Goal: Task Accomplishment & Management: Manage account settings

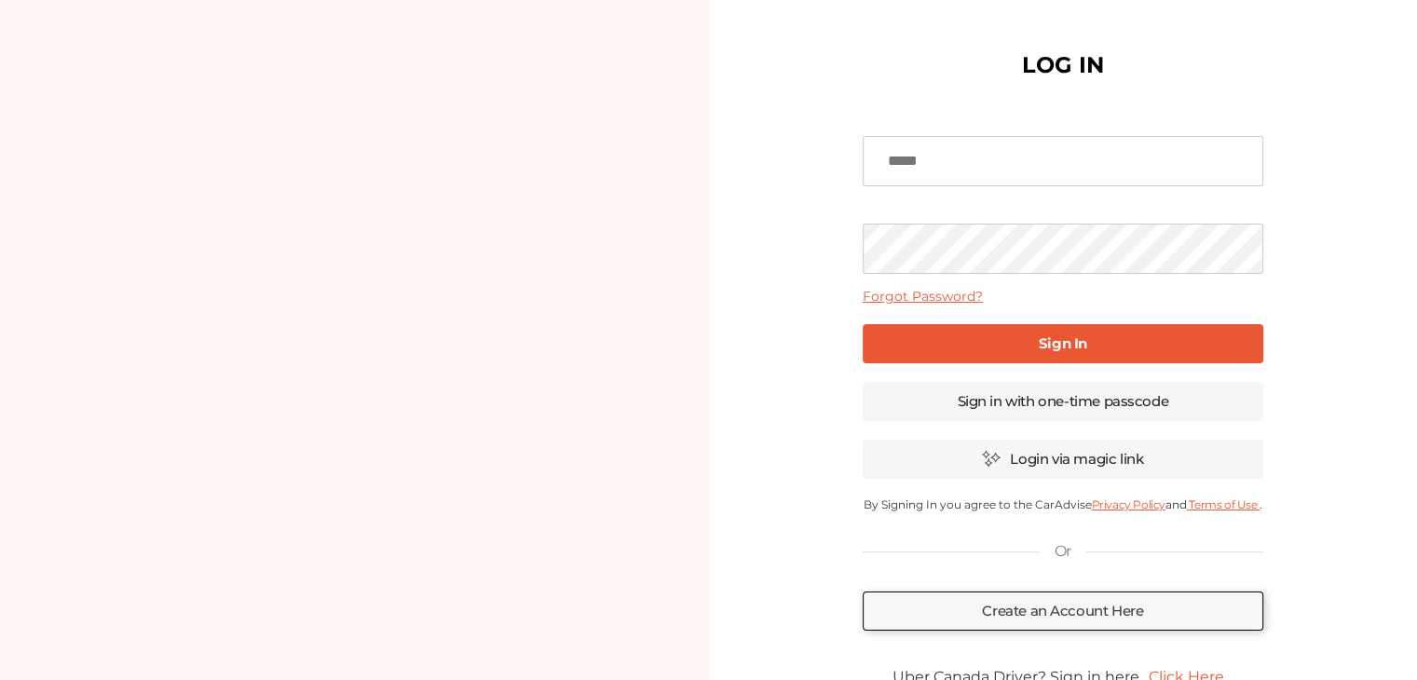
type input "**********"
click at [1048, 347] on b "Sign In" at bounding box center [1062, 343] width 48 height 18
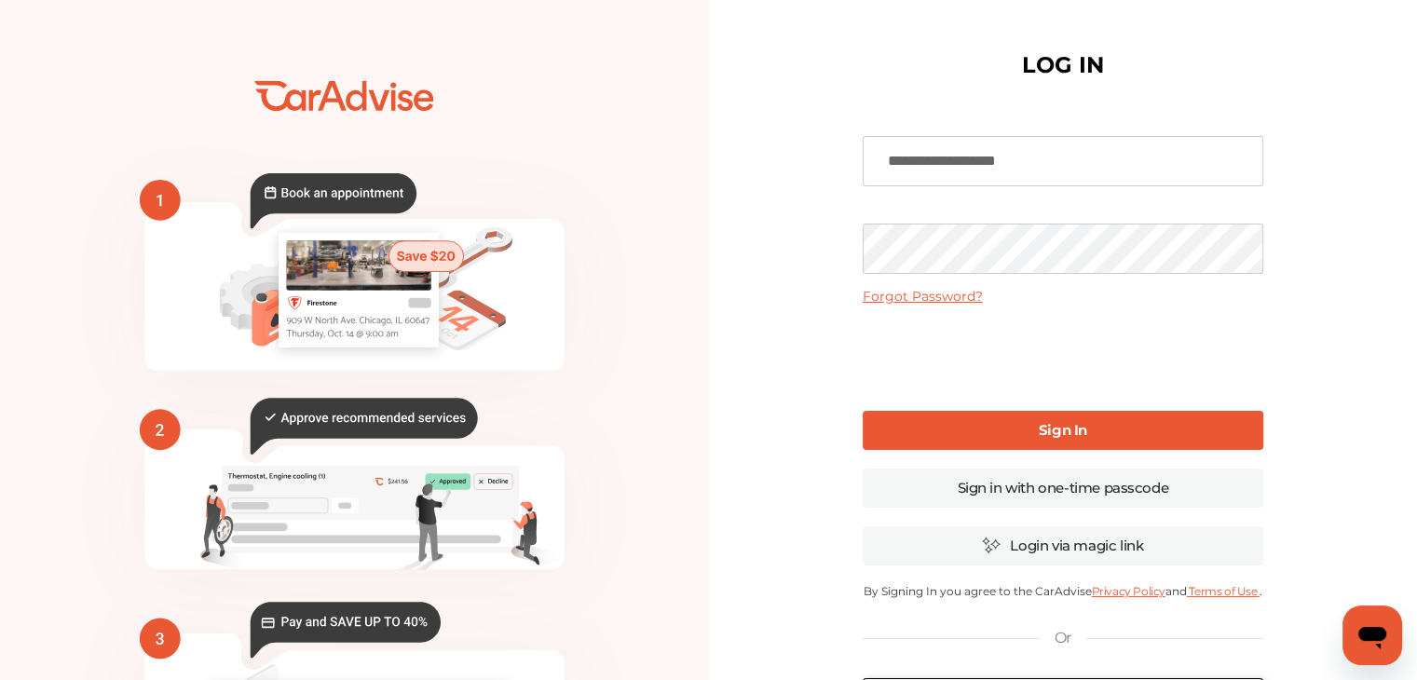
click at [982, 418] on link "Sign In" at bounding box center [1062, 430] width 400 height 39
click at [1000, 456] on div "**********" at bounding box center [1062, 454] width 400 height 685
click at [1011, 431] on link "Sign In" at bounding box center [1062, 430] width 400 height 39
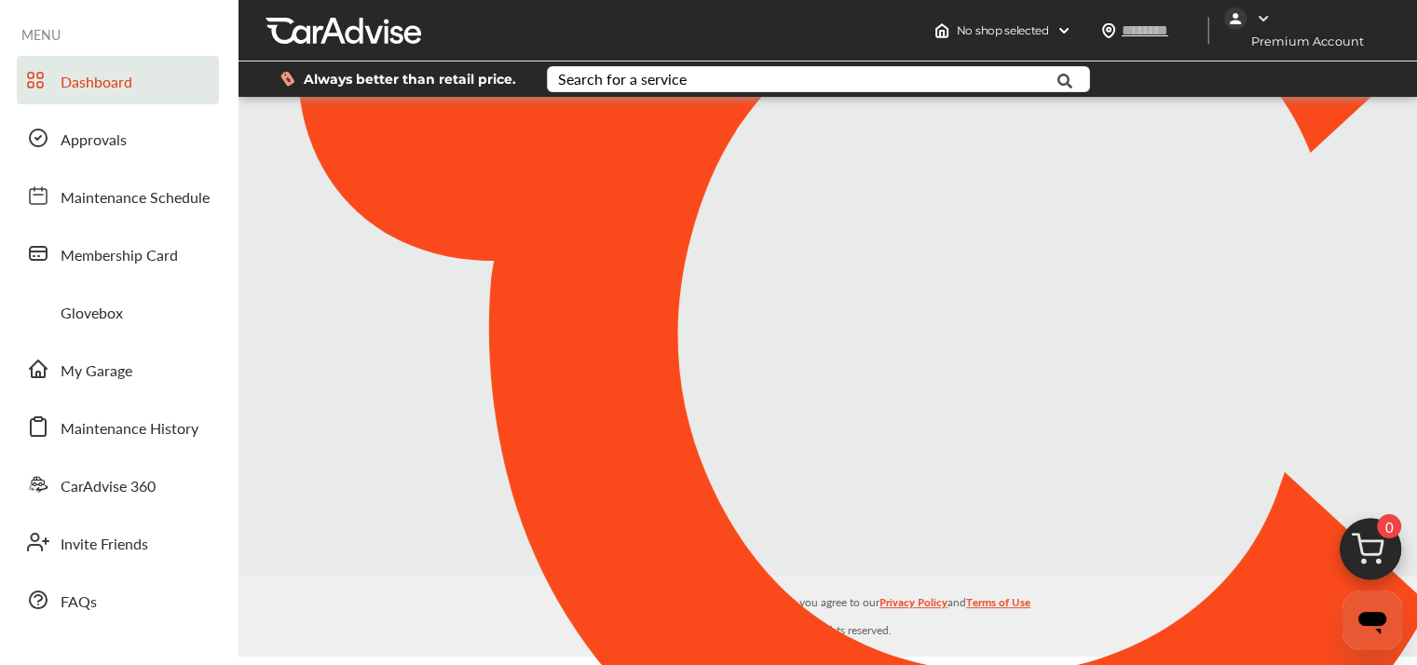
type input "*******"
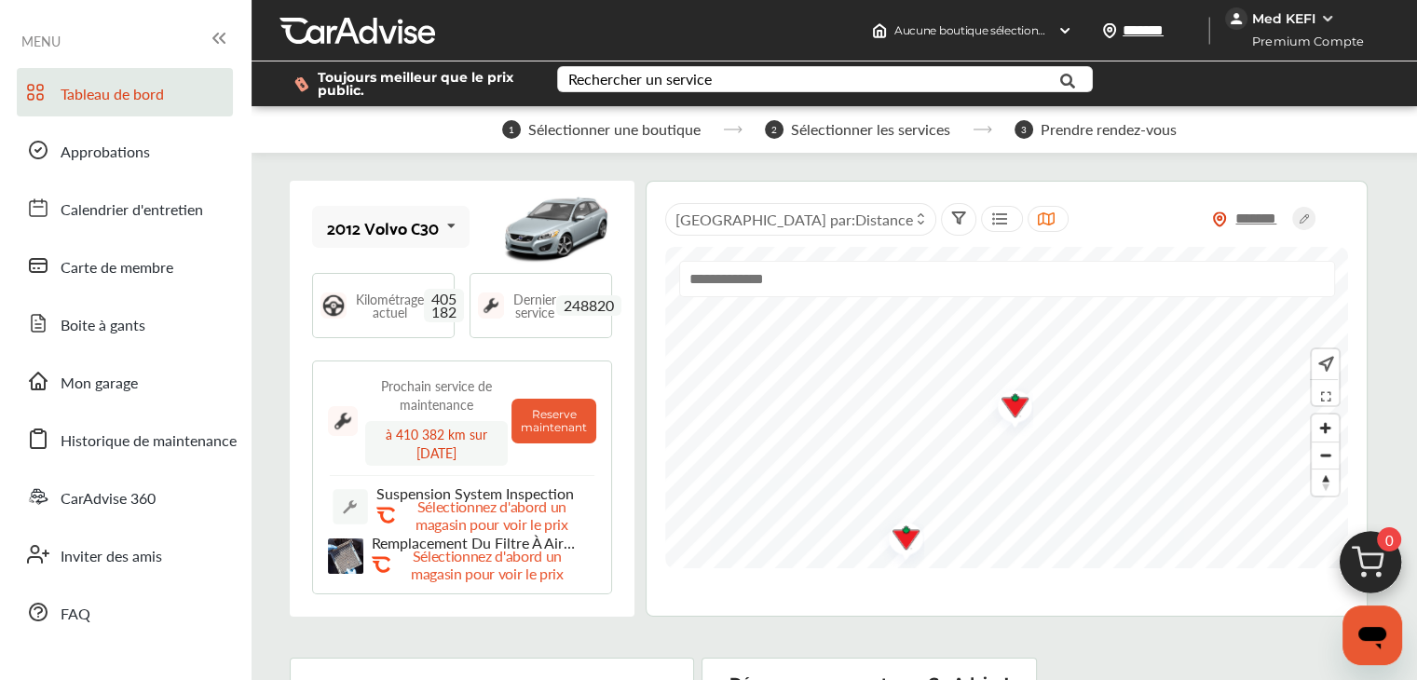
click at [1368, 630] on icon "Ouvrir la fenêtre de messagerie" at bounding box center [1372, 638] width 28 height 22
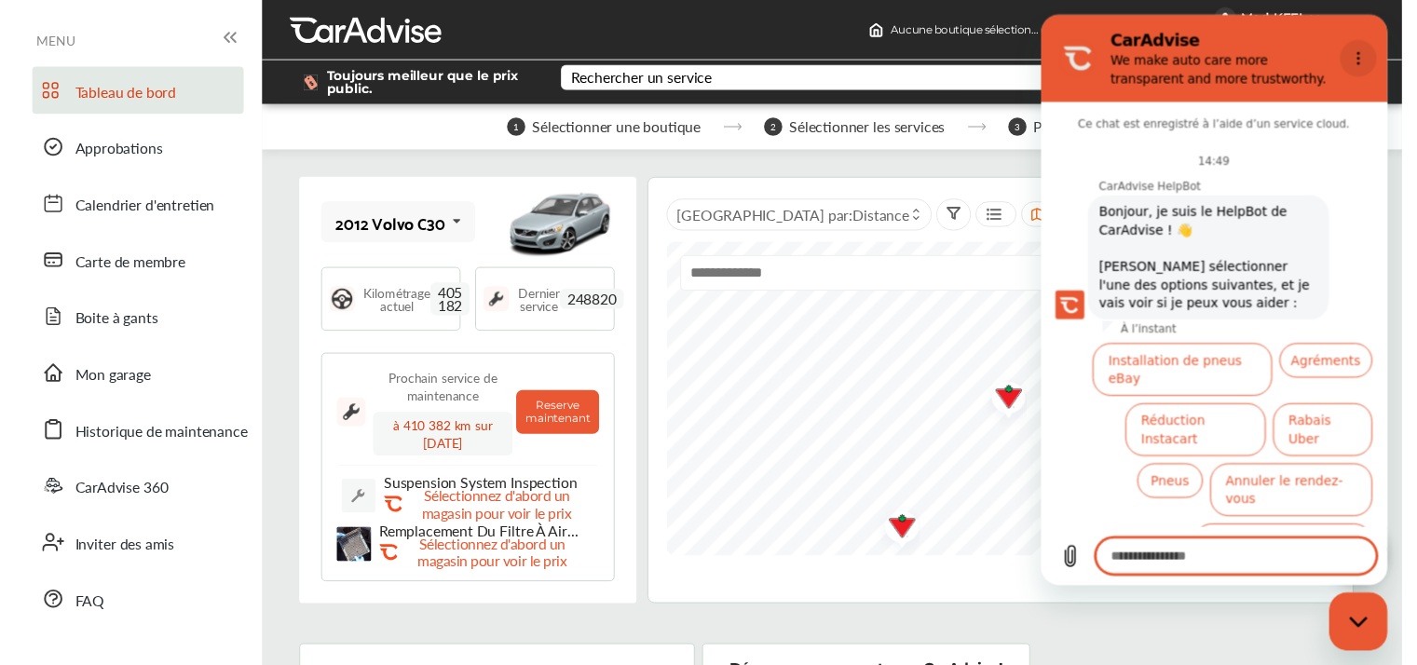
scroll to position [63, 0]
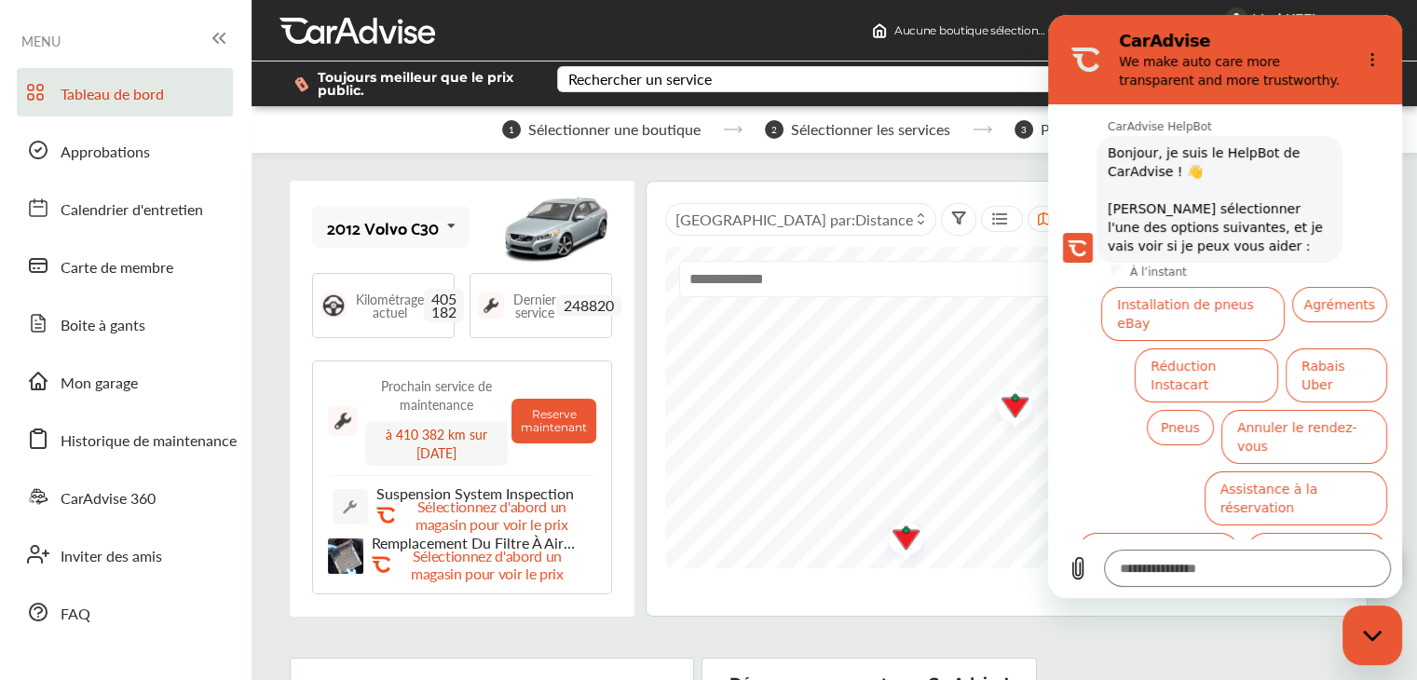
click at [1387, 656] on div "Fermer la fenêtre de messagerie" at bounding box center [1372, 635] width 56 height 56
type textarea "*"
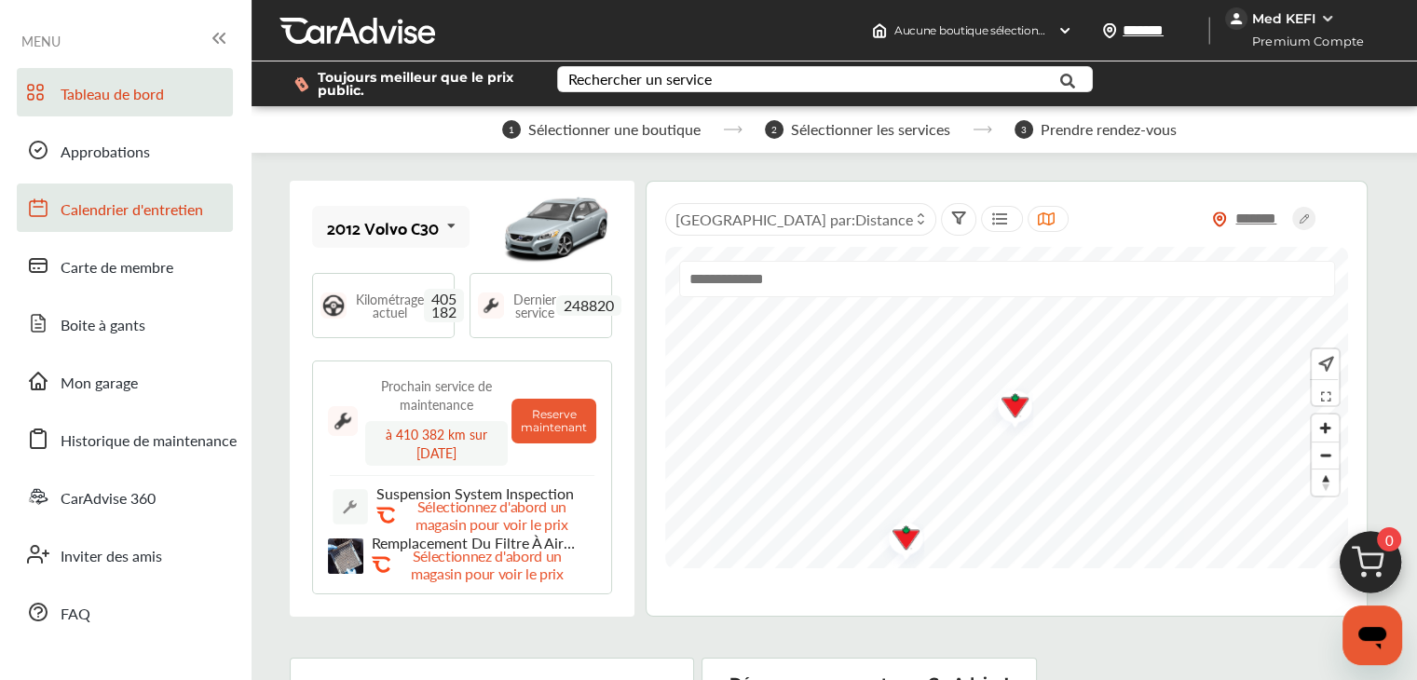
click at [153, 212] on span "Calendrier d'entretien" at bounding box center [132, 210] width 142 height 24
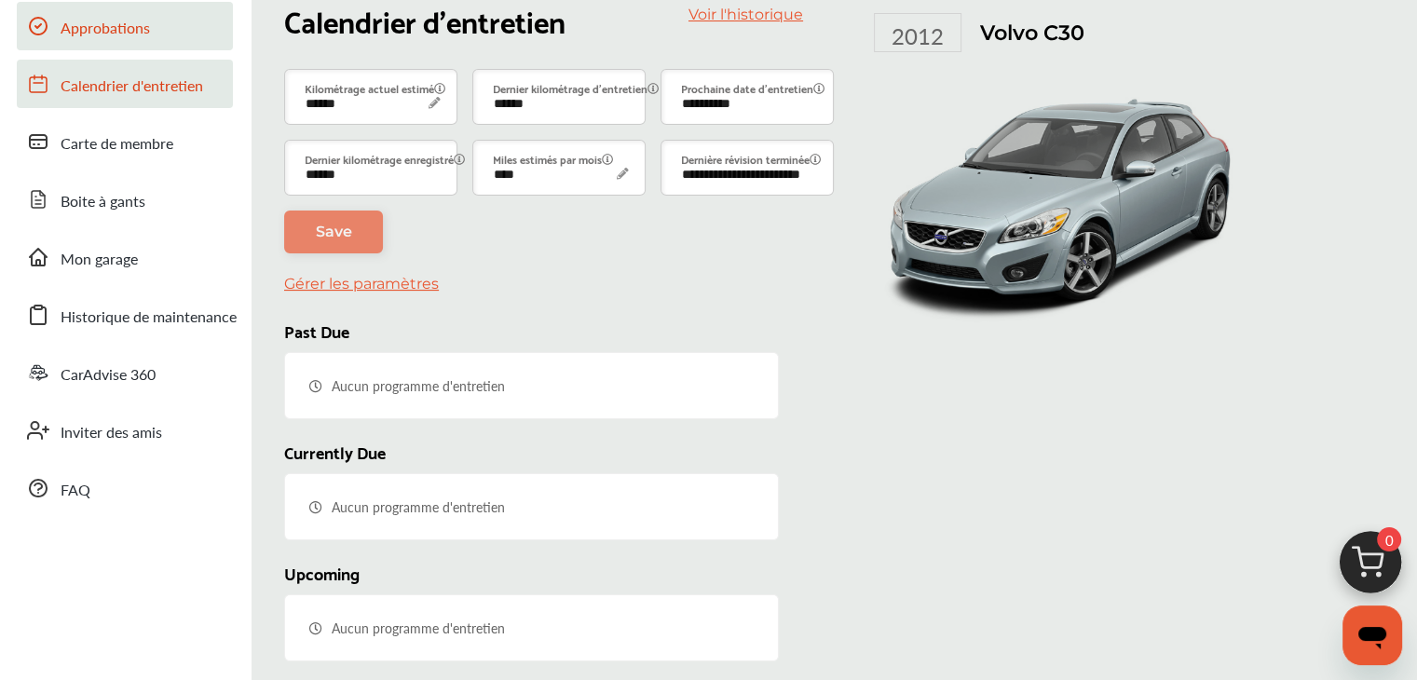
scroll to position [251, 0]
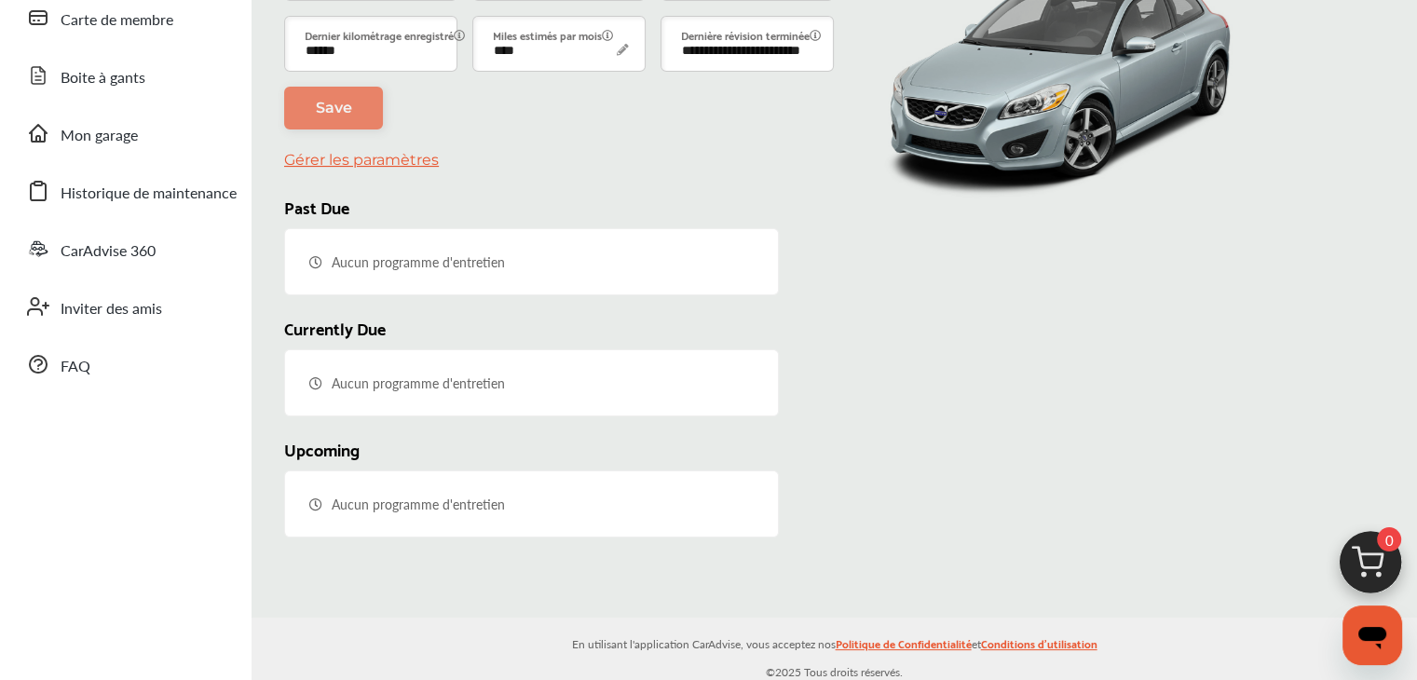
type input "***"
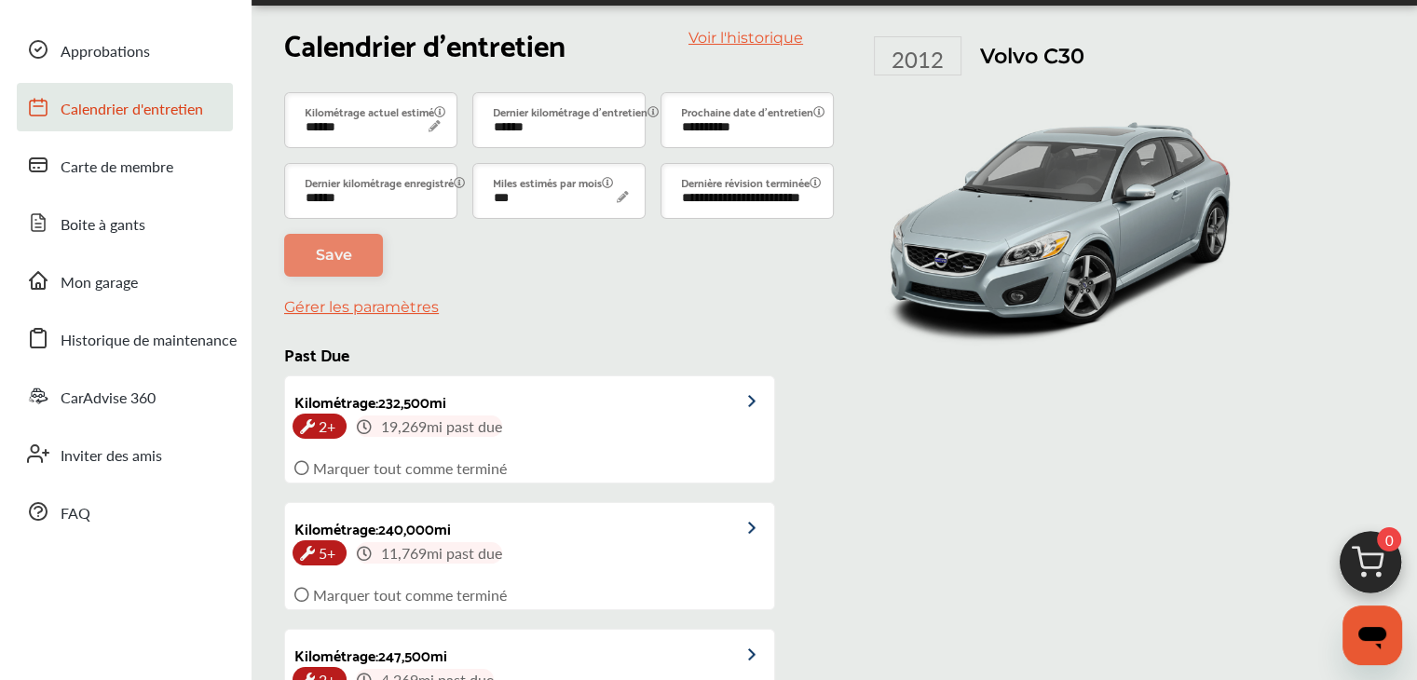
scroll to position [0, 0]
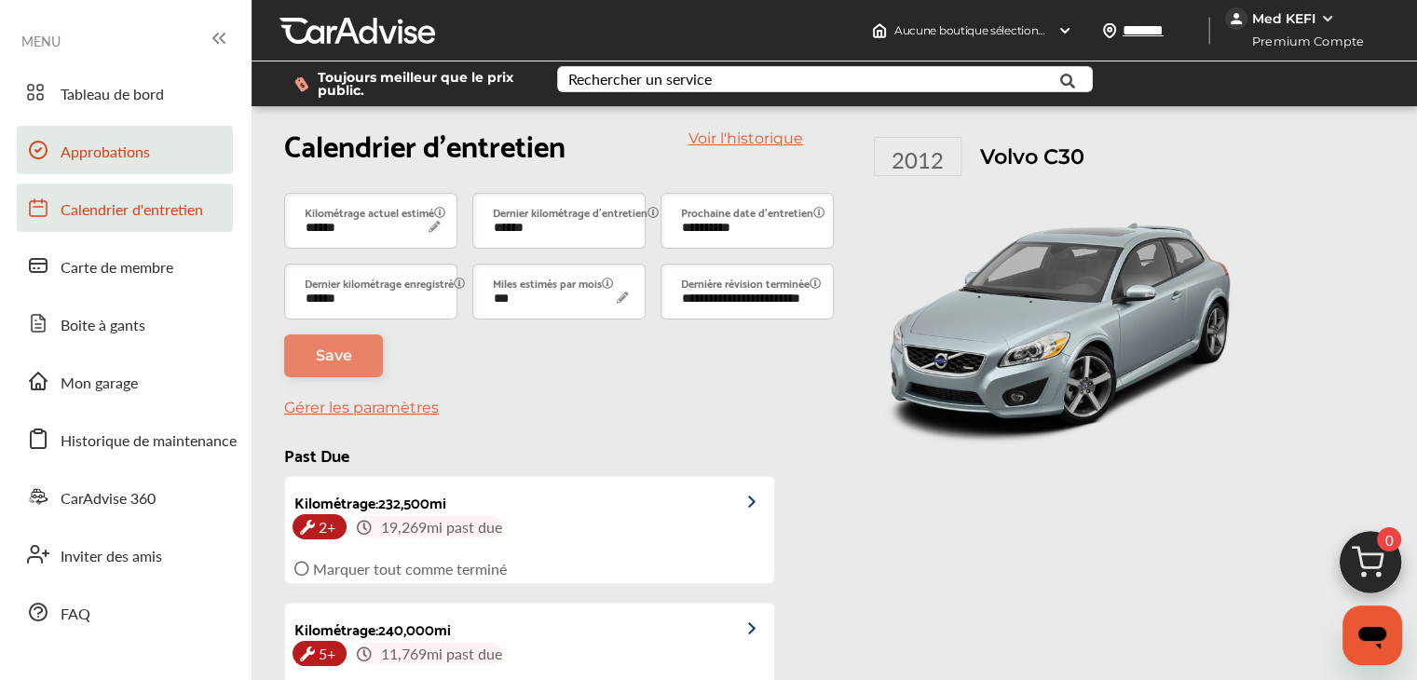
click at [172, 163] on link "Approbations" at bounding box center [125, 150] width 216 height 48
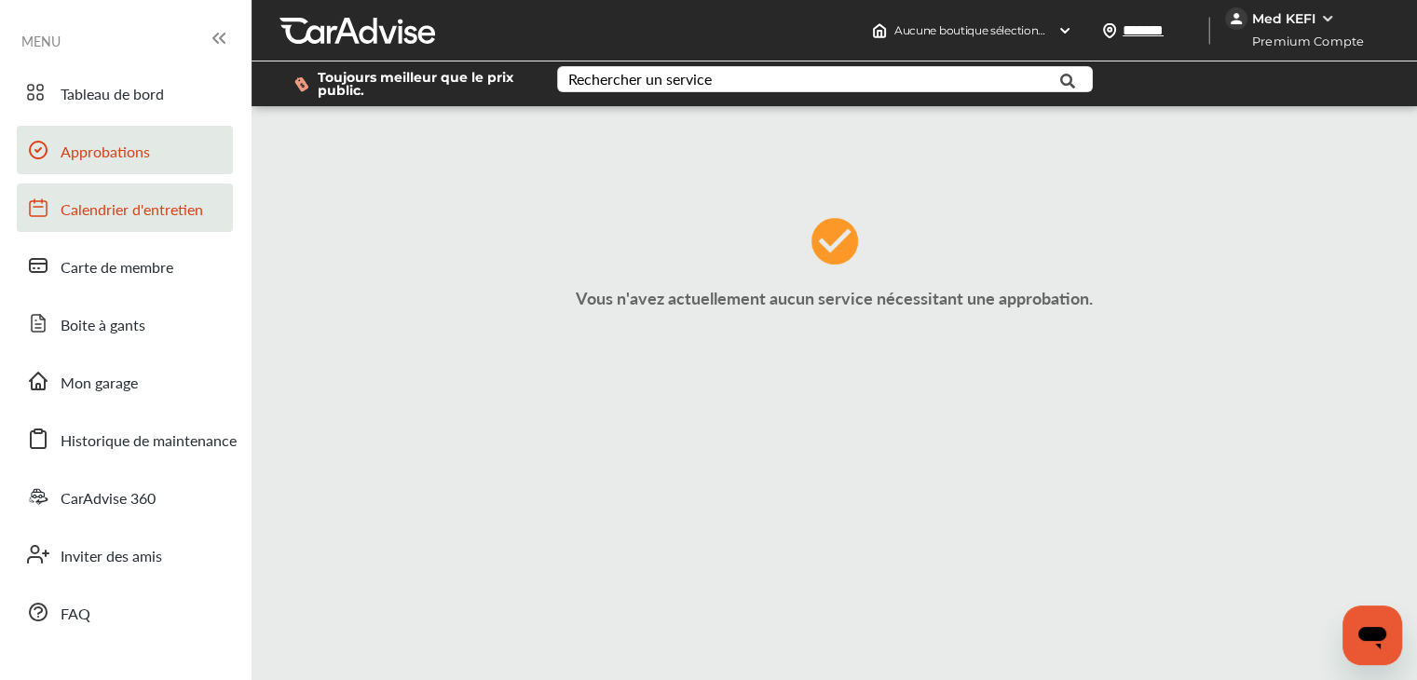
click at [68, 198] on span "Calendrier d'entretien" at bounding box center [132, 210] width 142 height 24
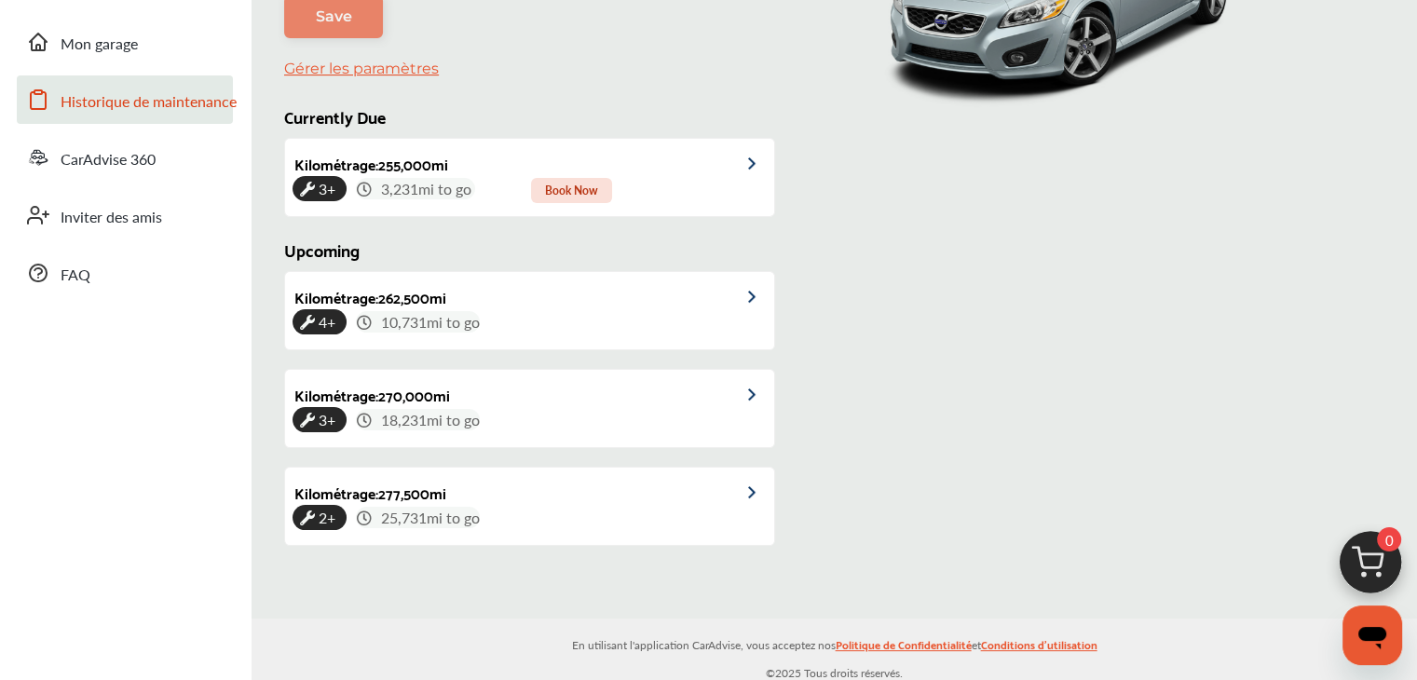
scroll to position [425, 0]
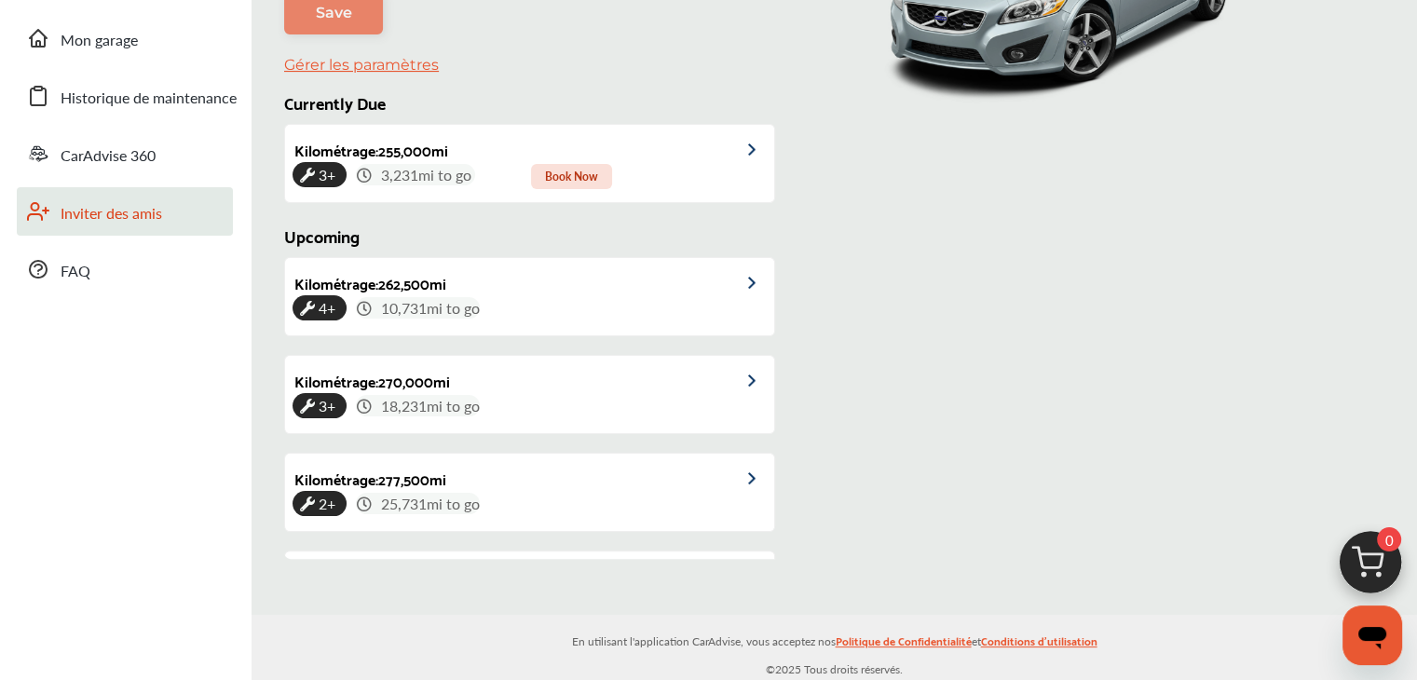
type input "***"
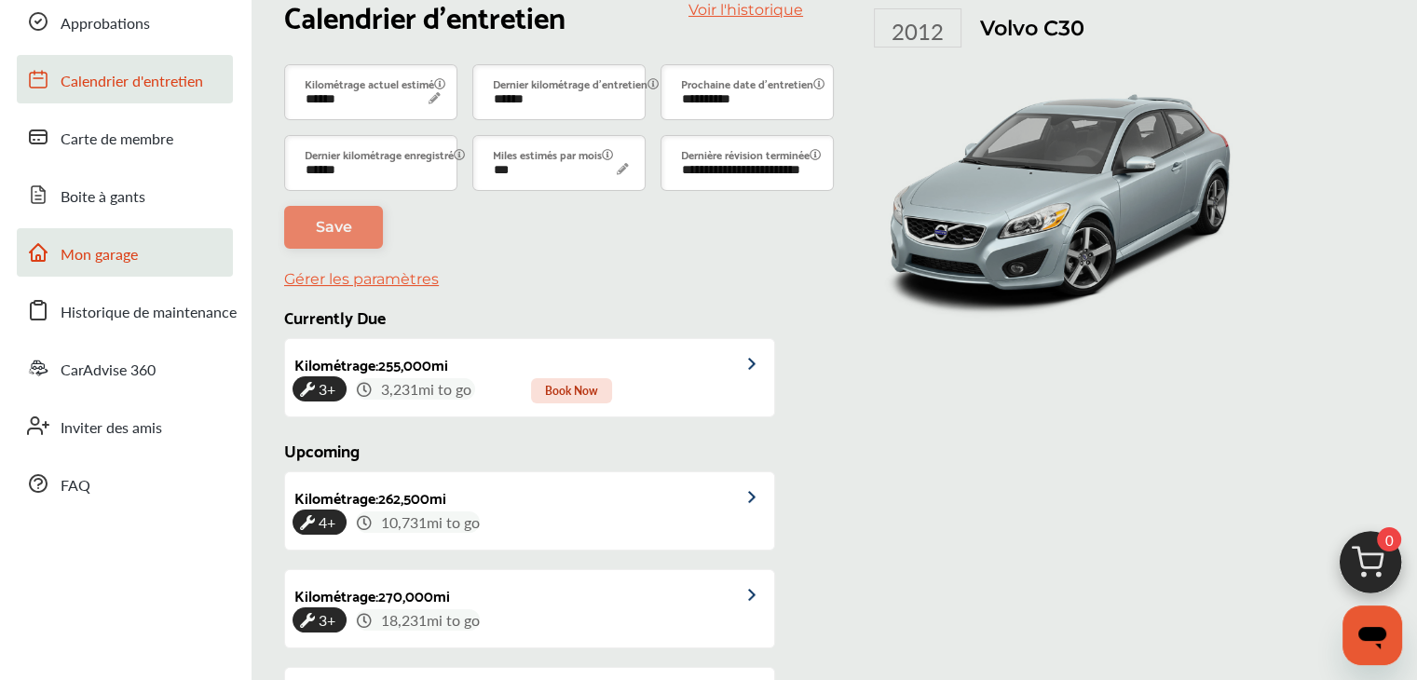
scroll to position [0, 0]
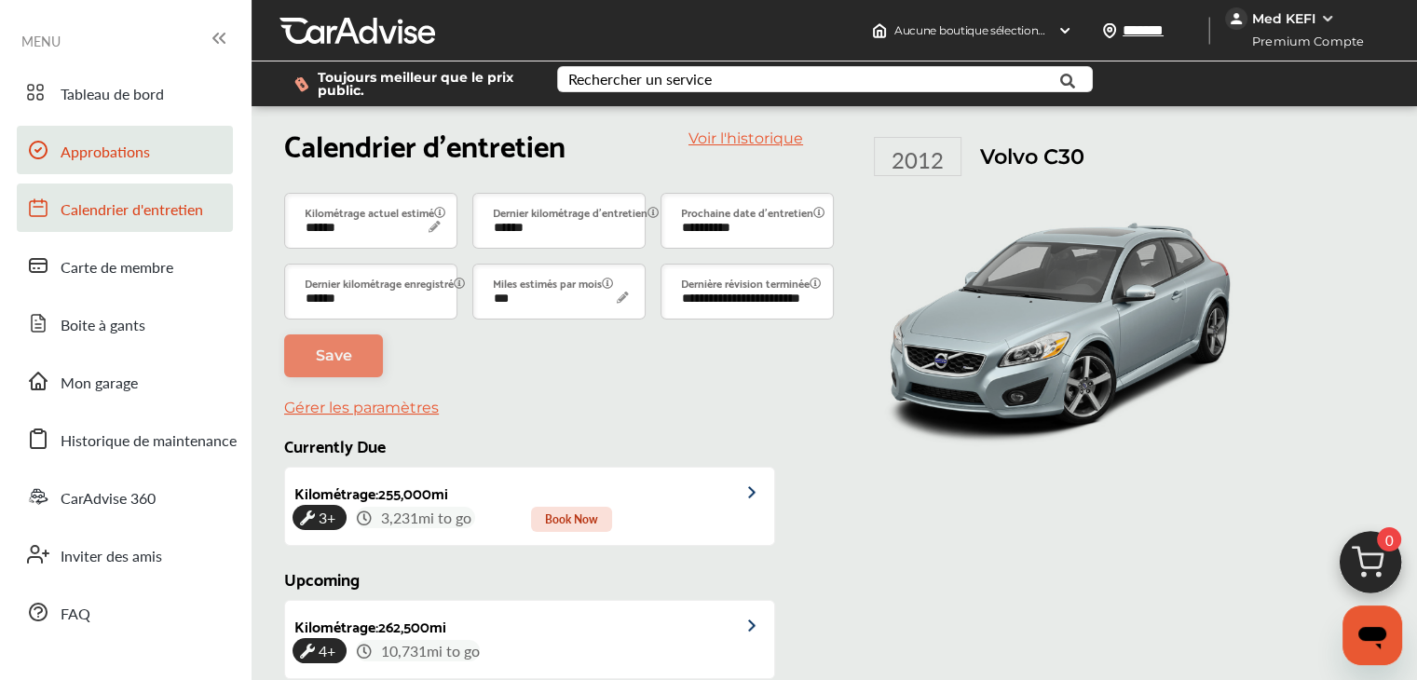
click at [164, 142] on link "Approbations" at bounding box center [125, 150] width 216 height 48
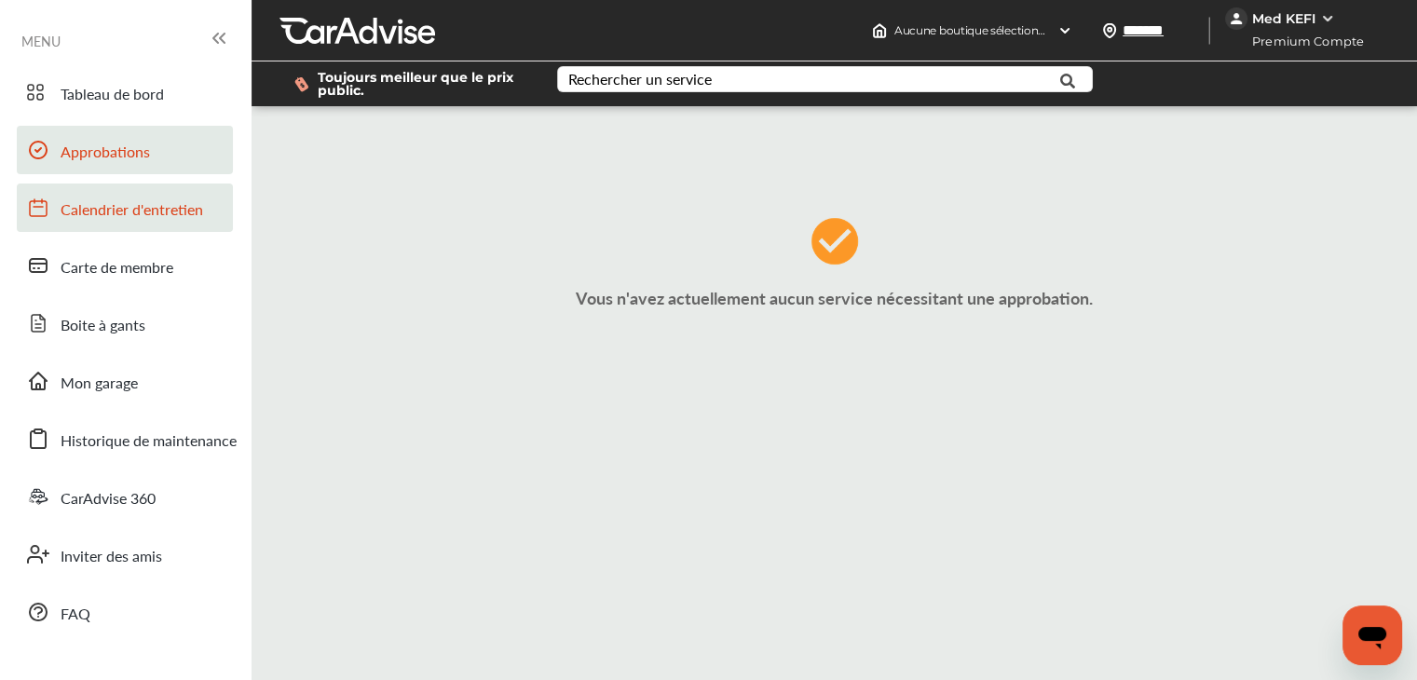
click at [142, 204] on span "Calendrier d'entretien" at bounding box center [132, 210] width 142 height 24
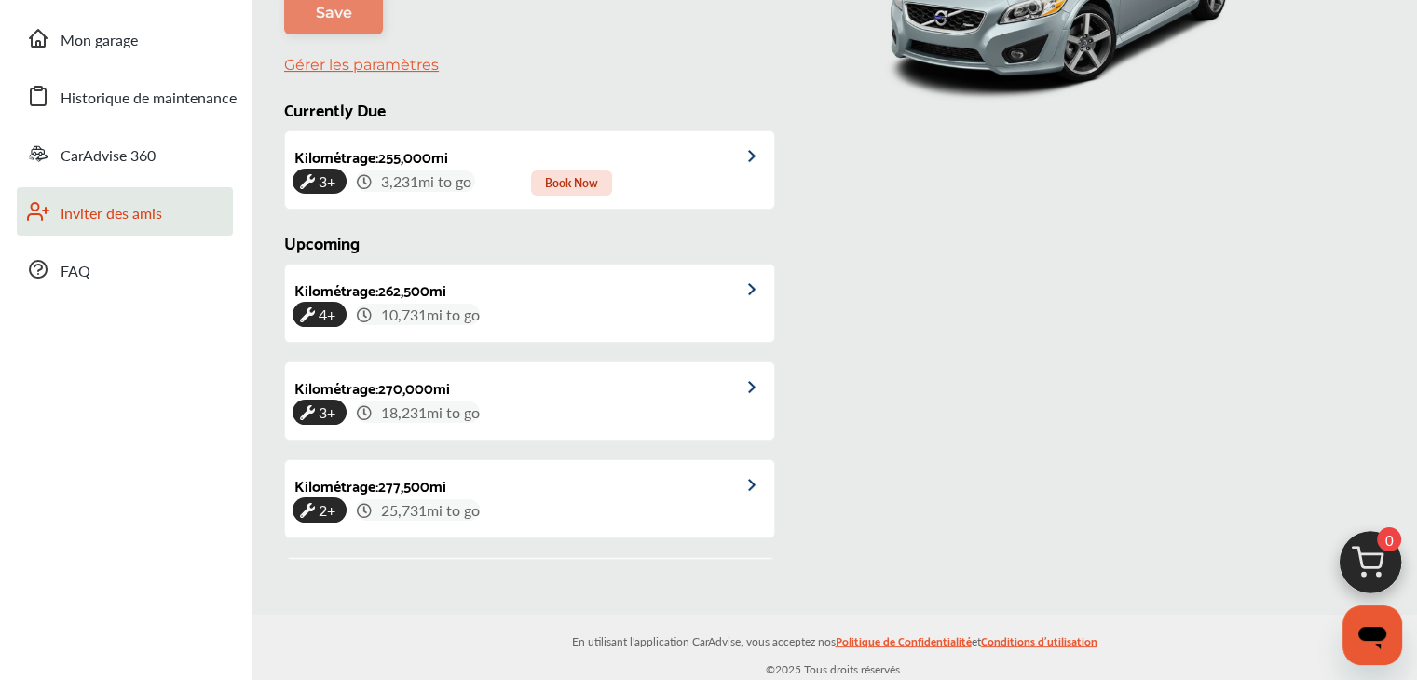
scroll to position [425, 0]
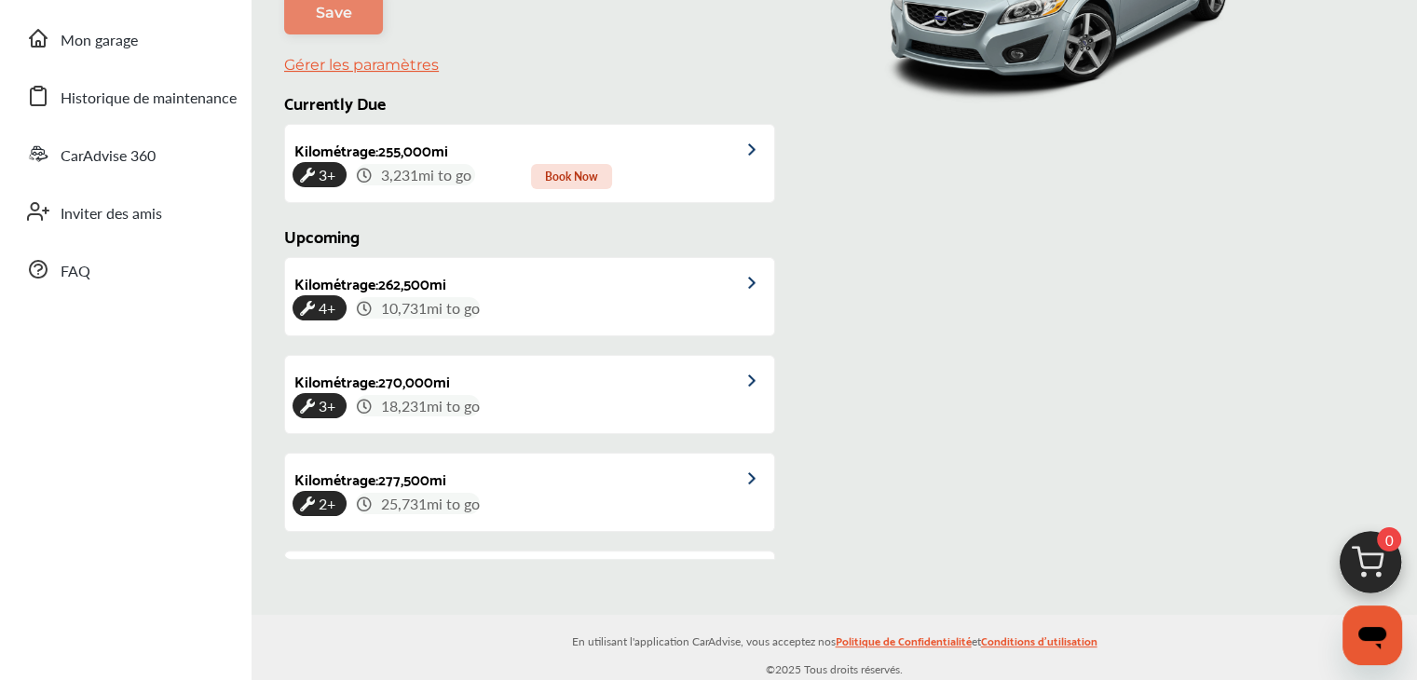
type input "***"
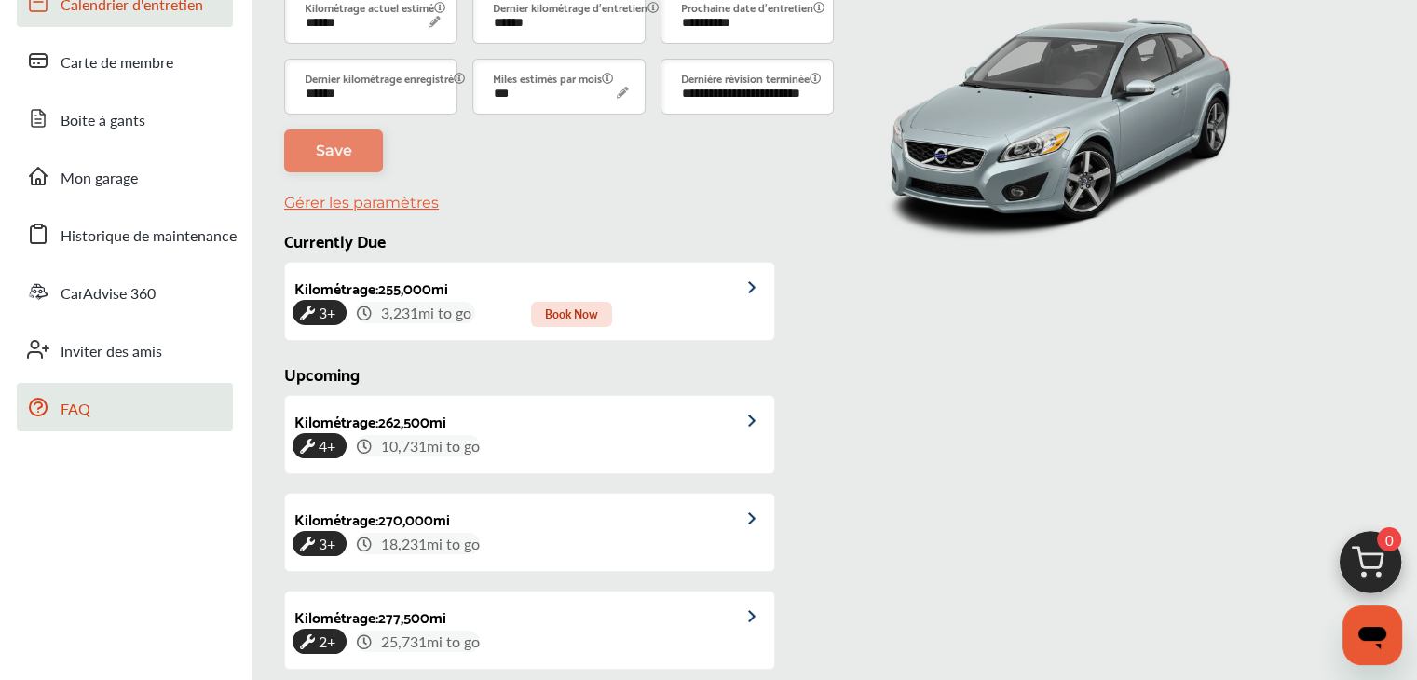
scroll to position [63, 0]
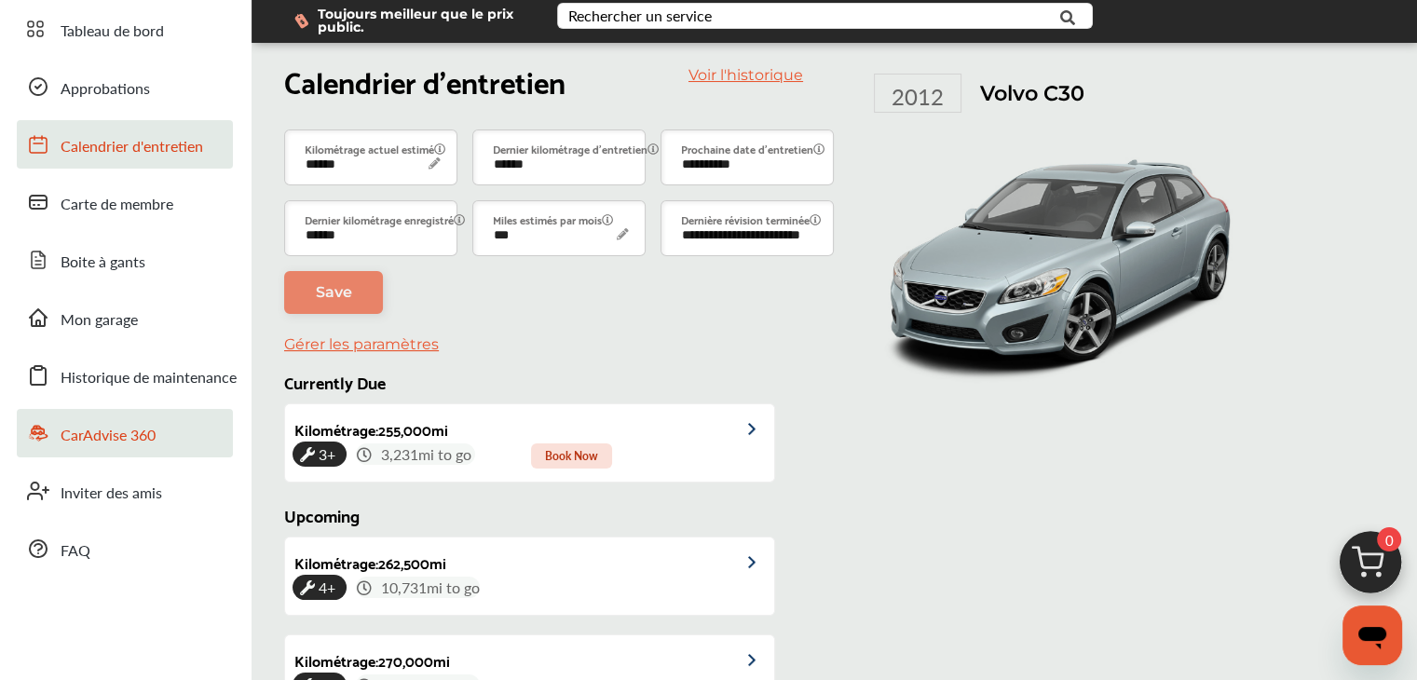
click at [145, 431] on span "CarAdvise 360" at bounding box center [108, 436] width 95 height 24
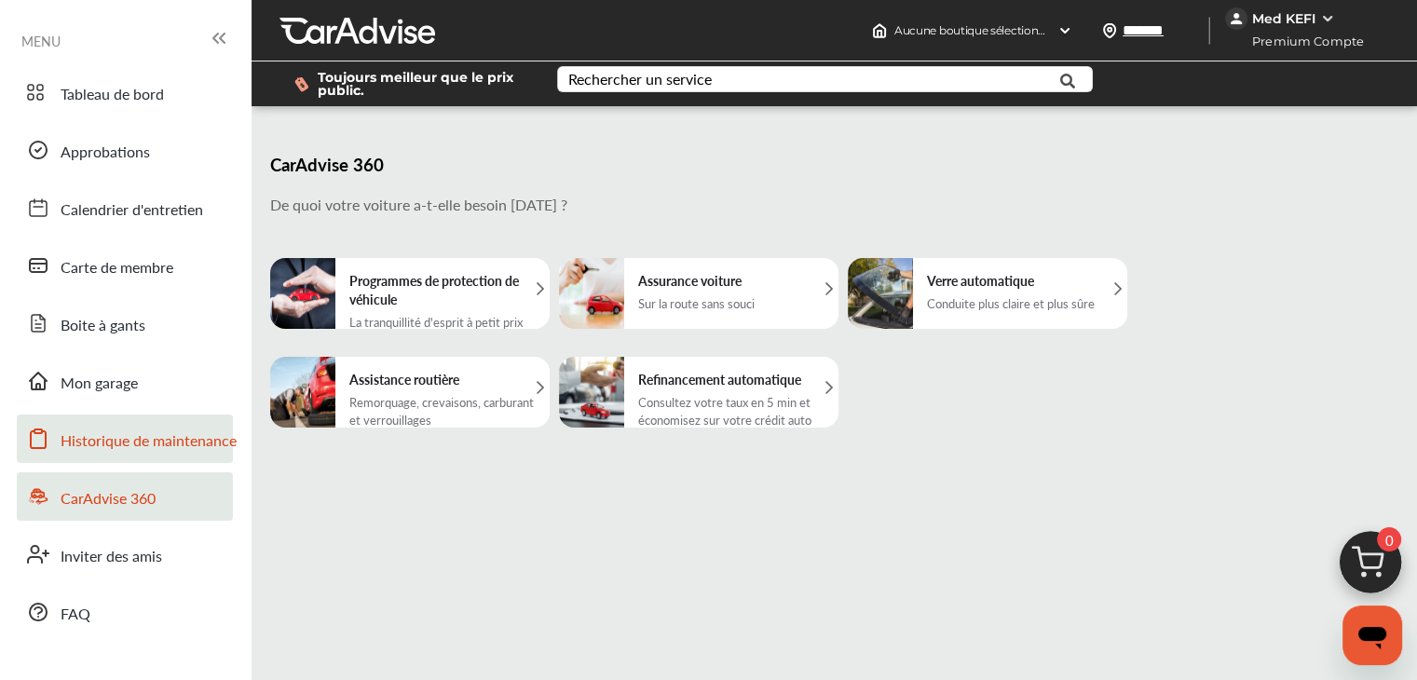
click at [156, 450] on span "Historique de maintenance" at bounding box center [149, 441] width 176 height 24
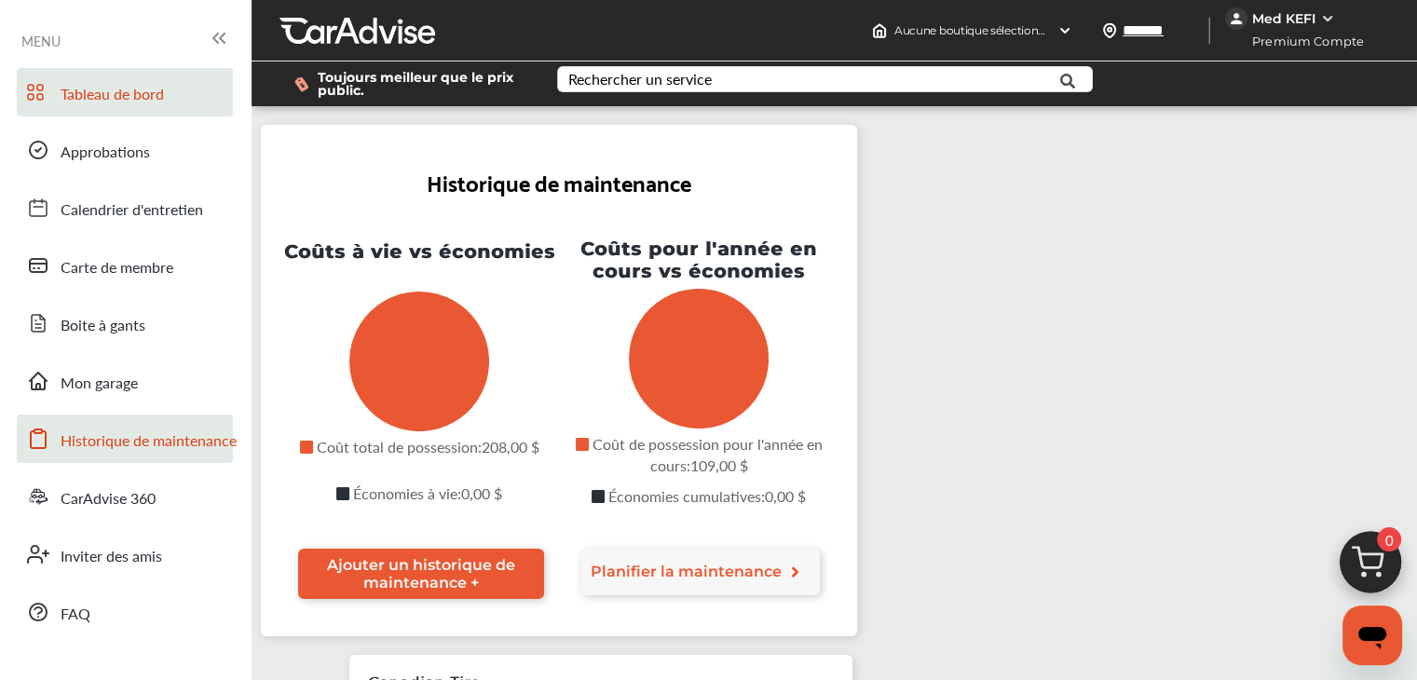
click at [139, 101] on span "Tableau de bord" at bounding box center [112, 95] width 103 height 24
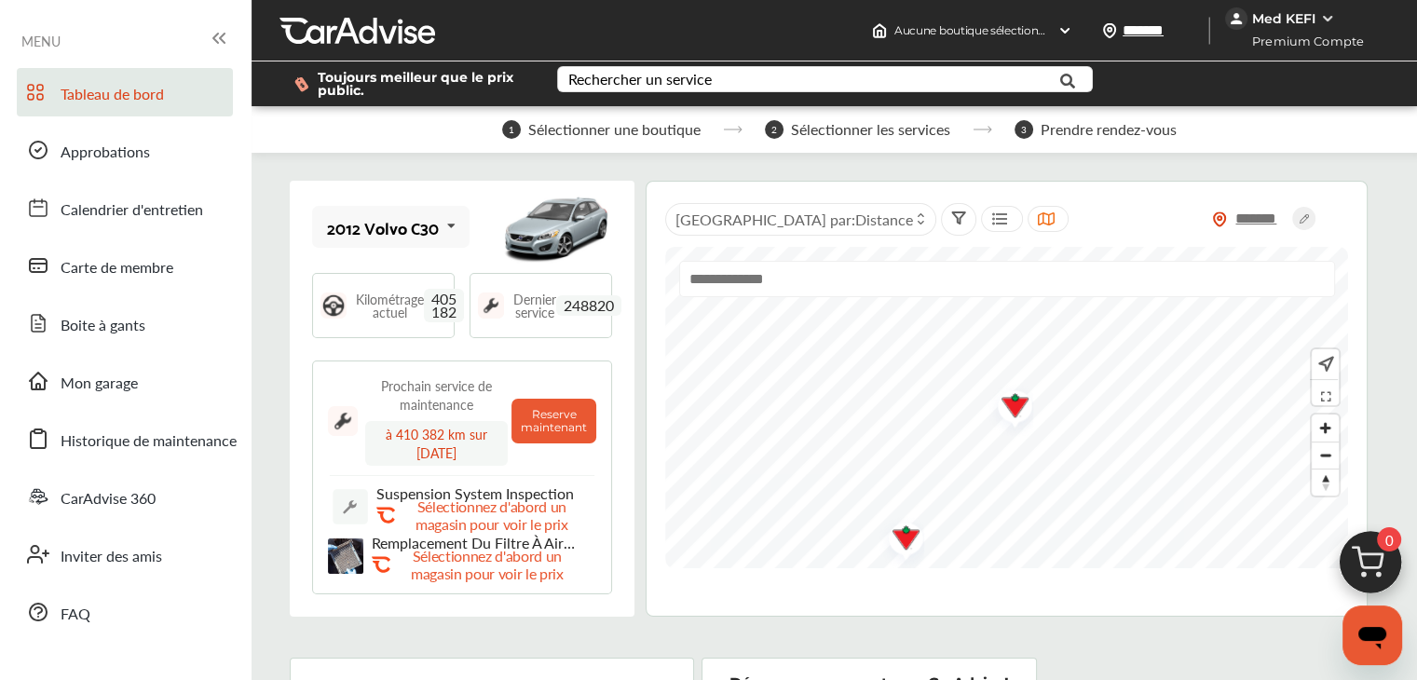
click at [432, 235] on div "2012 Volvo C30" at bounding box center [383, 227] width 112 height 19
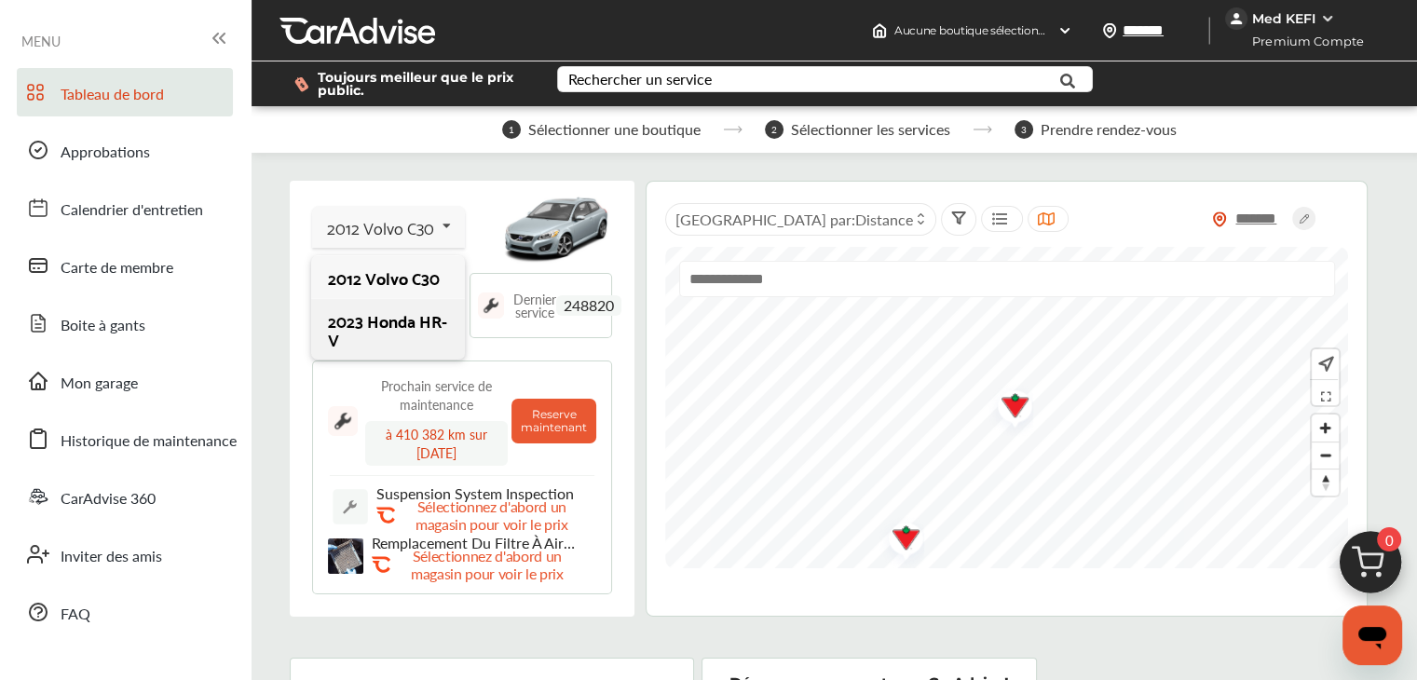
click at [385, 326] on div "2023 Honda HR-V" at bounding box center [387, 329] width 119 height 37
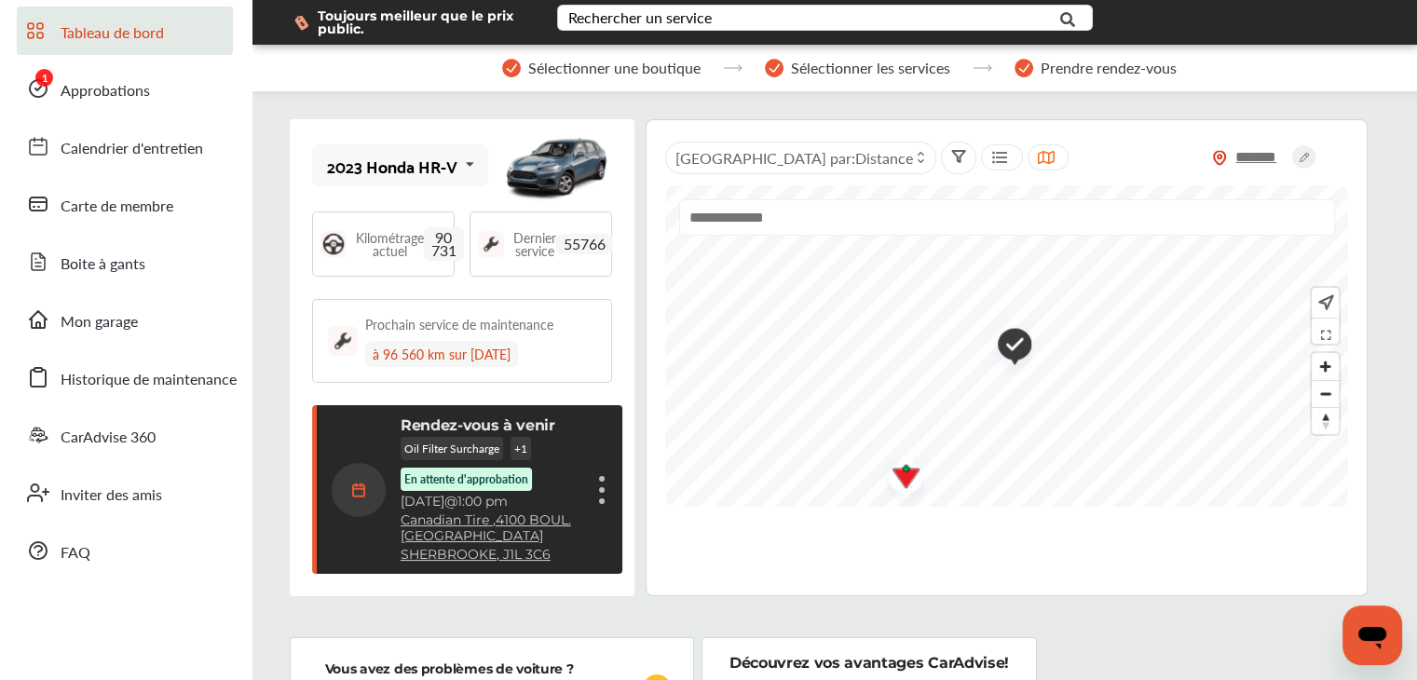
scroll to position [93, 0]
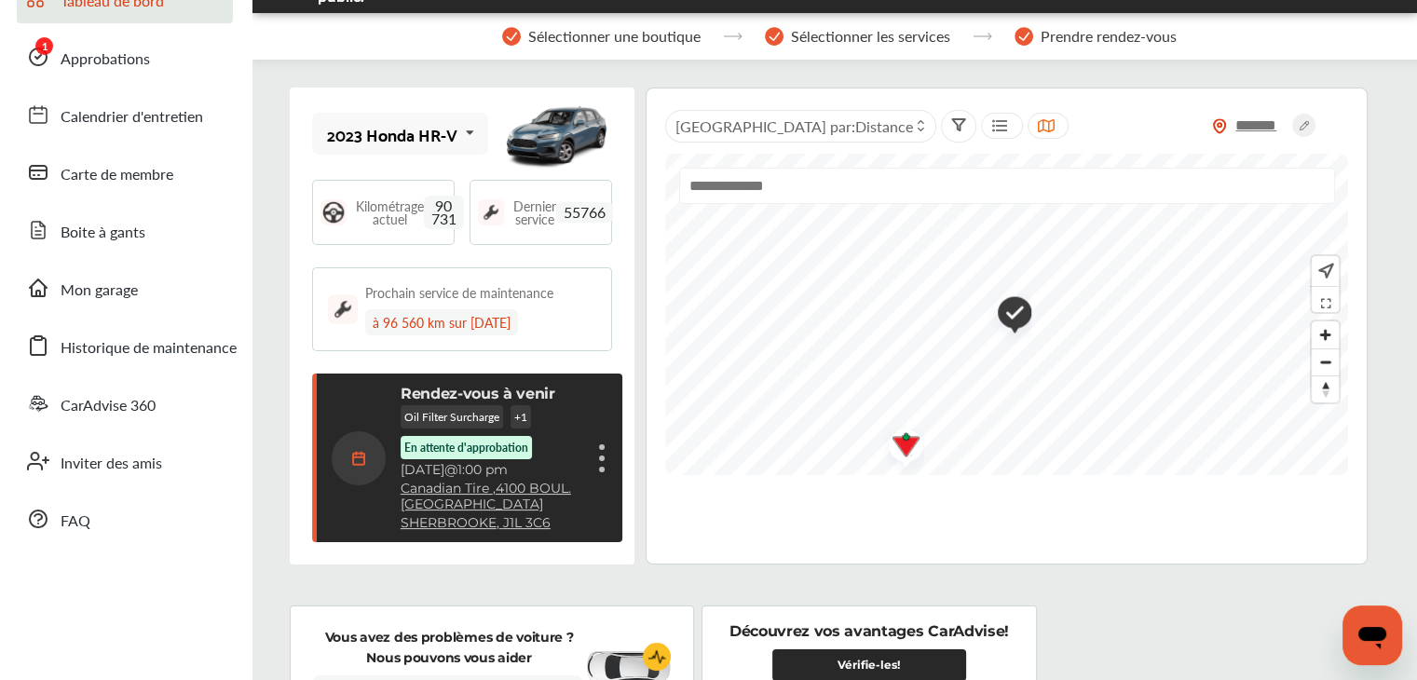
click at [595, 460] on div "Rendez-vous à venir Oil Filter Surcharge + 1 En attente d'approbation lundi, se…" at bounding box center [470, 458] width 277 height 146
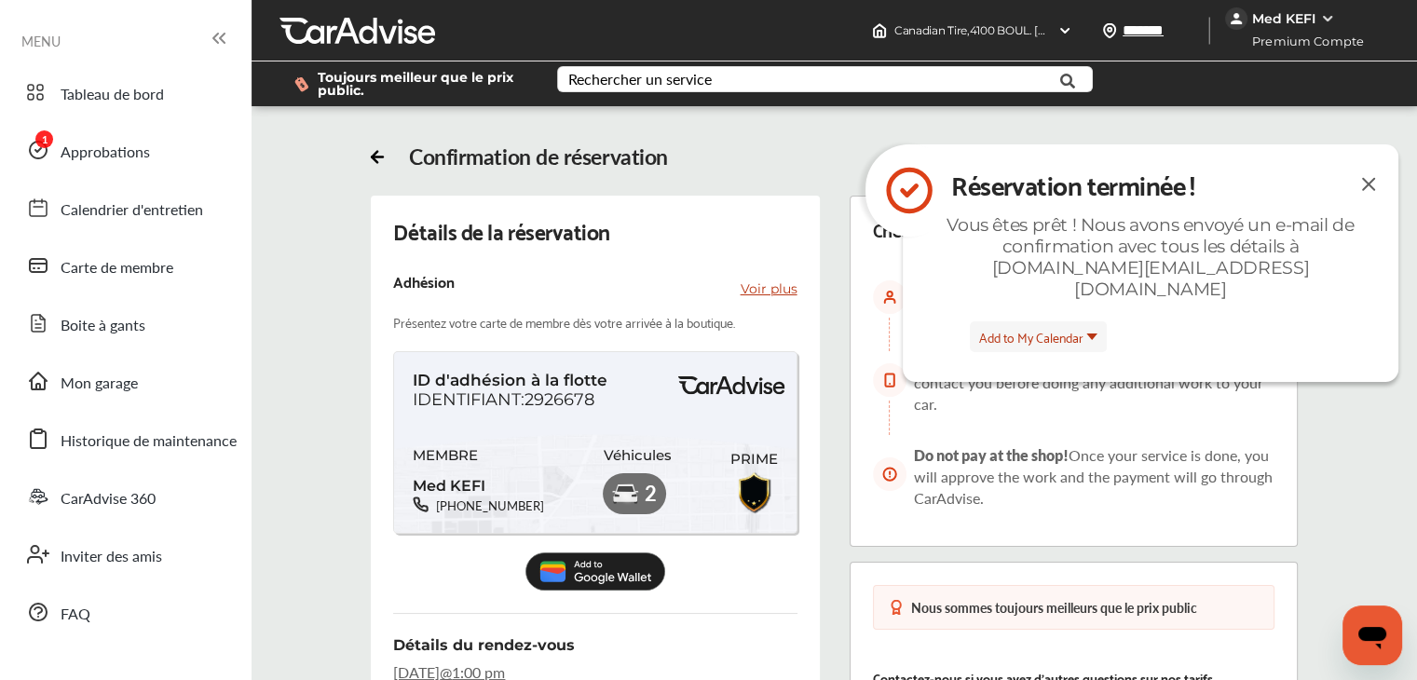
click at [1377, 177] on img at bounding box center [1368, 183] width 22 height 23
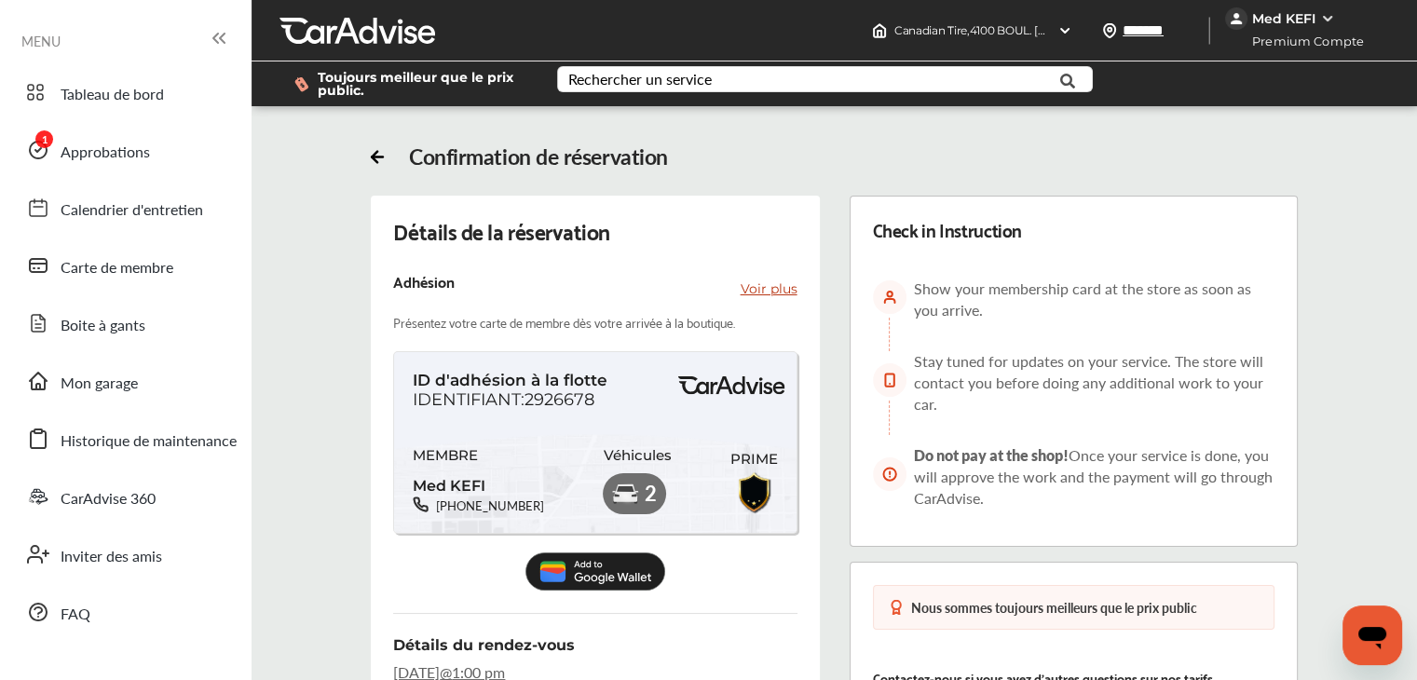
scroll to position [93, 0]
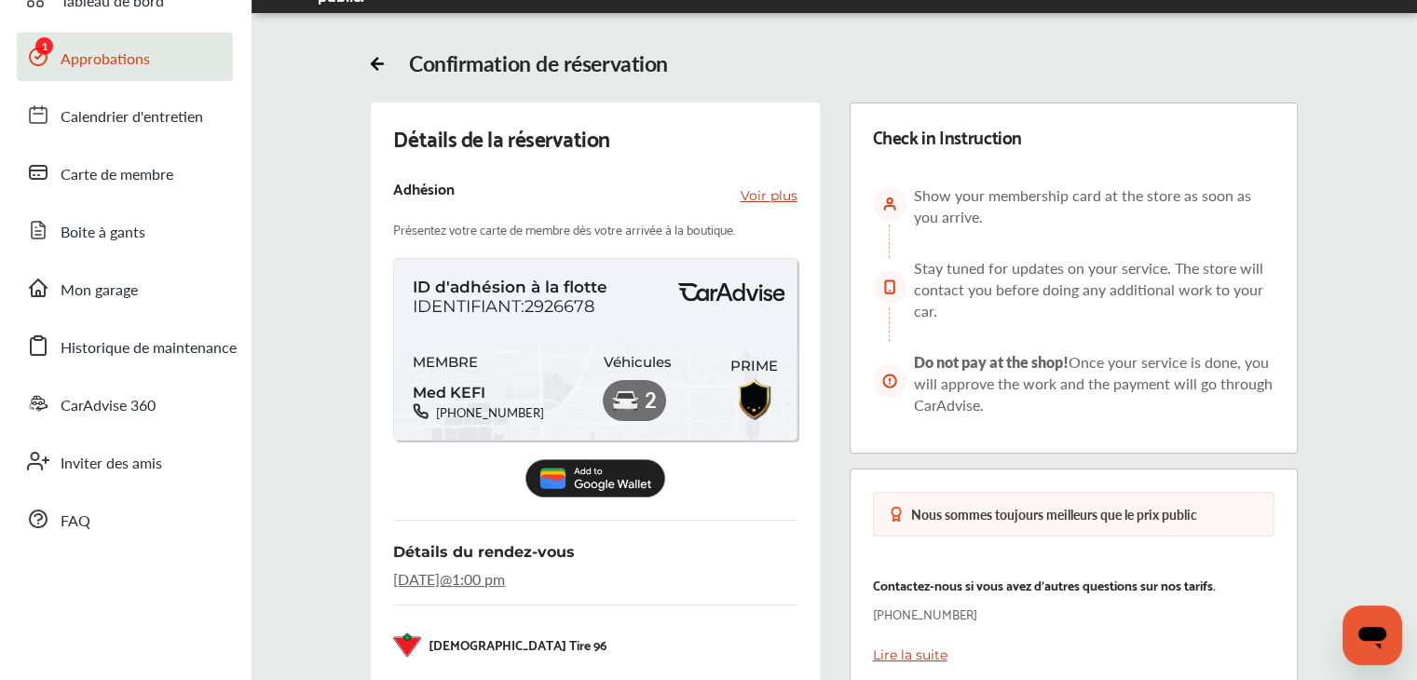
click at [118, 61] on span "Approbations" at bounding box center [105, 59] width 89 height 24
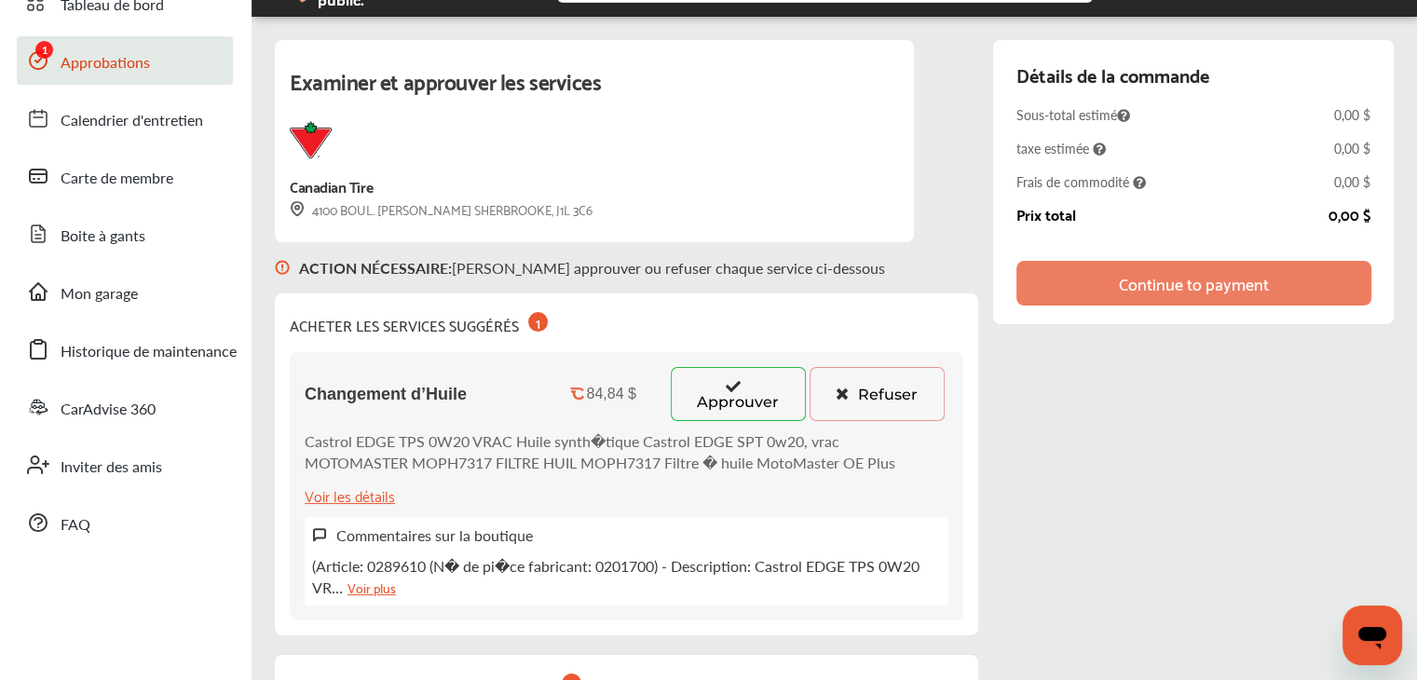
scroll to position [186, 0]
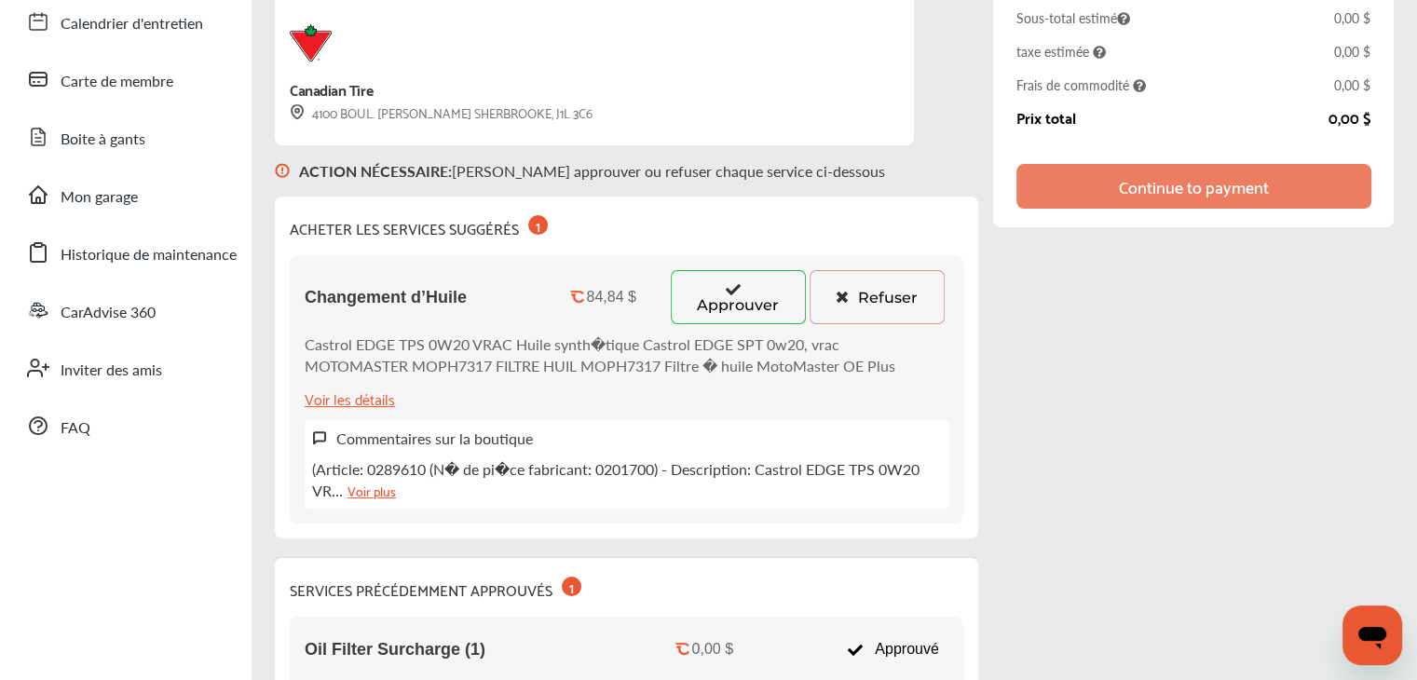
click at [354, 393] on div "Voir les détails" at bounding box center [350, 398] width 90 height 25
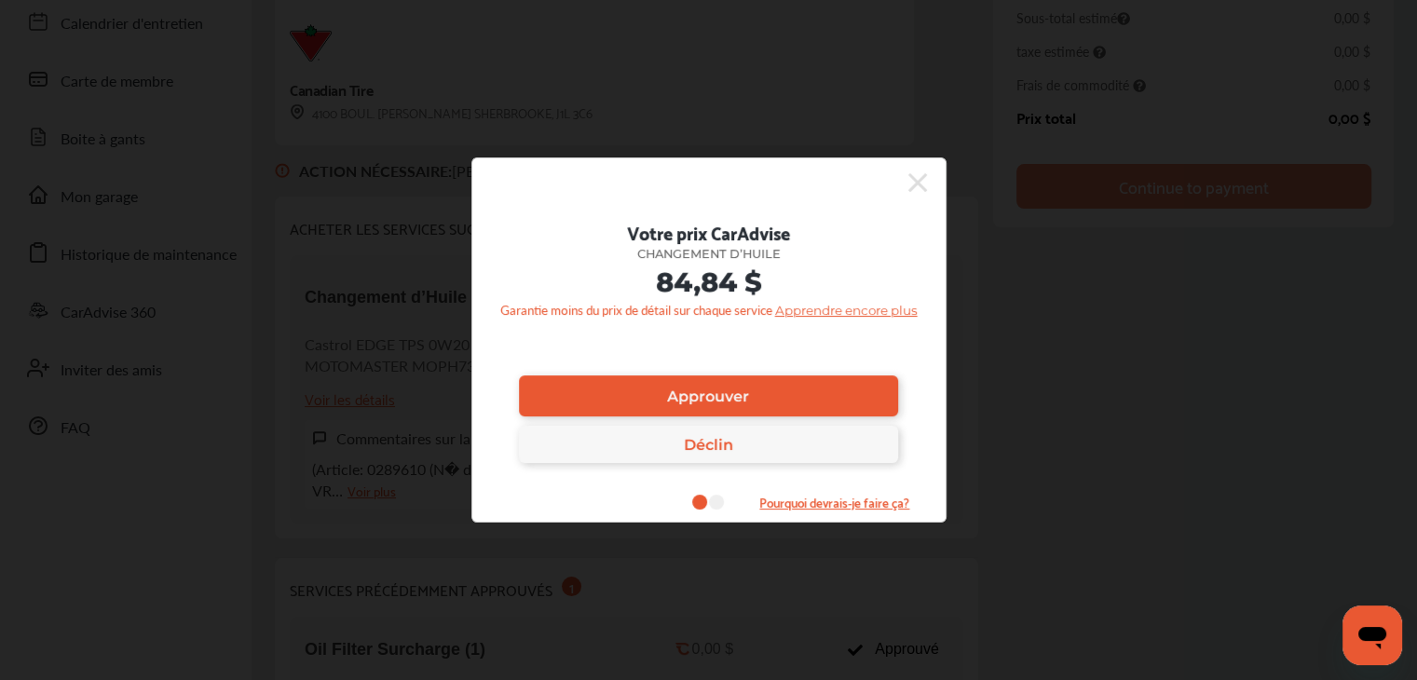
click at [916, 180] on icon at bounding box center [917, 182] width 19 height 19
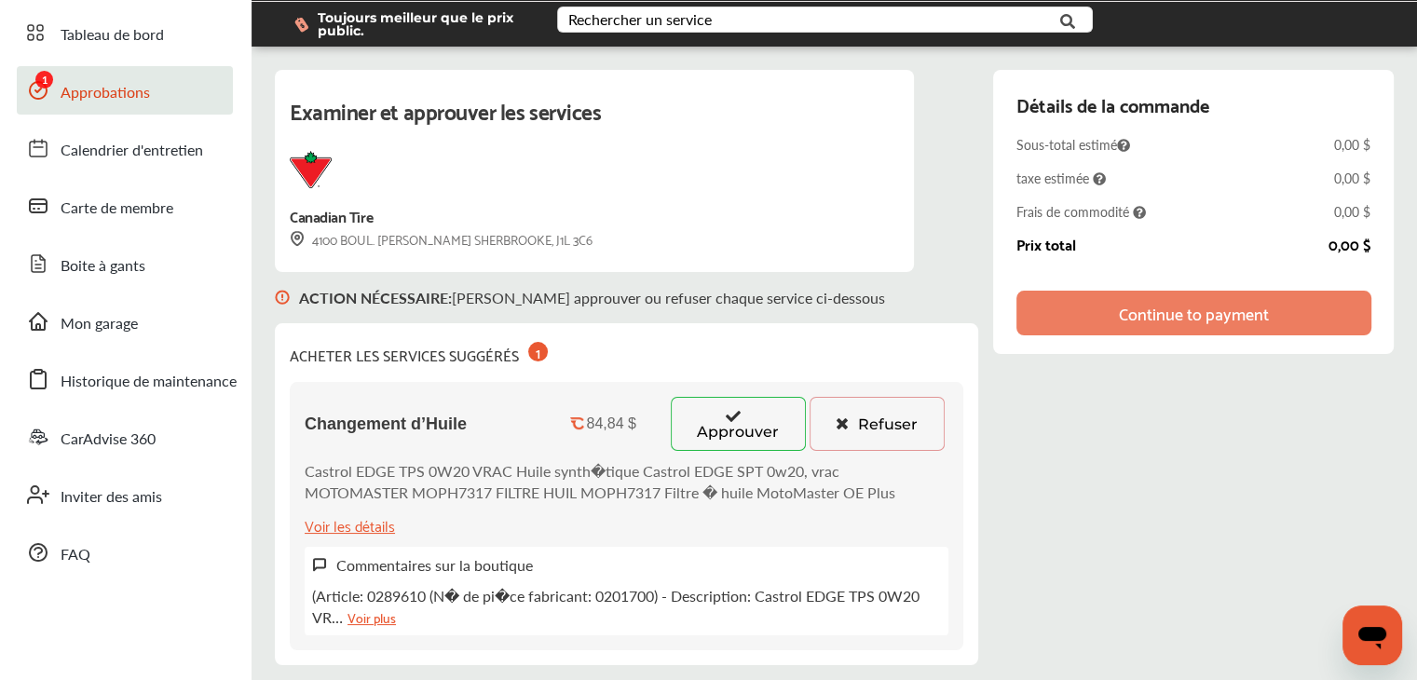
scroll to position [93, 0]
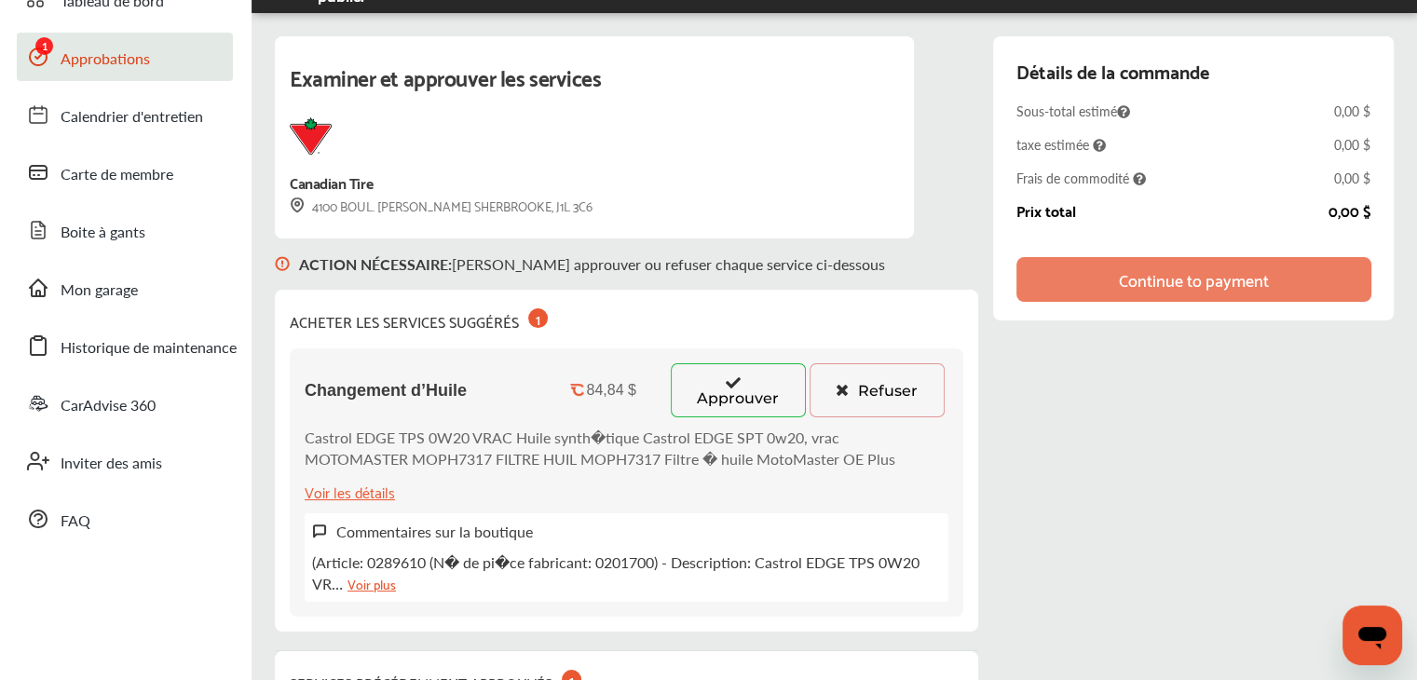
click at [382, 582] on link "Voir plus" at bounding box center [371, 583] width 48 height 21
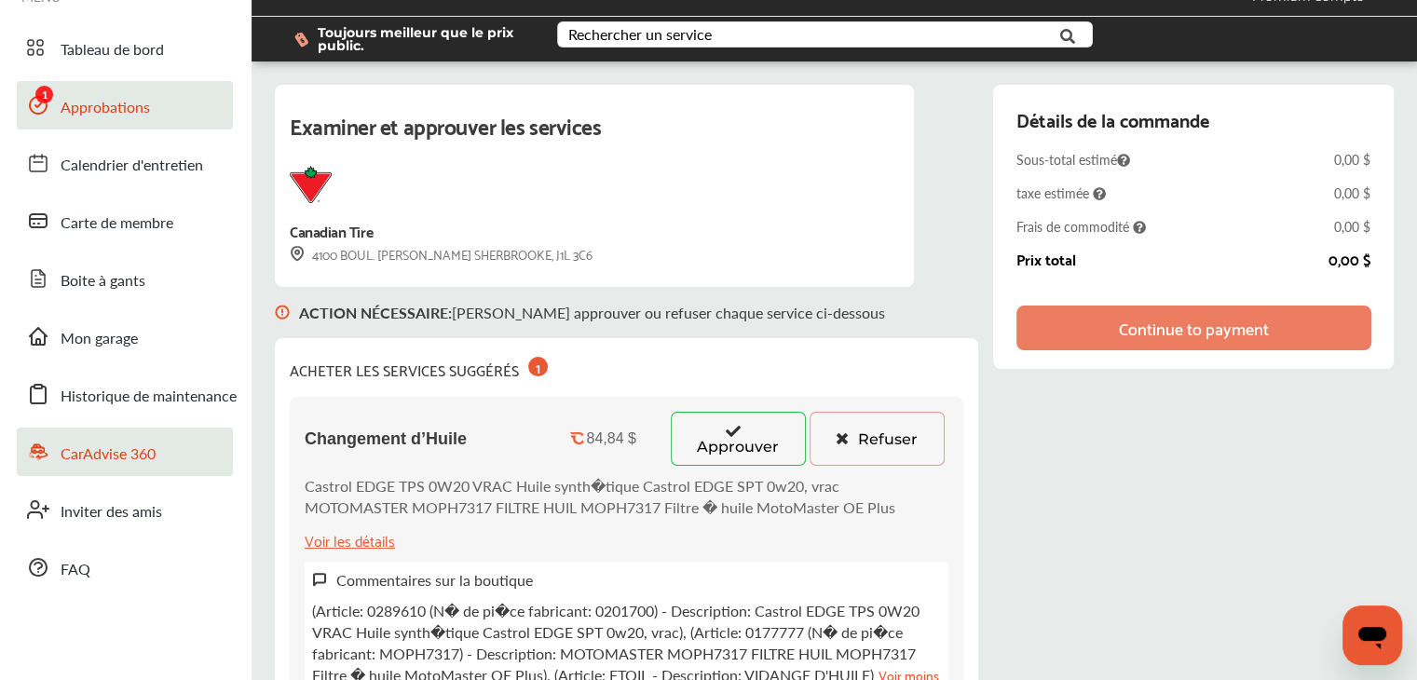
scroll to position [0, 0]
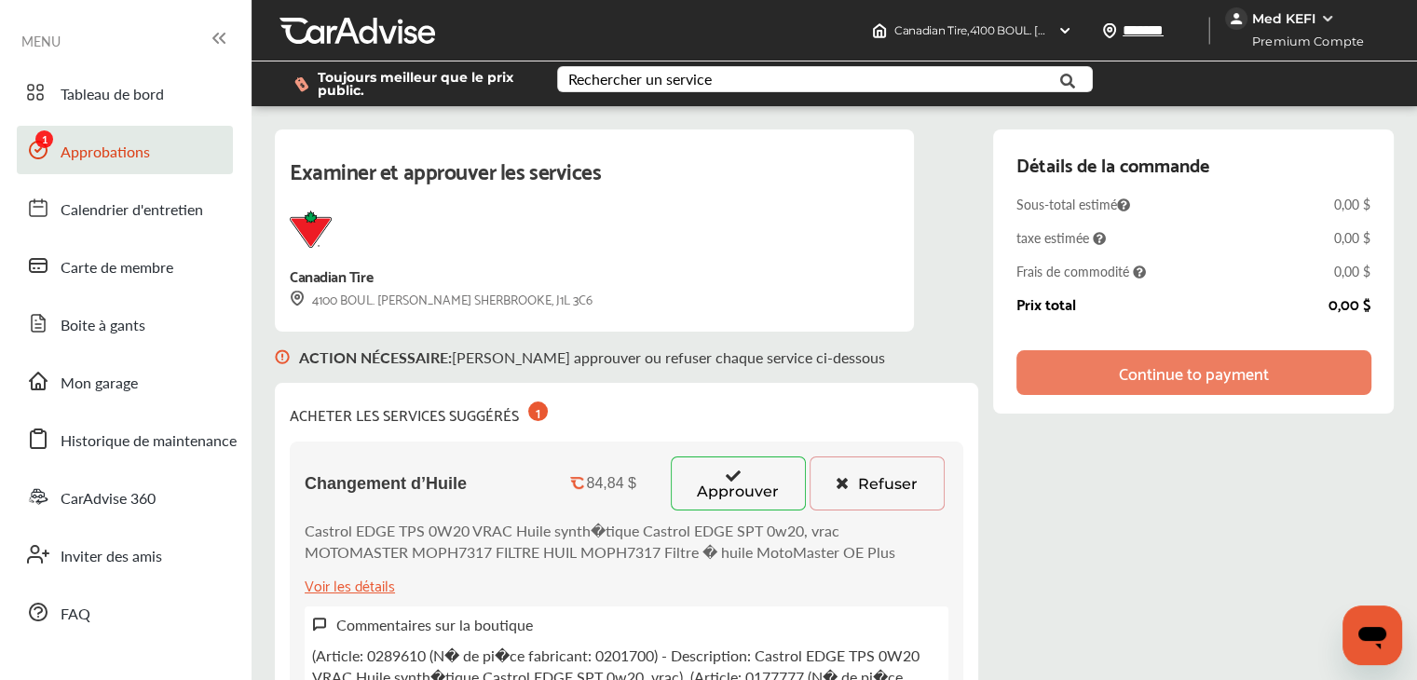
type textarea "*"
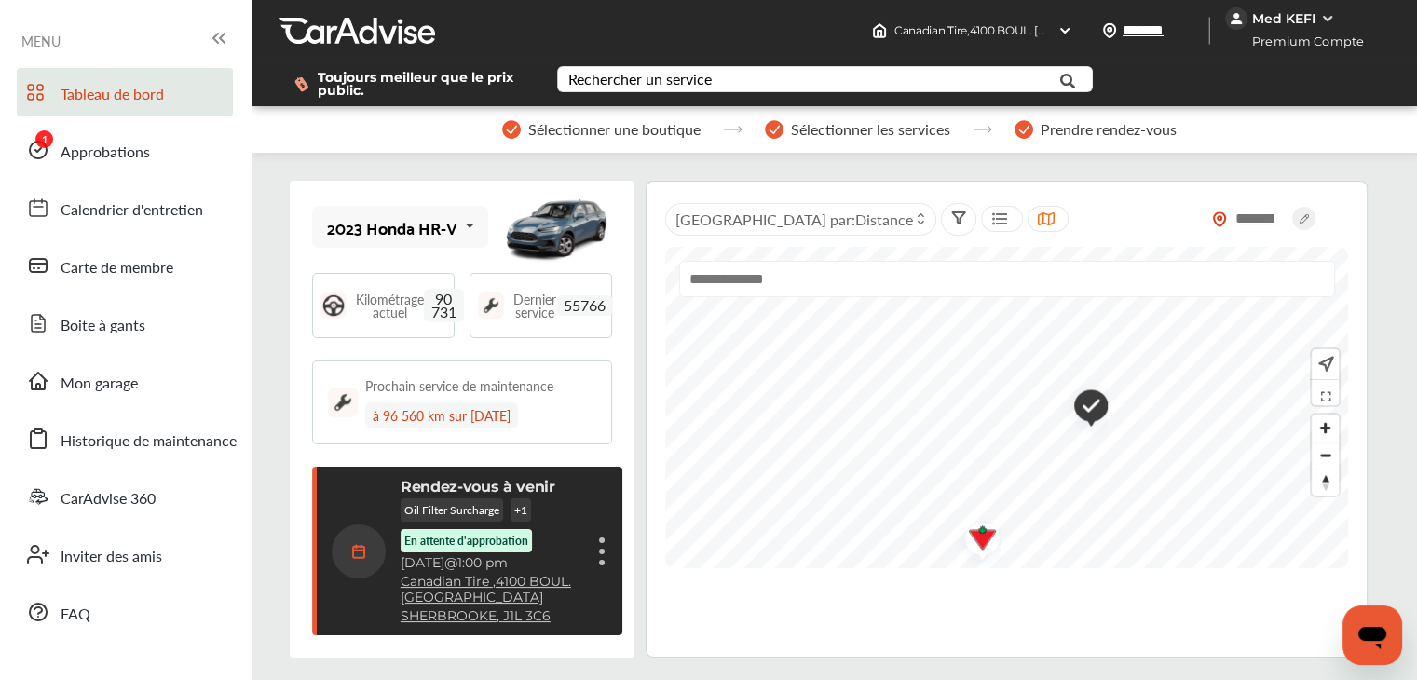
click at [155, 87] on span "Tableau de bord" at bounding box center [112, 95] width 103 height 24
click at [1322, 23] on img at bounding box center [1327, 18] width 15 height 15
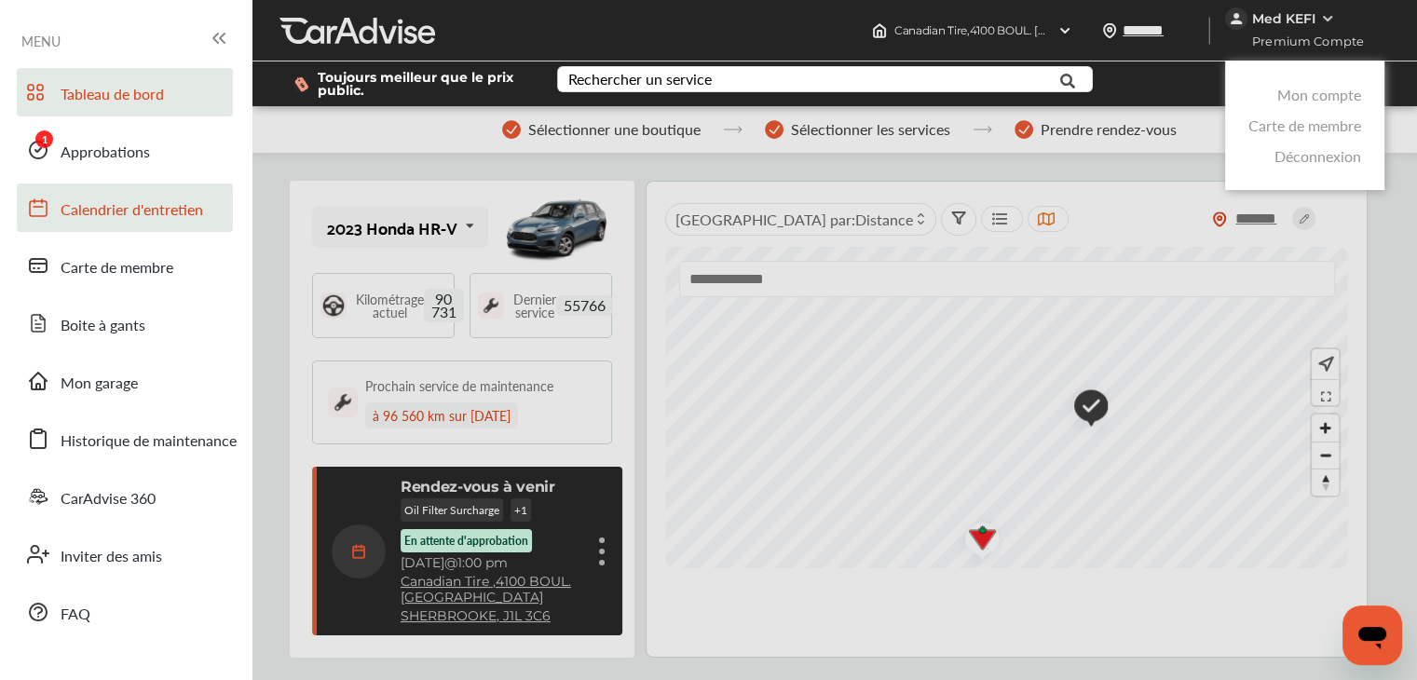
click at [156, 213] on span "Calendrier d'entretien" at bounding box center [132, 210] width 142 height 24
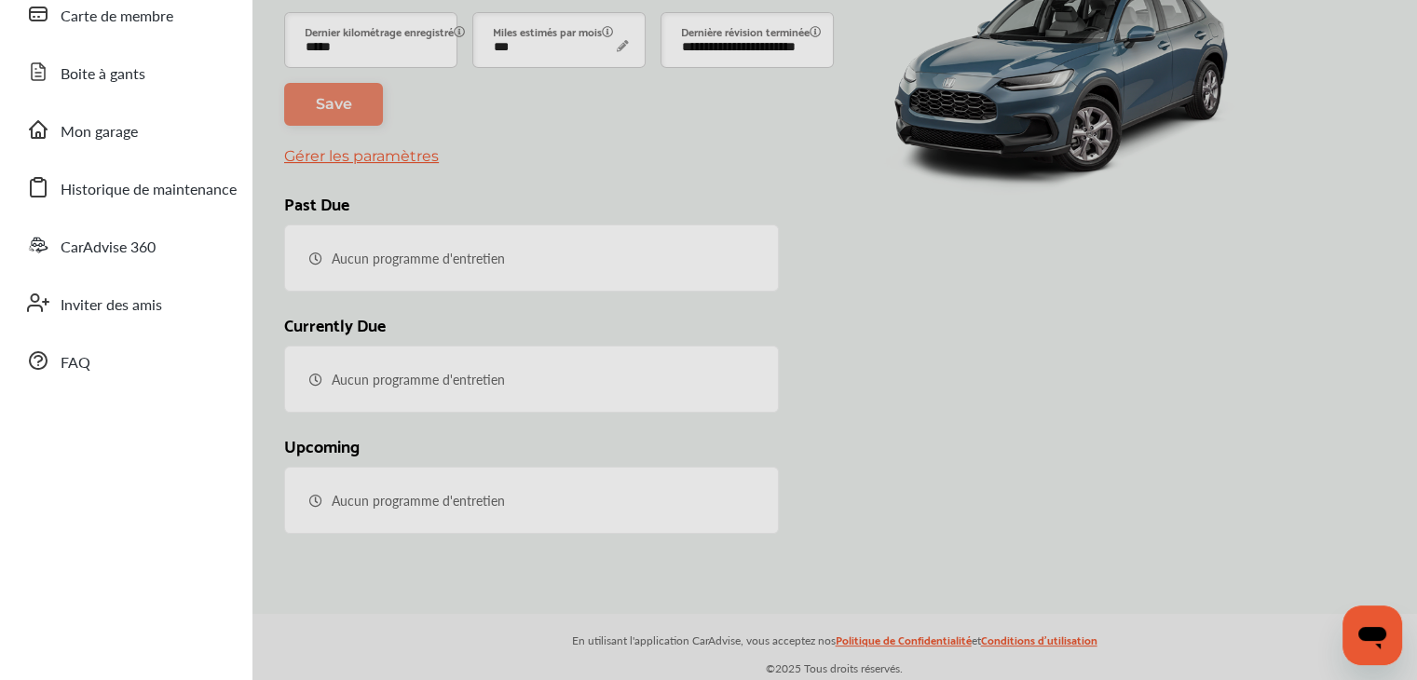
type input "***"
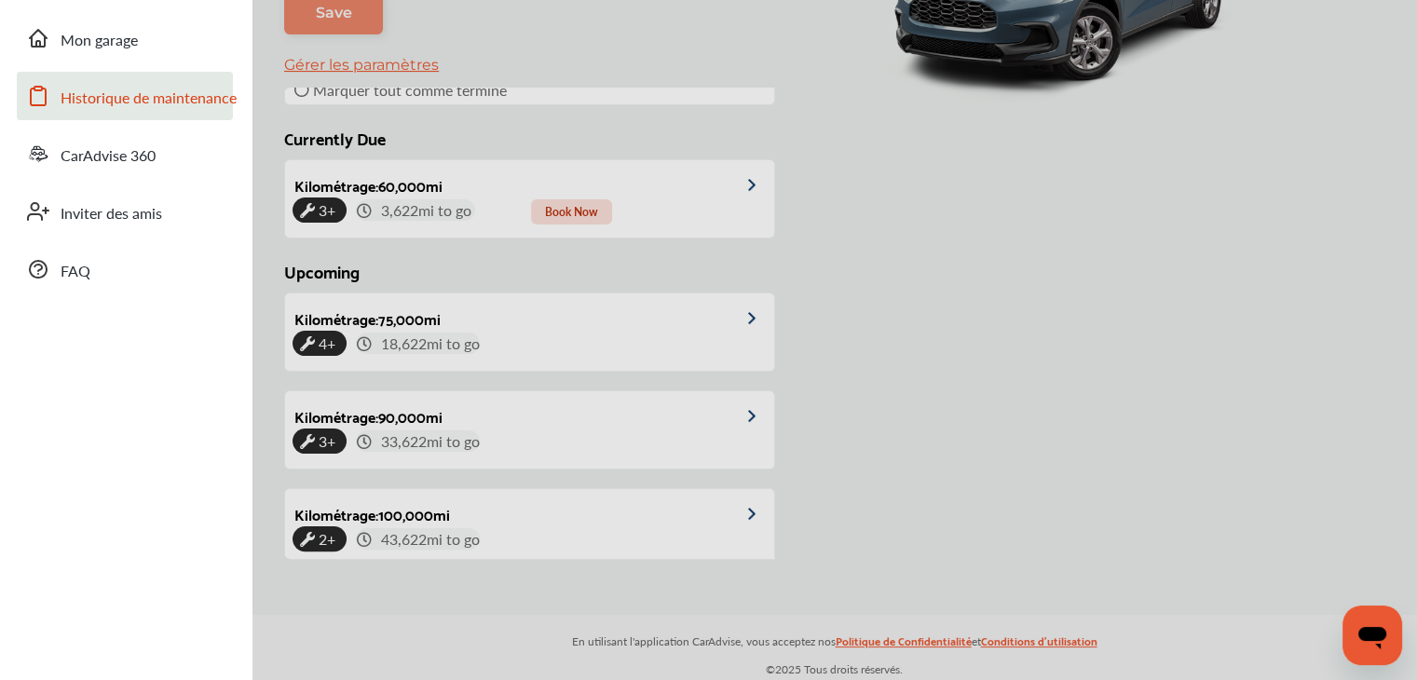
scroll to position [425, 0]
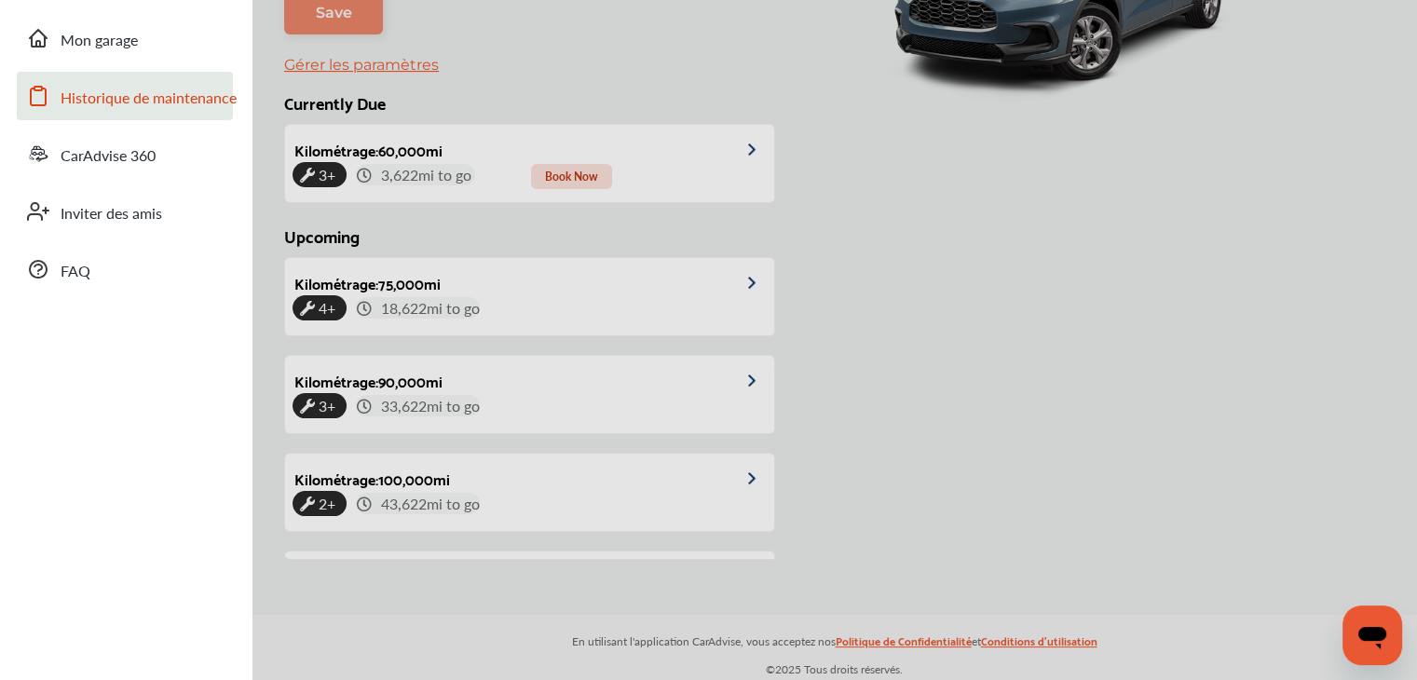
click at [158, 88] on span "Historique de maintenance" at bounding box center [149, 99] width 176 height 24
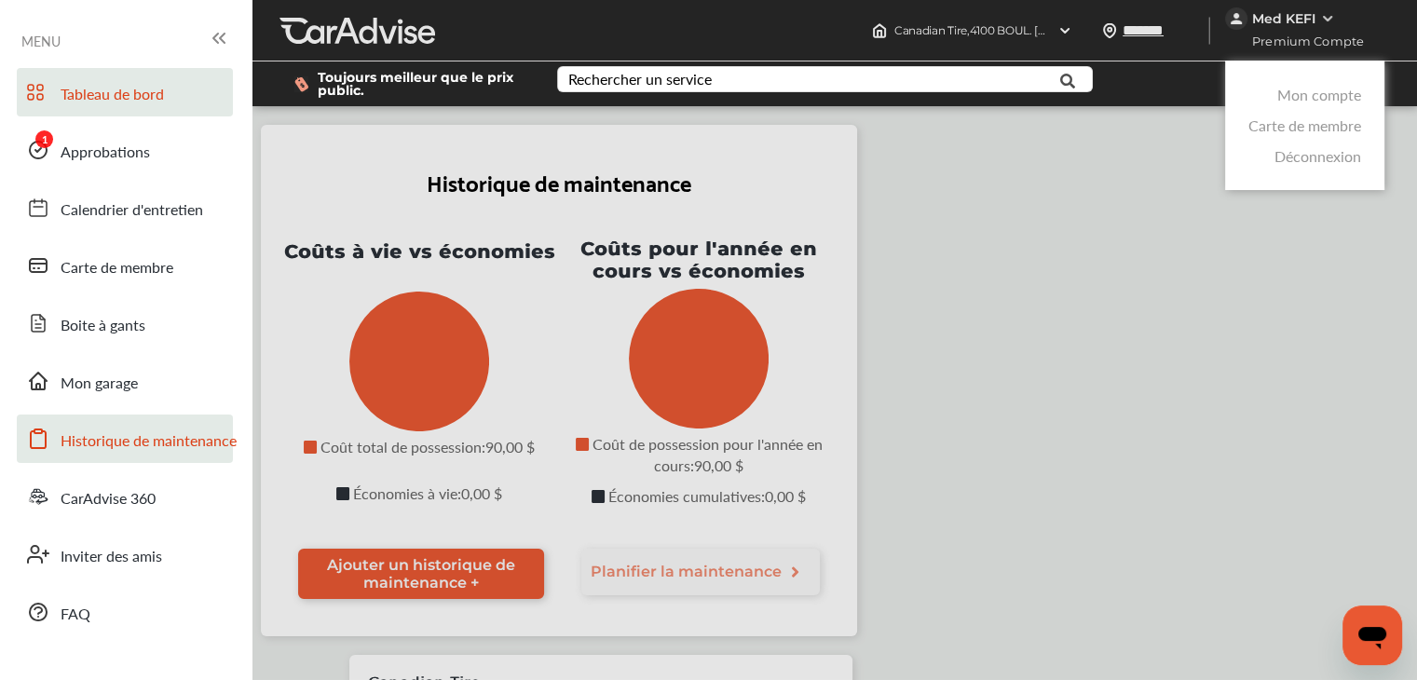
click at [153, 89] on span "Tableau de bord" at bounding box center [112, 95] width 103 height 24
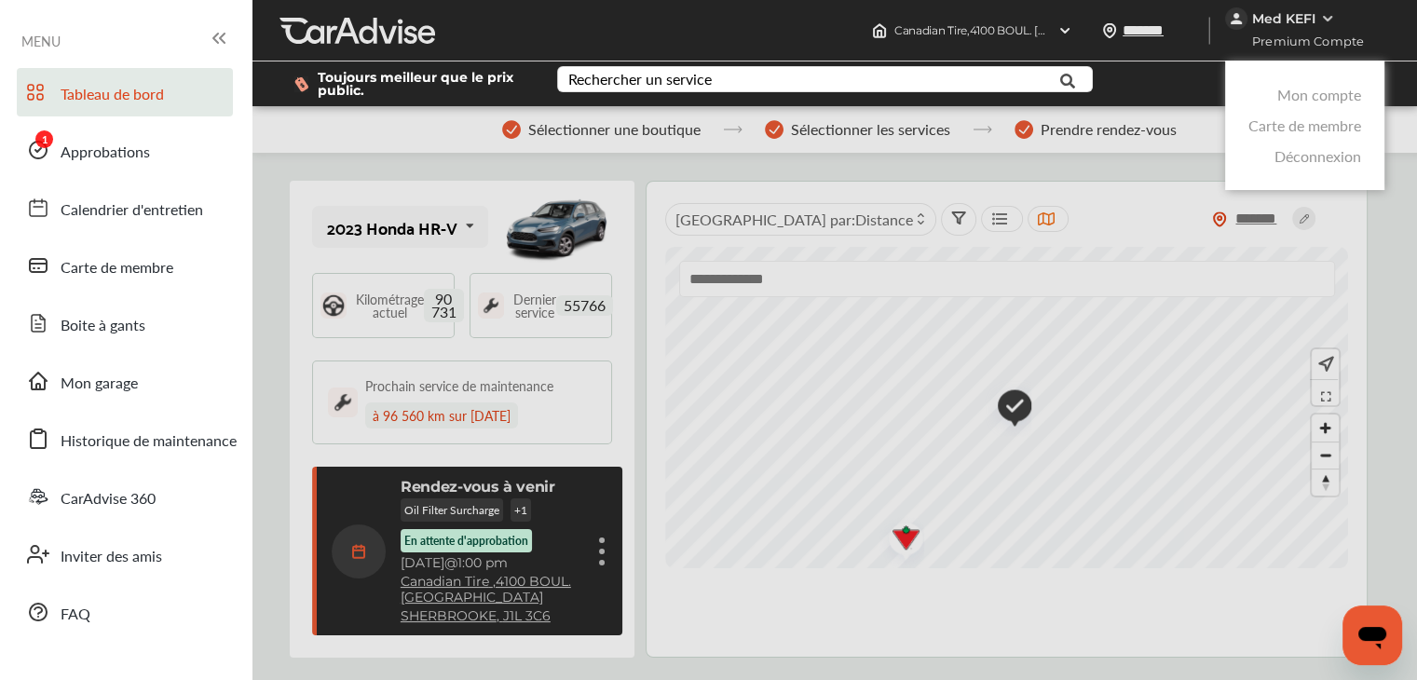
click at [1069, 178] on div at bounding box center [708, 386] width 1417 height 773
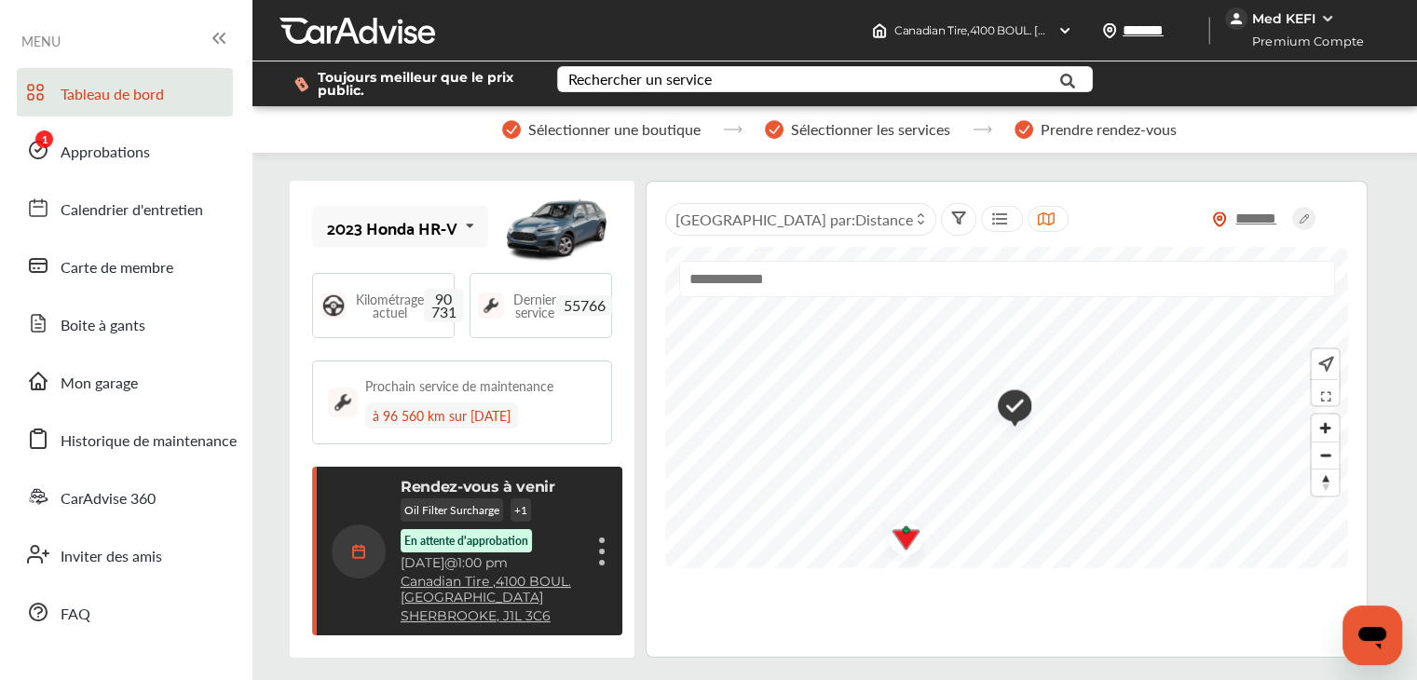
click at [1329, 21] on img at bounding box center [1327, 18] width 15 height 15
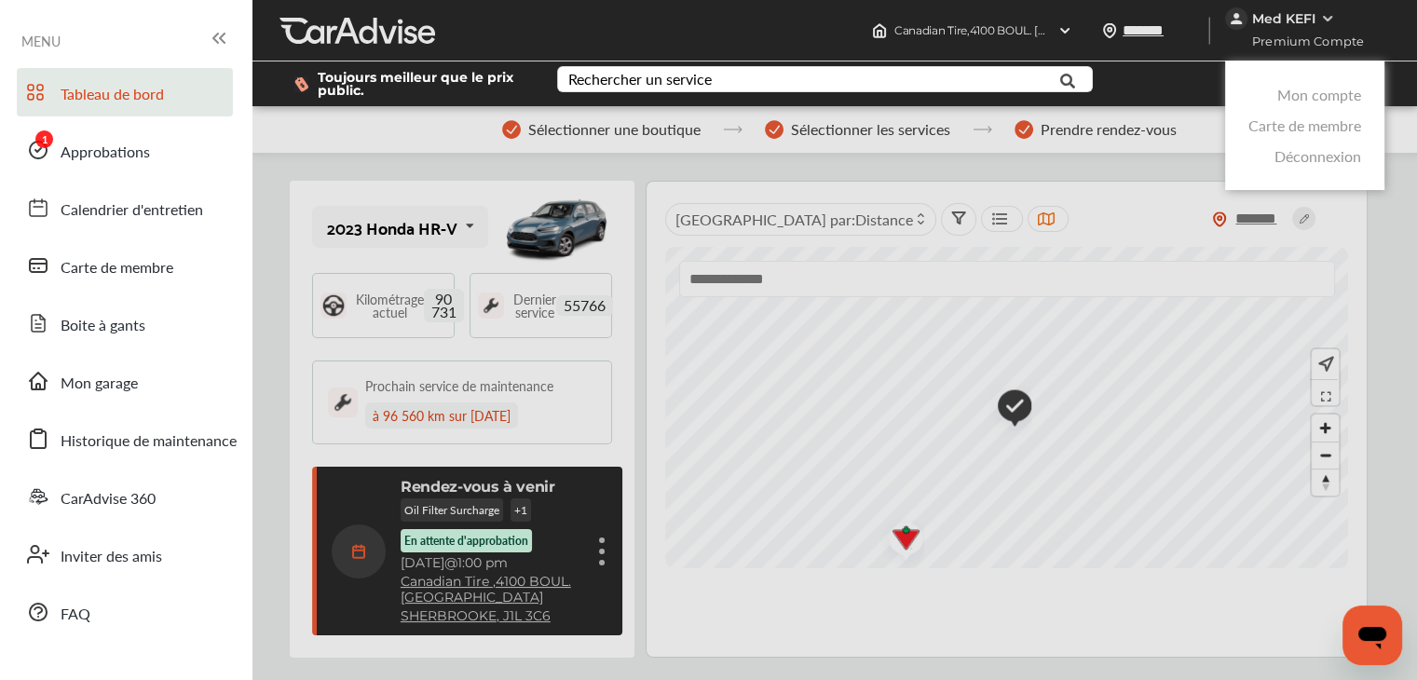
click at [1380, 236] on div at bounding box center [708, 386] width 1417 height 773
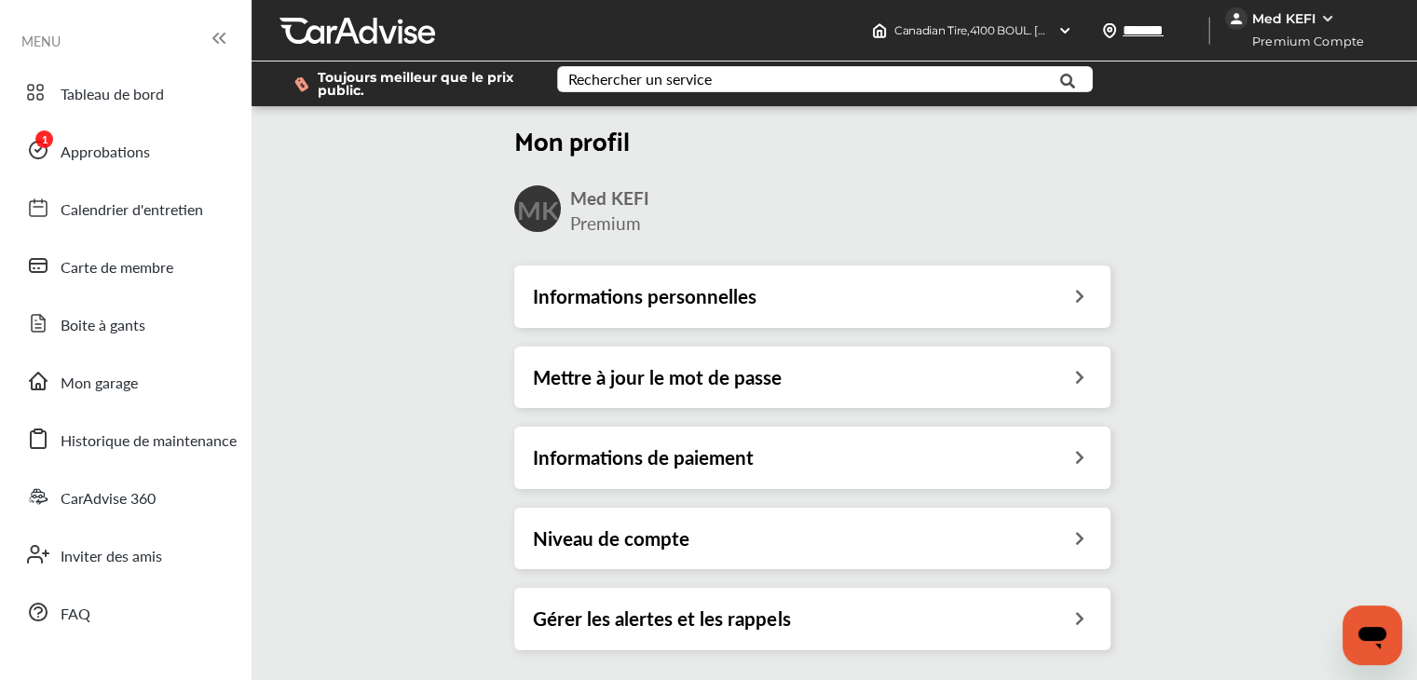
click at [685, 466] on h3 "Informations de paiement" at bounding box center [643, 457] width 221 height 24
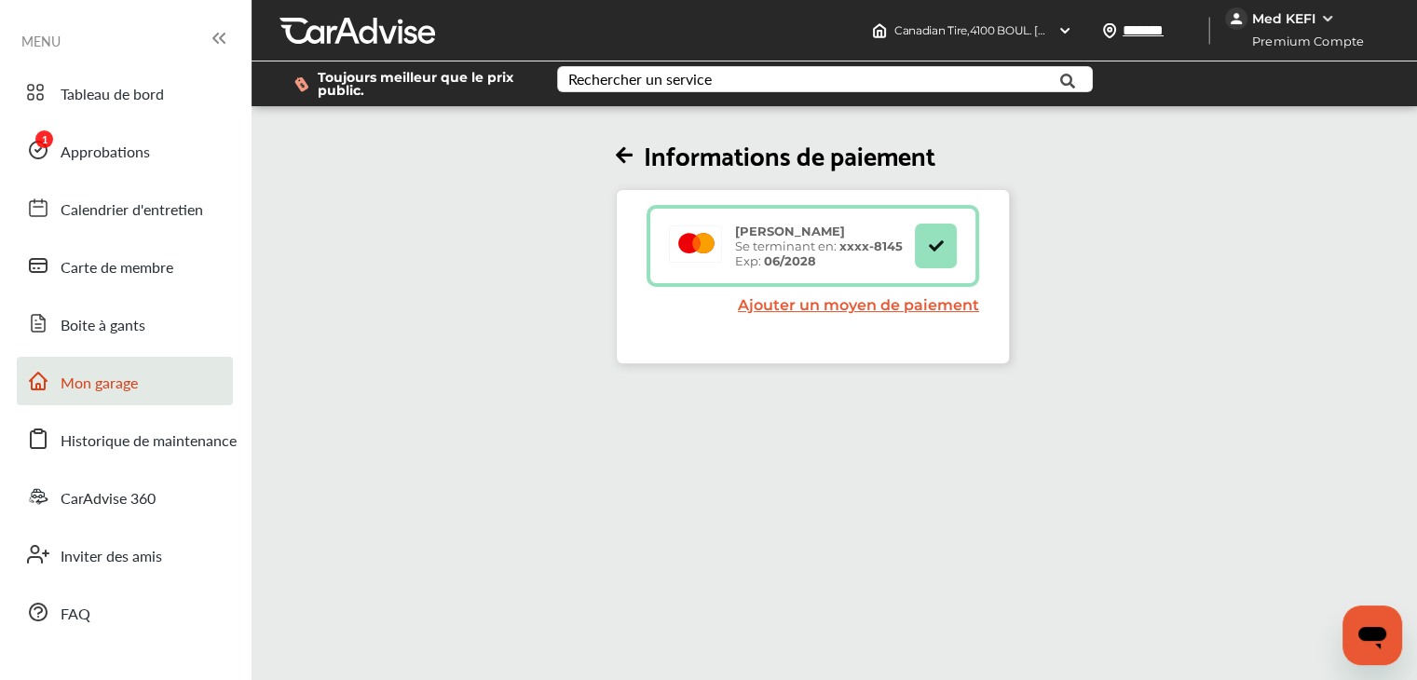
click at [145, 387] on link "Mon garage" at bounding box center [125, 381] width 216 height 48
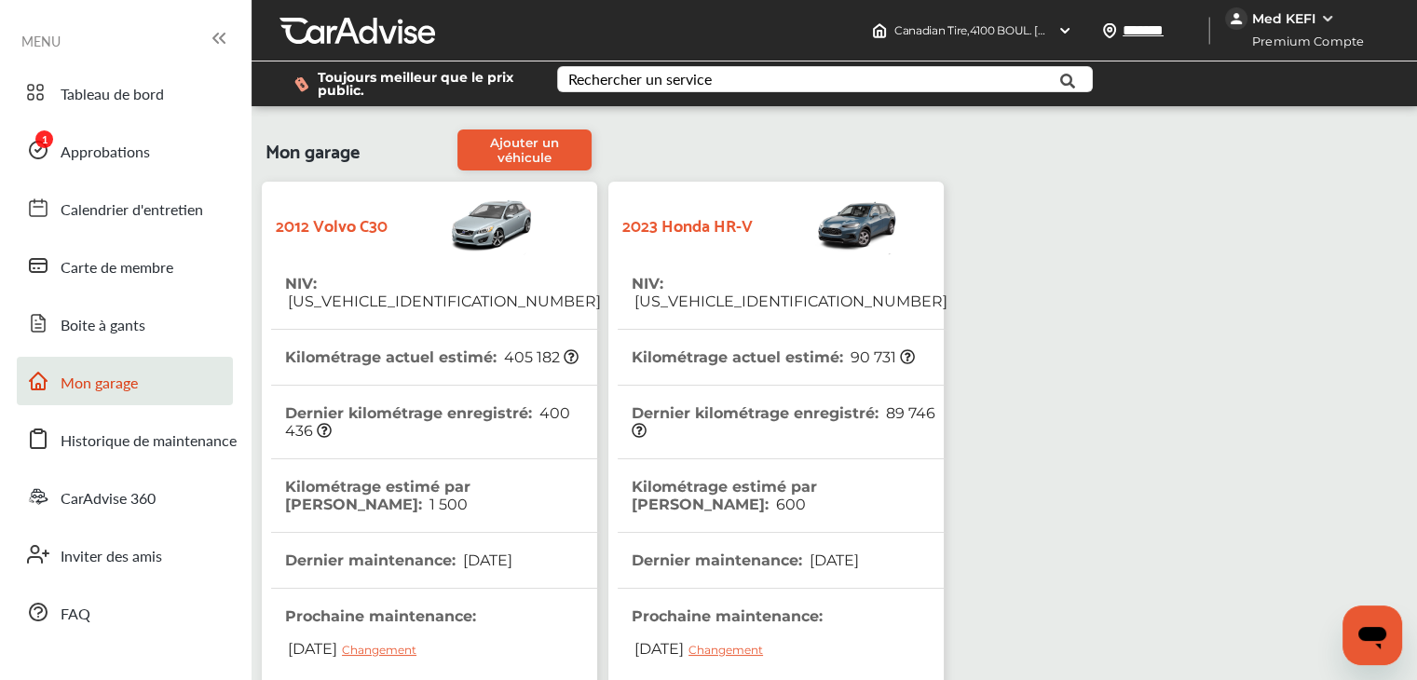
click at [1372, 631] on icon "Ouvrir la fenêtre de messagerie" at bounding box center [1372, 638] width 28 height 22
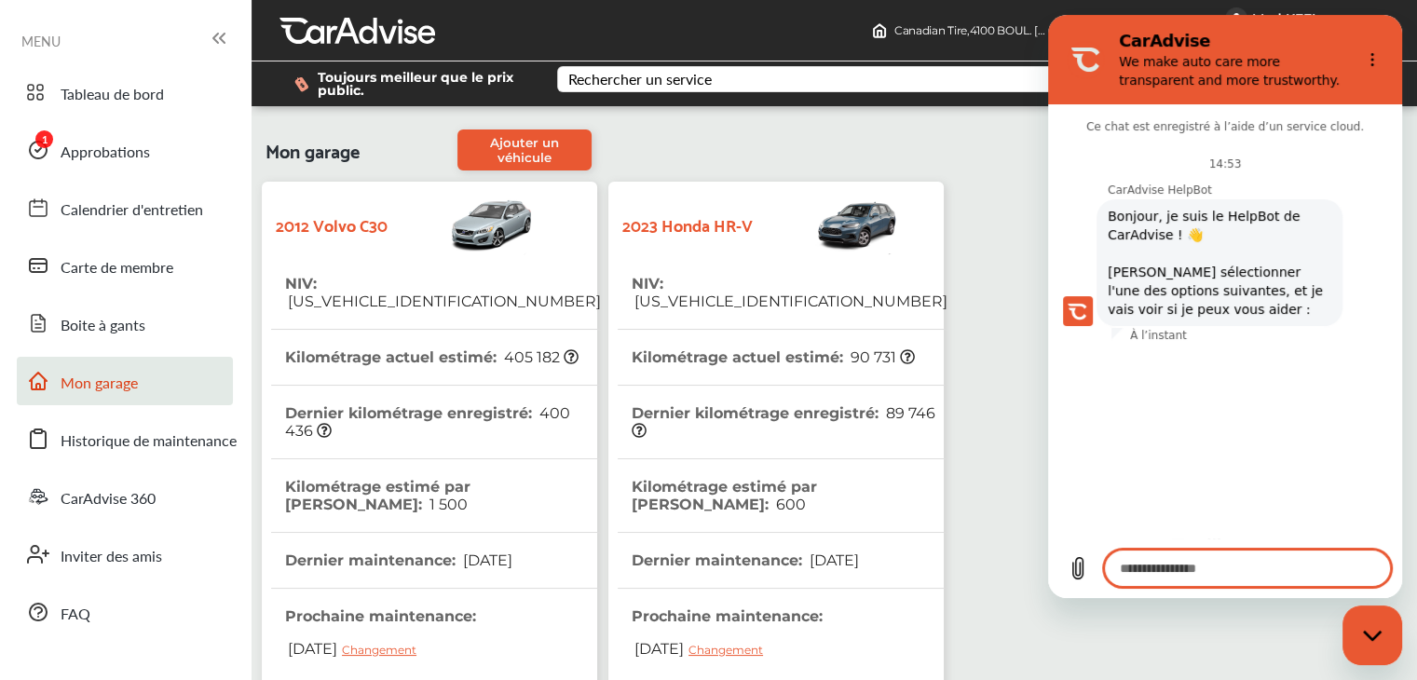
click at [1184, 568] on textarea at bounding box center [1247, 568] width 287 height 37
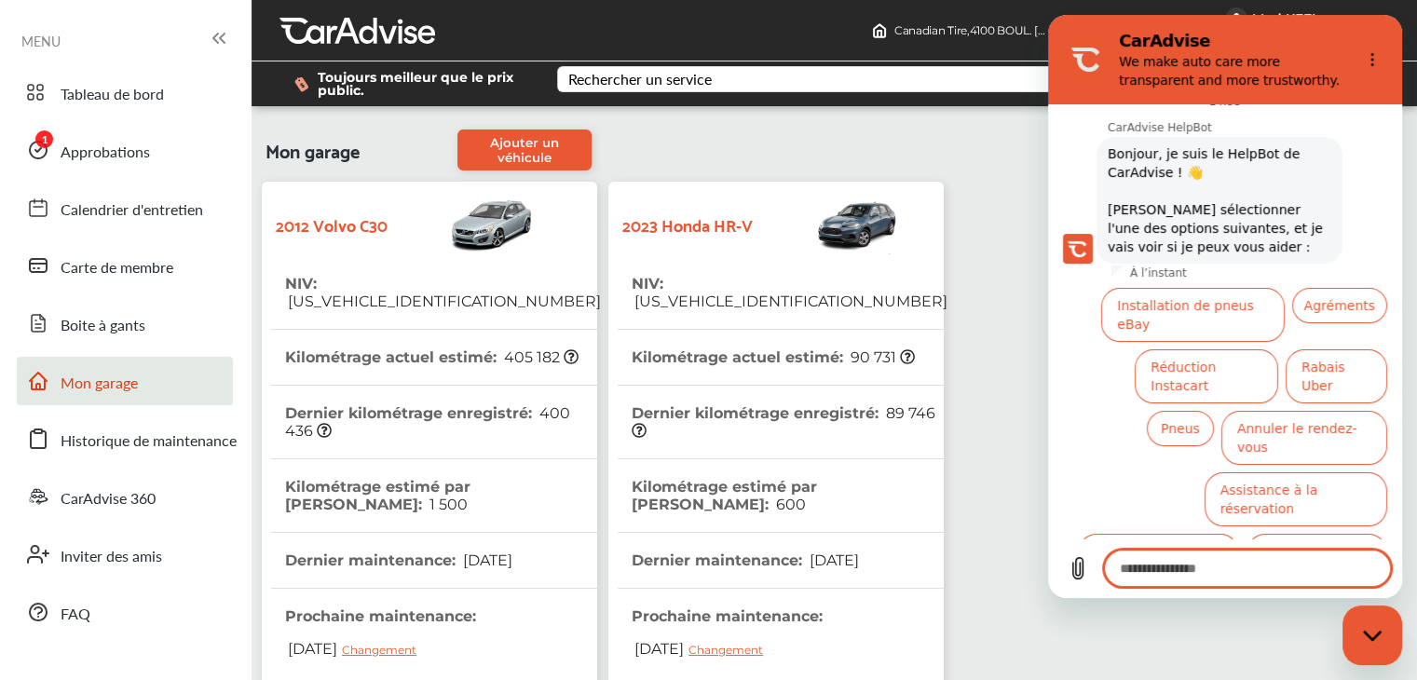
scroll to position [63, 0]
click at [1231, 471] on button "Assistance à la réservation" at bounding box center [1295, 498] width 183 height 54
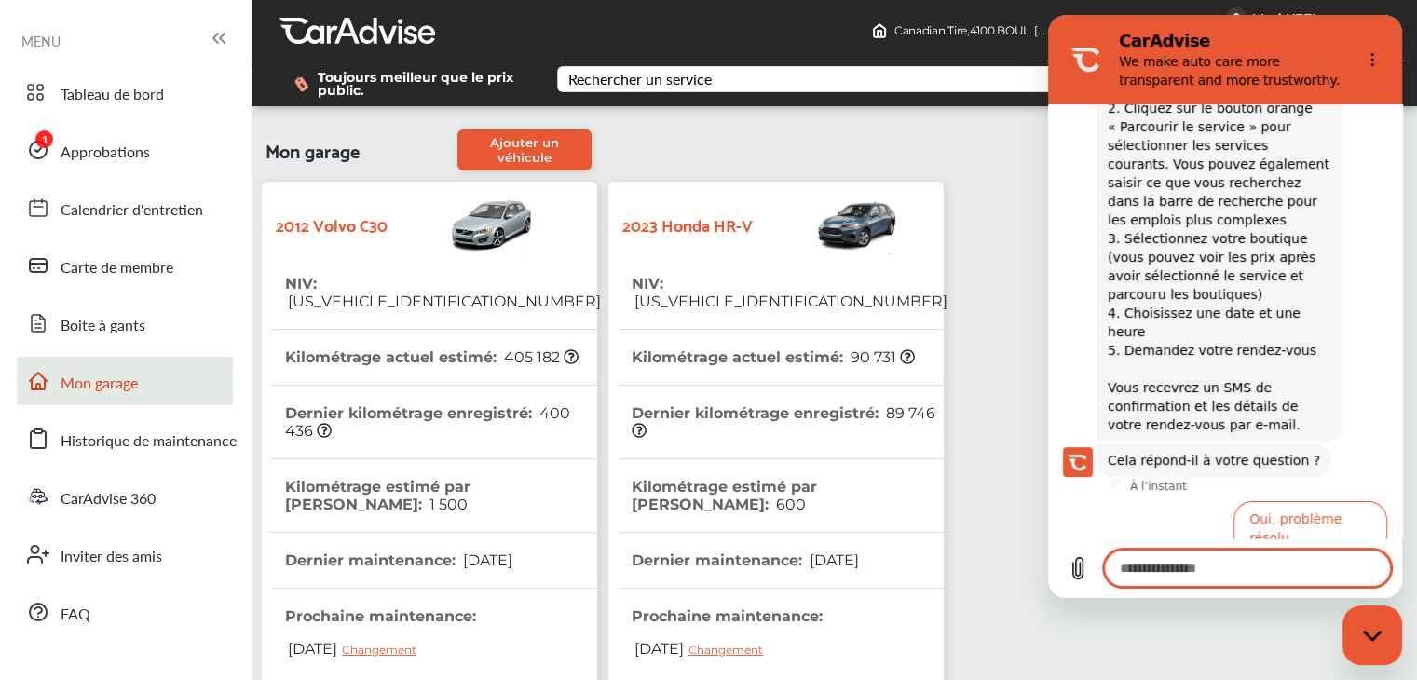
scroll to position [427, 0]
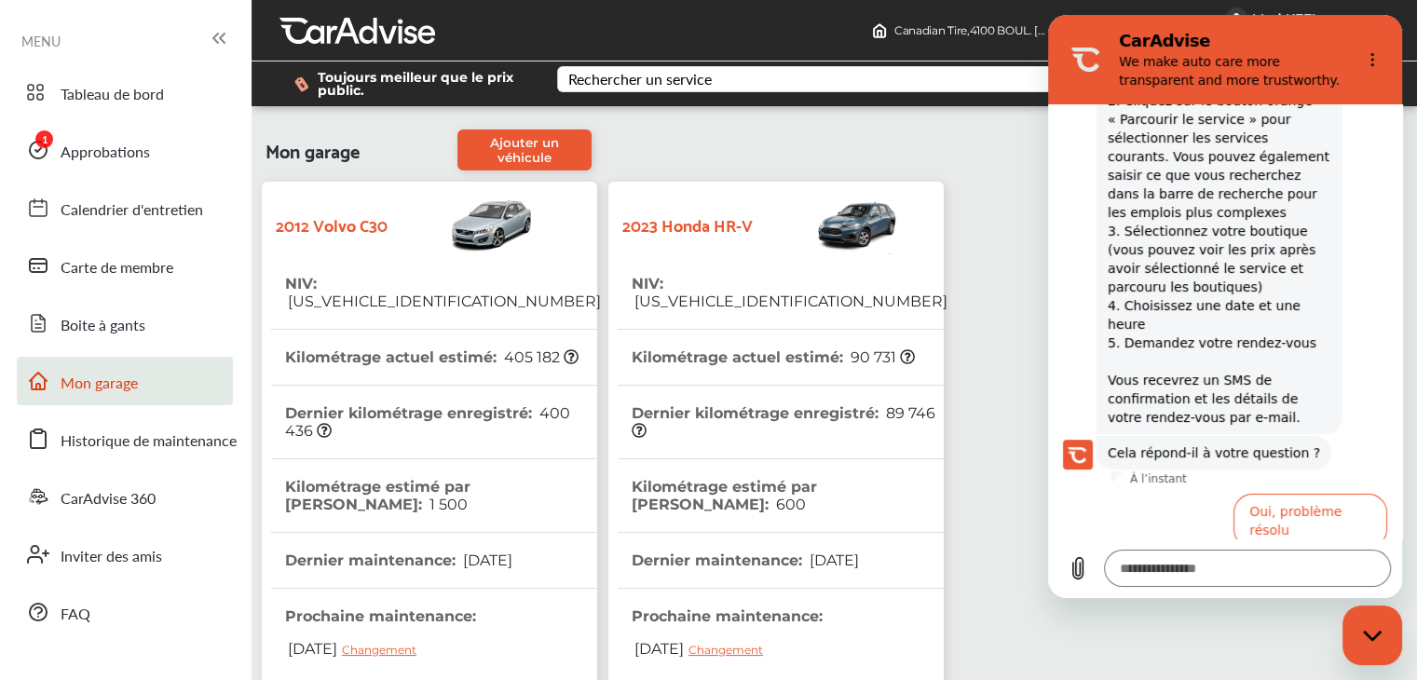
click at [1217, 555] on button "Non, j'ai besoin de plus d'aide" at bounding box center [1284, 582] width 206 height 54
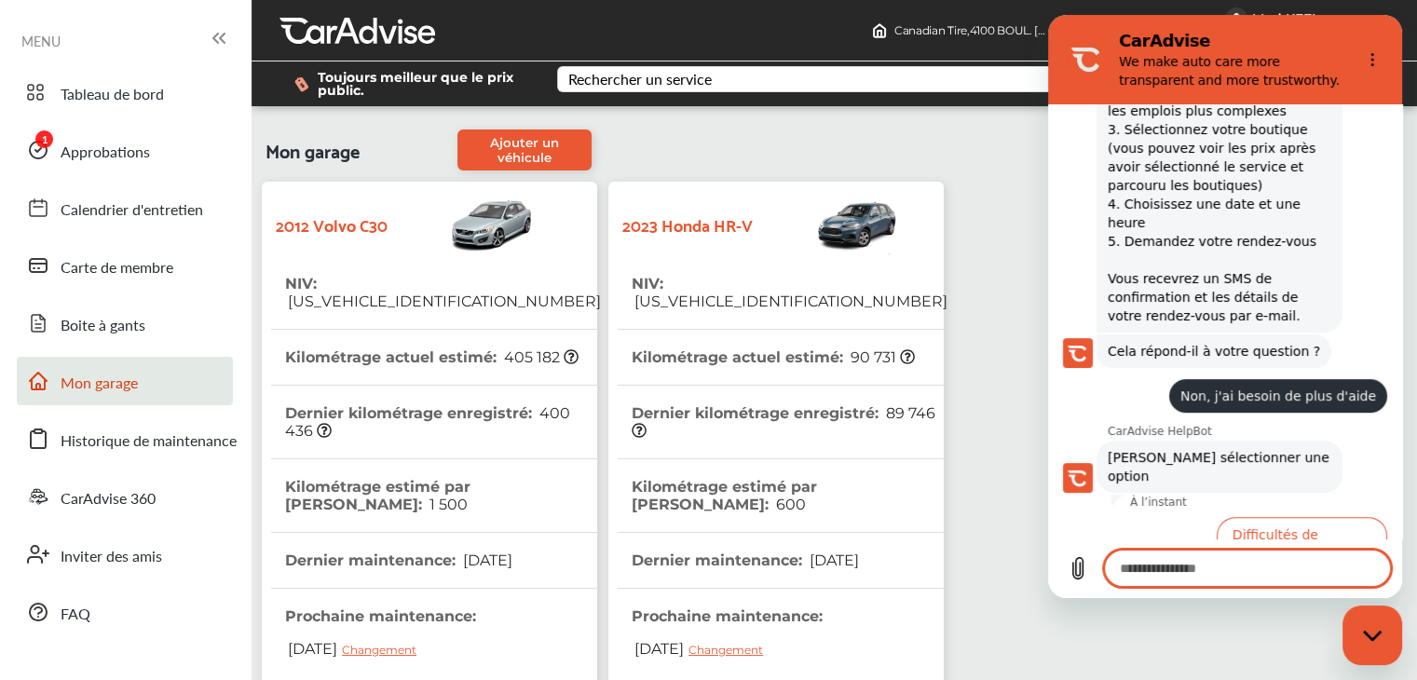
scroll to position [533, 0]
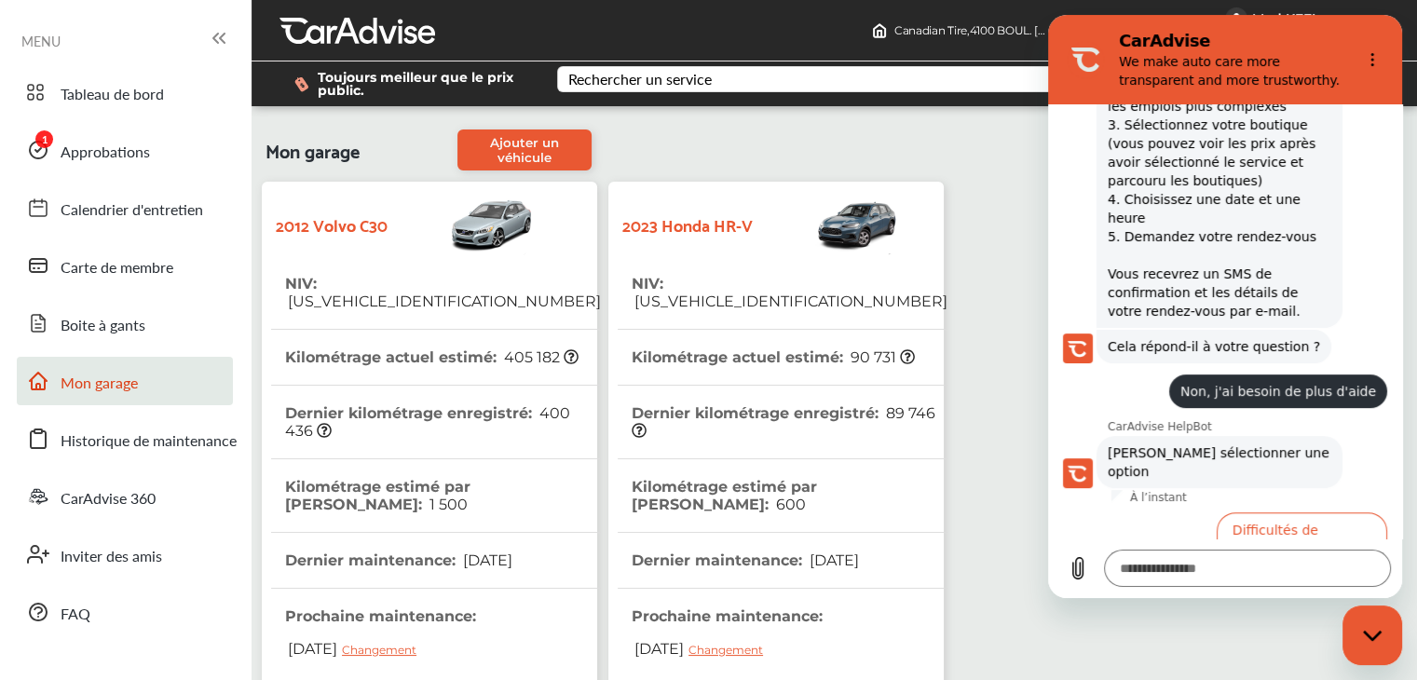
click at [1163, 574] on button "Je ne vois pas le service que je recherche" at bounding box center [1253, 601] width 266 height 54
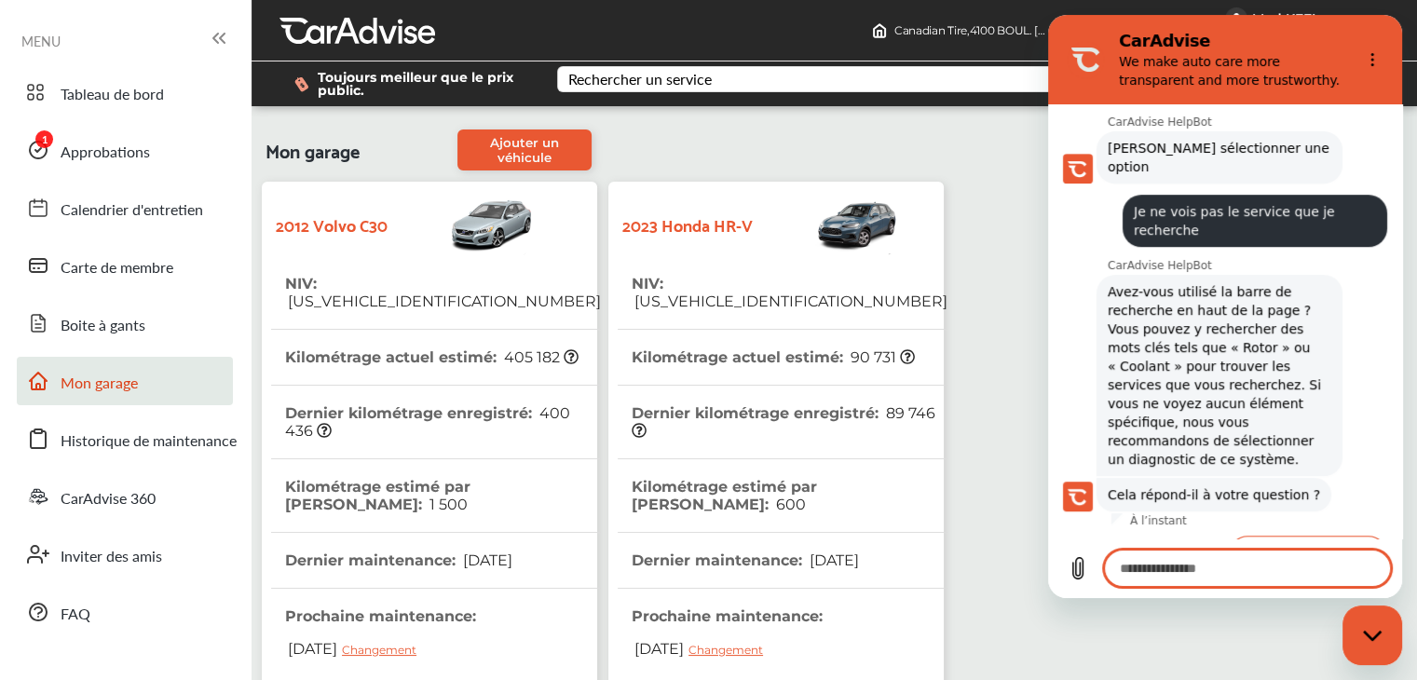
scroll to position [842, 0]
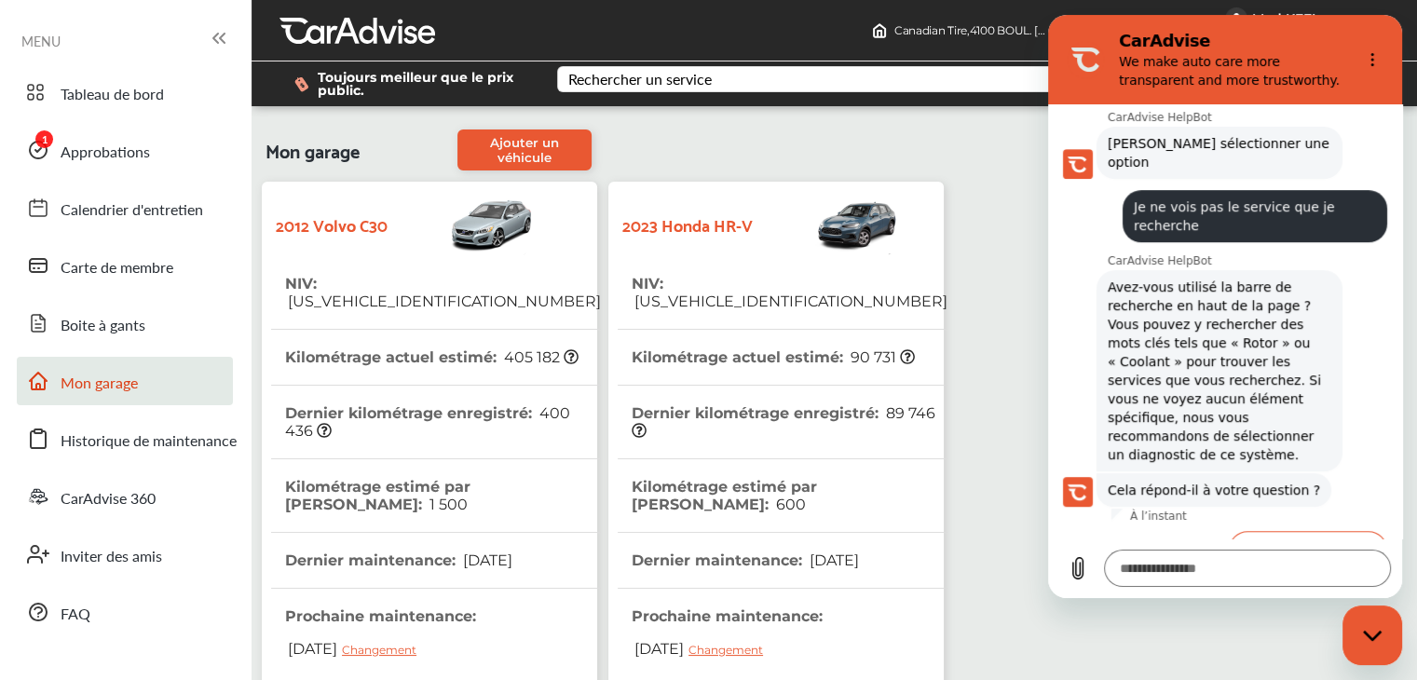
click at [1189, 592] on button "Non, je n'arrive toujours pas à comprendre ça." at bounding box center [1238, 619] width 297 height 54
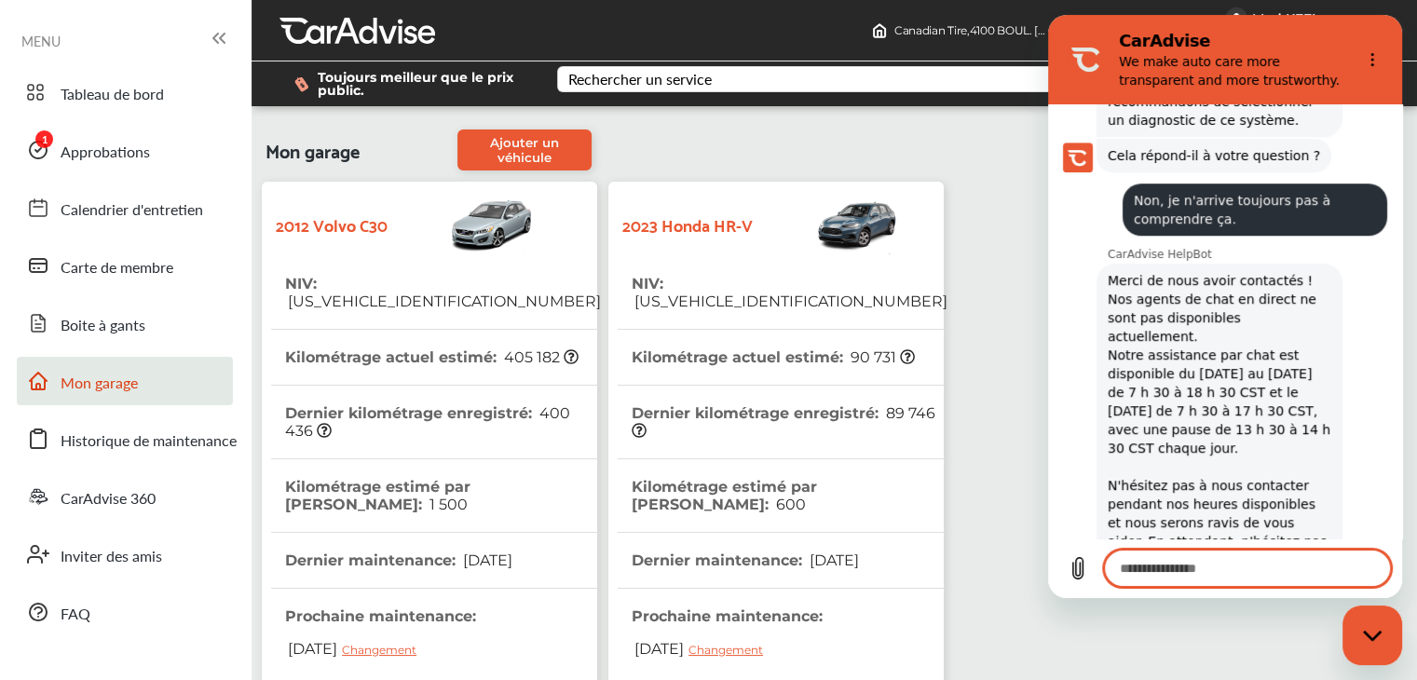
scroll to position [1180, 0]
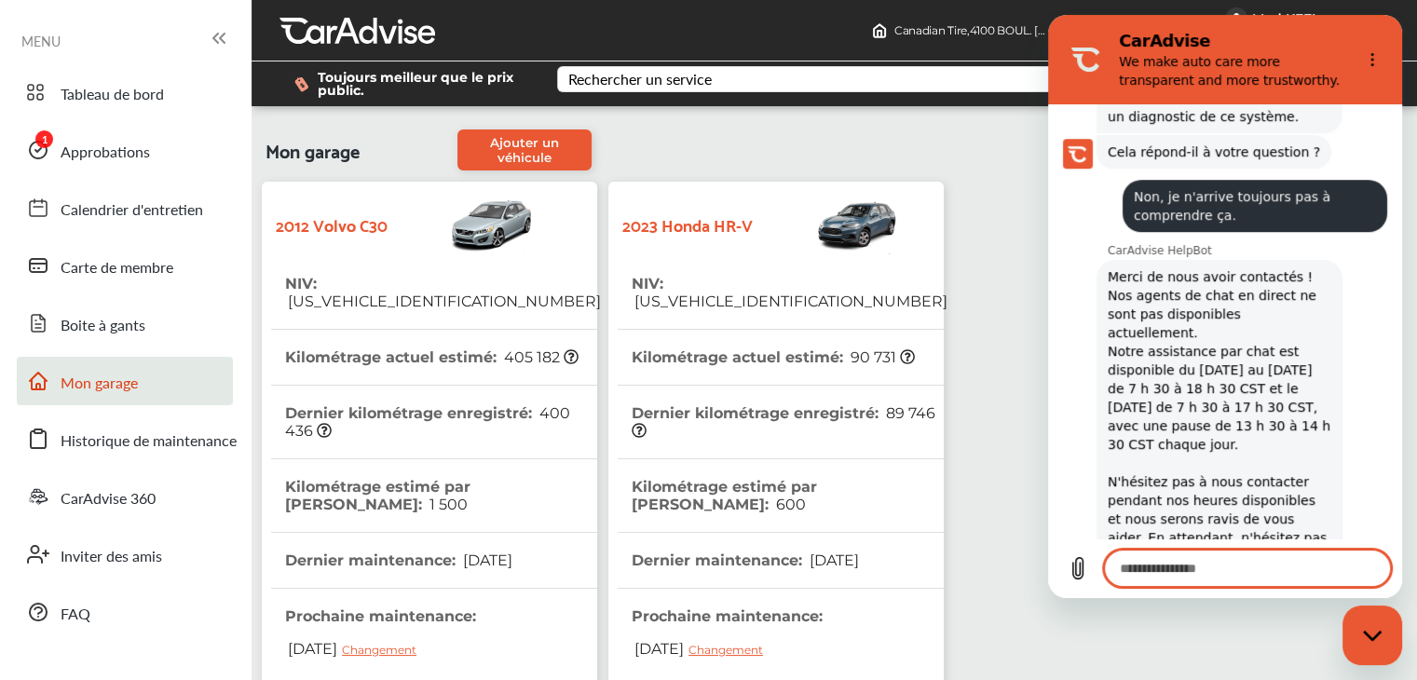
click at [965, 165] on div "Mon garage Ajouter un véhicule 2012 Volvo C30 NIV : YV1672MK1C2270726 Kilométra…" at bounding box center [834, 615] width 1156 height 990
click at [1377, 652] on div "Fermer la fenêtre de messagerie" at bounding box center [1372, 635] width 56 height 56
type textarea "*"
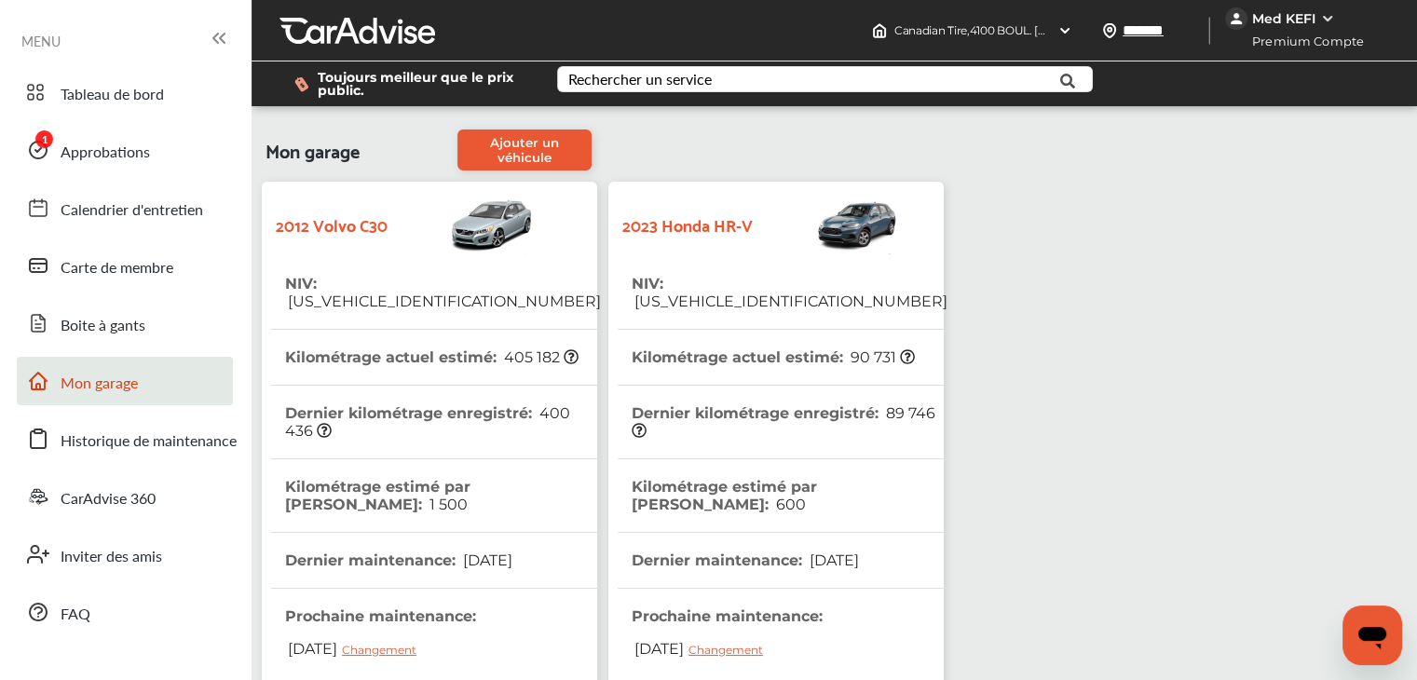
click at [1320, 23] on div "Med KEFI" at bounding box center [1302, 18] width 155 height 22
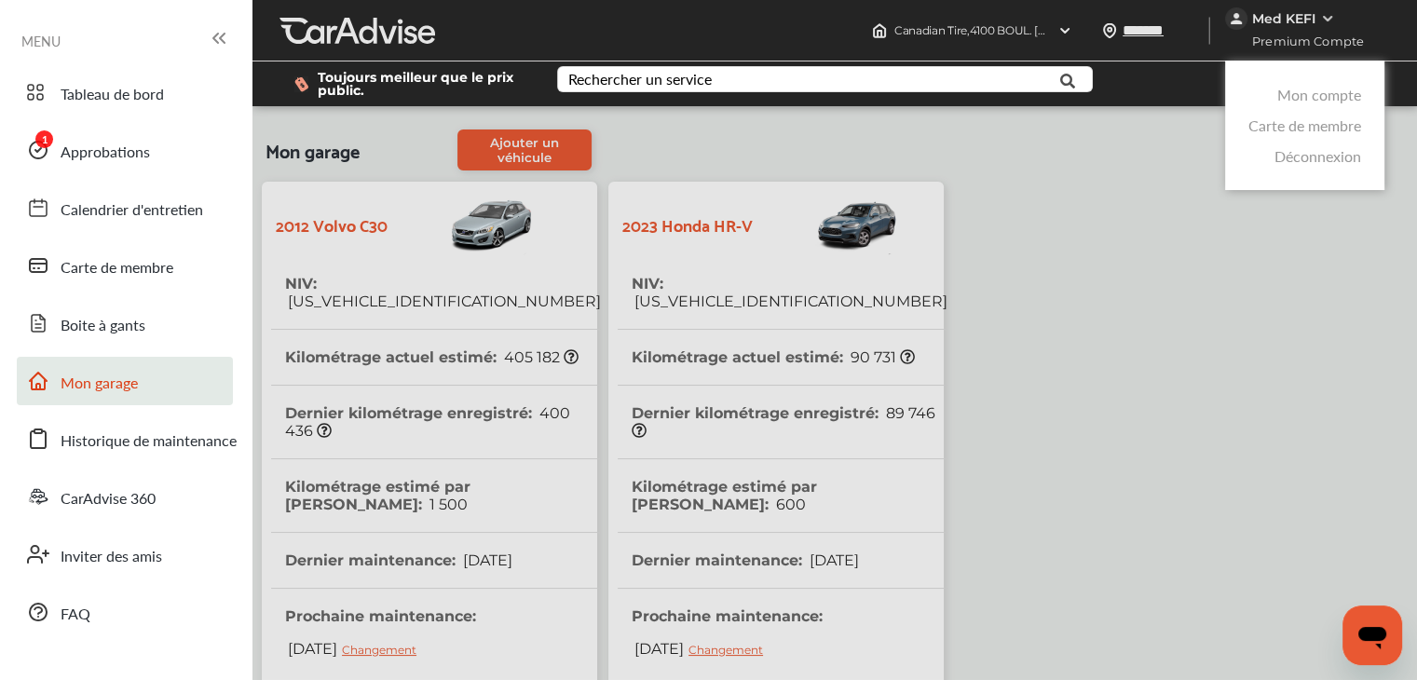
click at [1337, 100] on link "Mon compte" at bounding box center [1319, 94] width 84 height 21
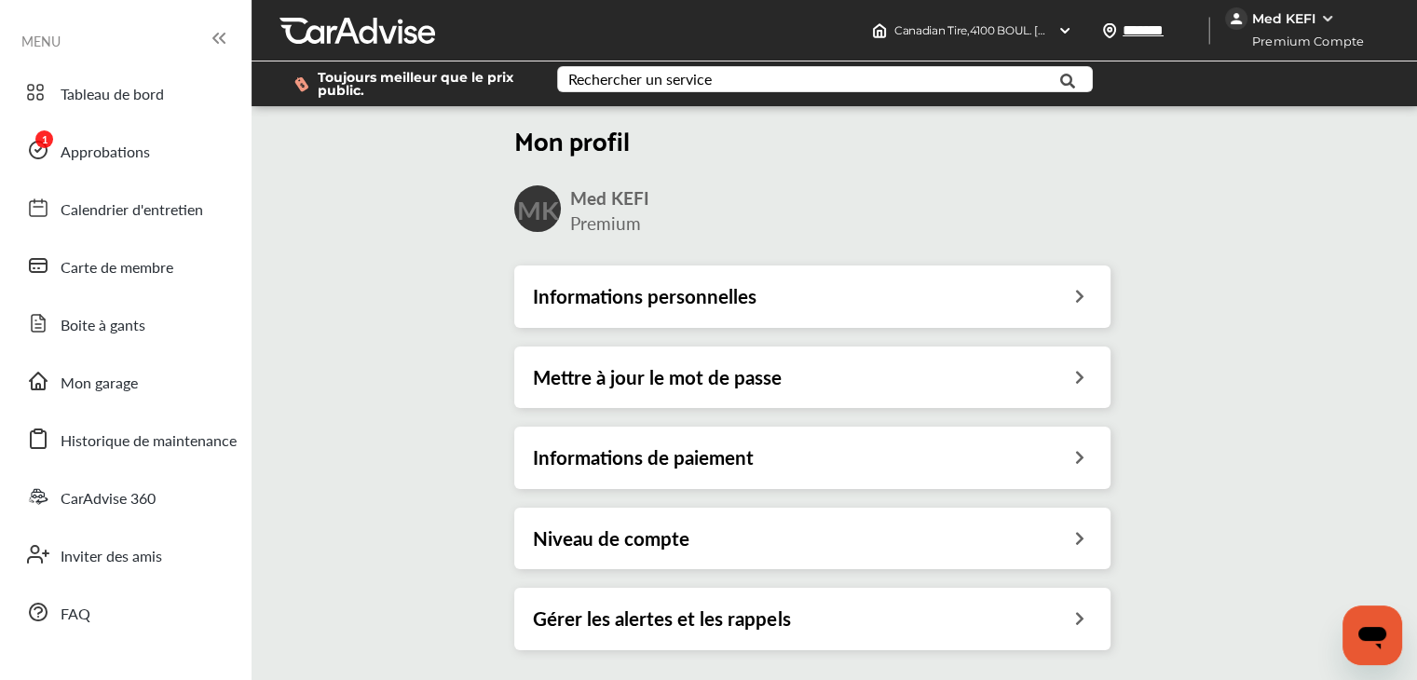
click at [808, 468] on div "Informations de paiement" at bounding box center [812, 457] width 559 height 24
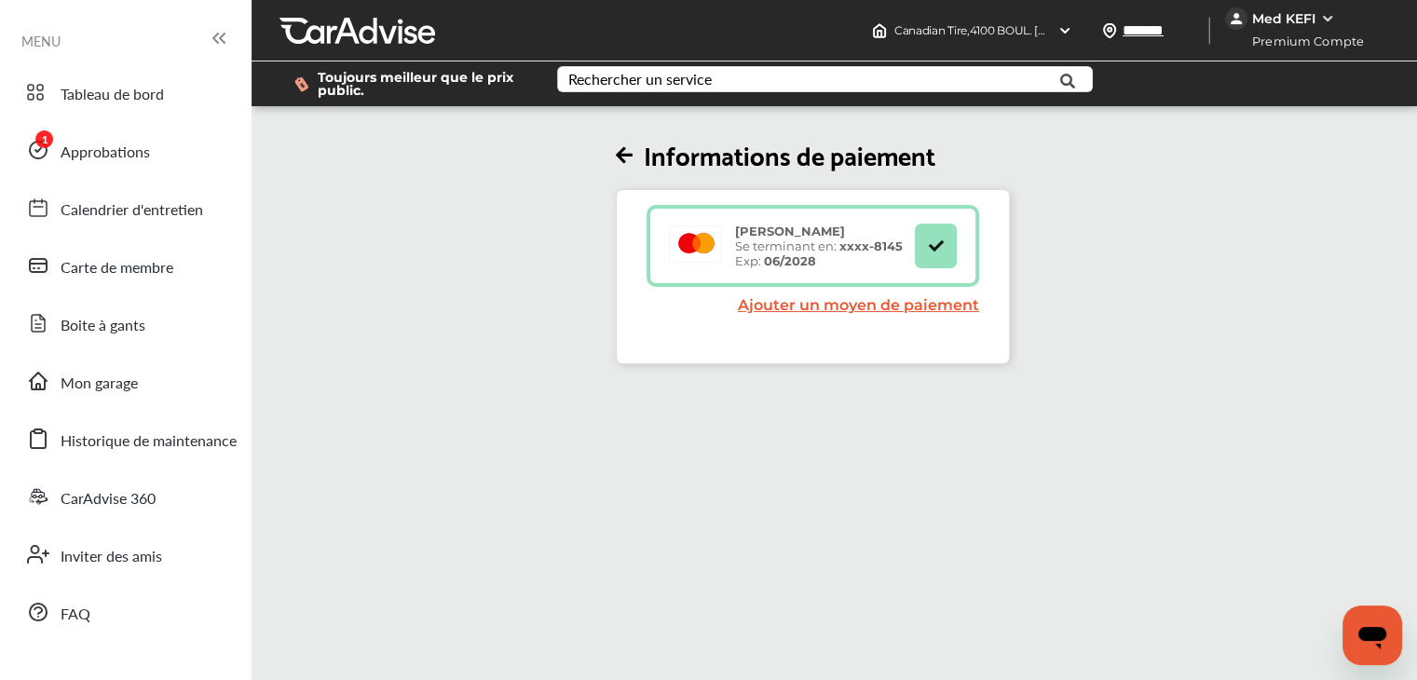
click at [879, 309] on link "Ajouter un moyen de paiement" at bounding box center [858, 305] width 241 height 18
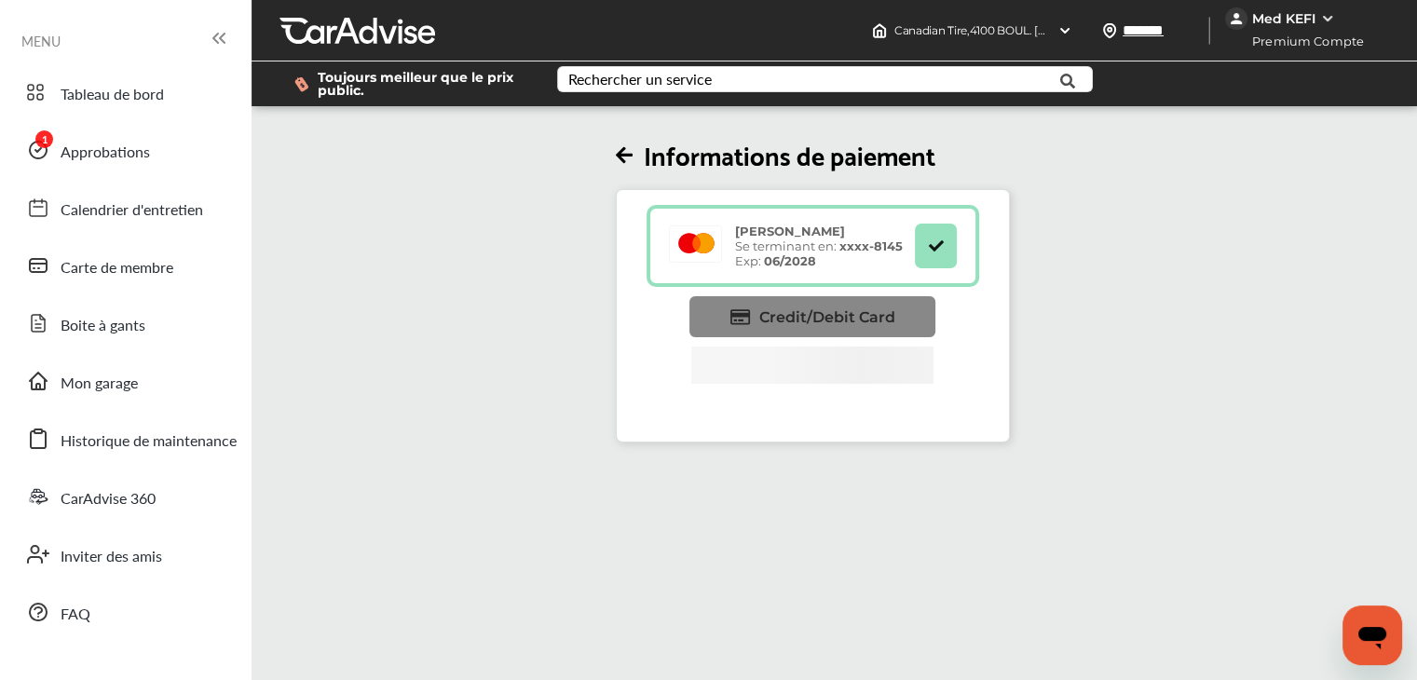
click at [811, 315] on span "Credit/Debit Card" at bounding box center [827, 317] width 136 height 18
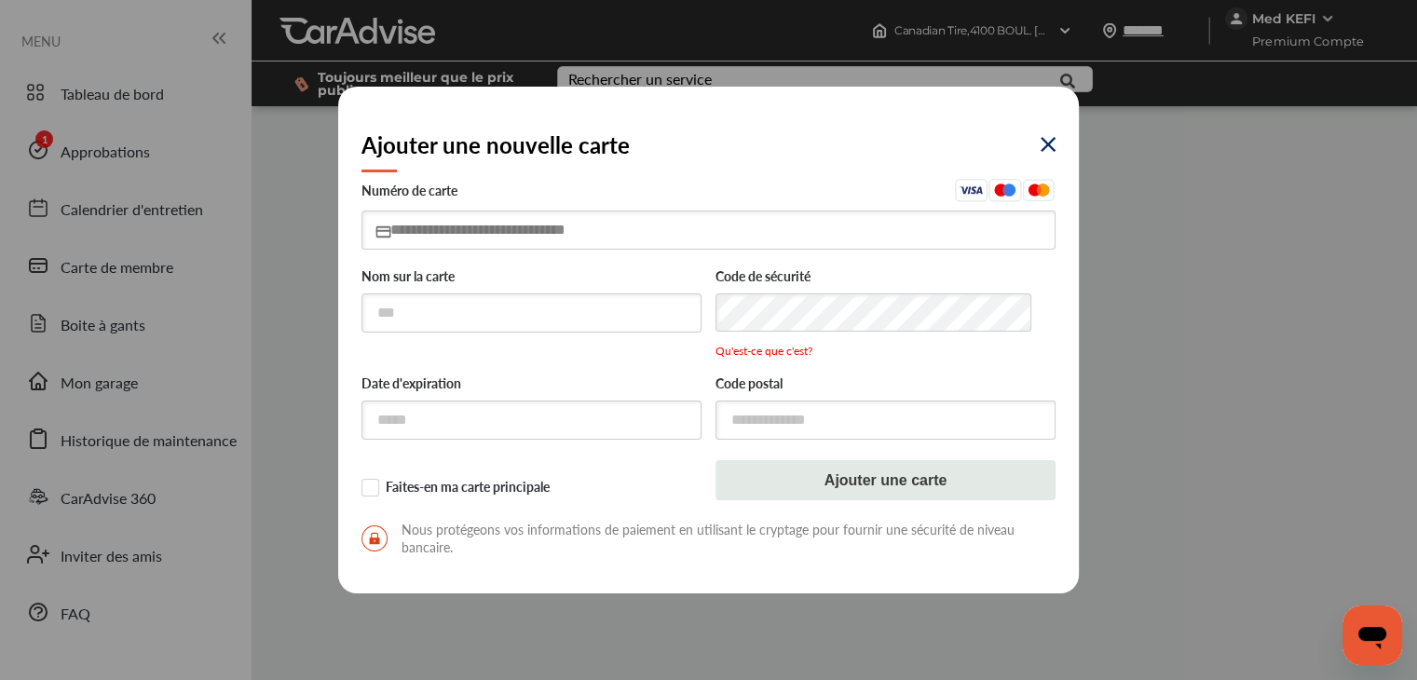
click at [605, 214] on input "text" at bounding box center [708, 229] width 694 height 38
click at [597, 228] on input "text" at bounding box center [708, 229] width 694 height 38
type input "**********"
click at [581, 309] on input "text" at bounding box center [531, 312] width 340 height 38
type input "**********"
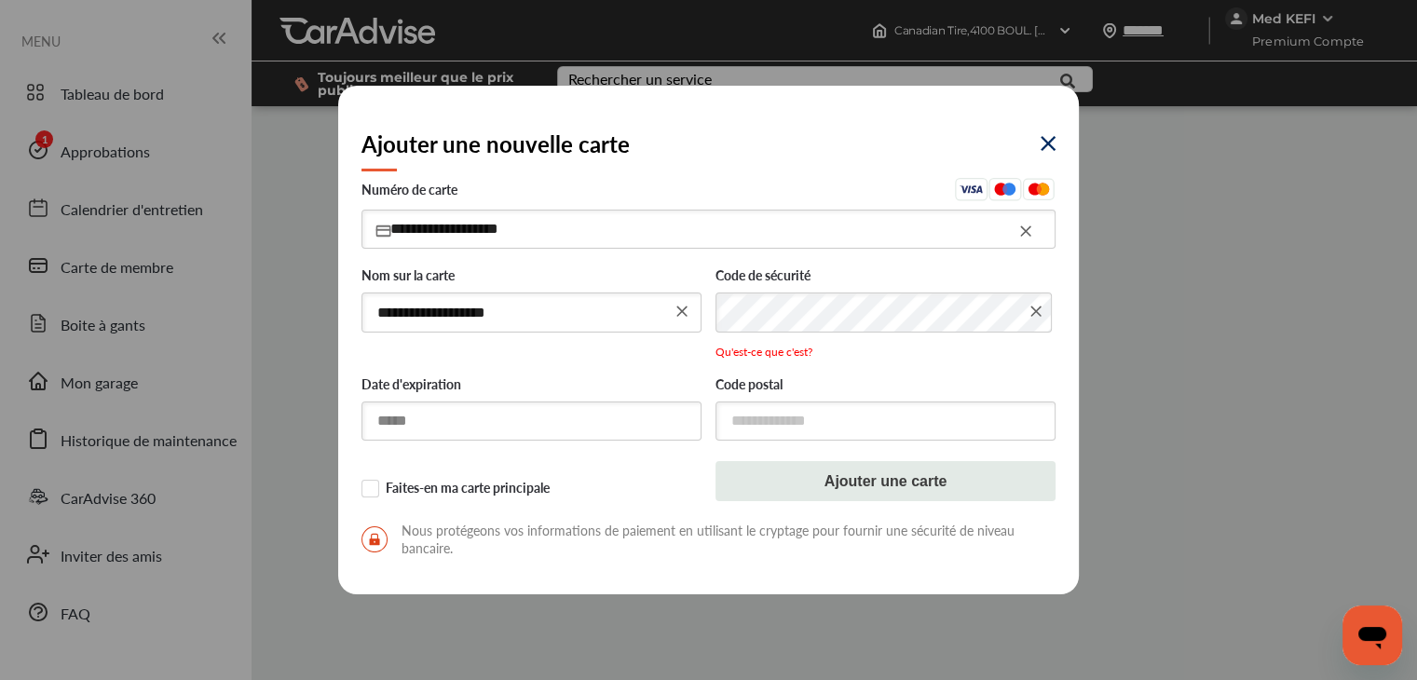
click at [522, 428] on input "text" at bounding box center [531, 420] width 340 height 38
type input "*****"
click at [760, 418] on input "text" at bounding box center [885, 419] width 340 height 38
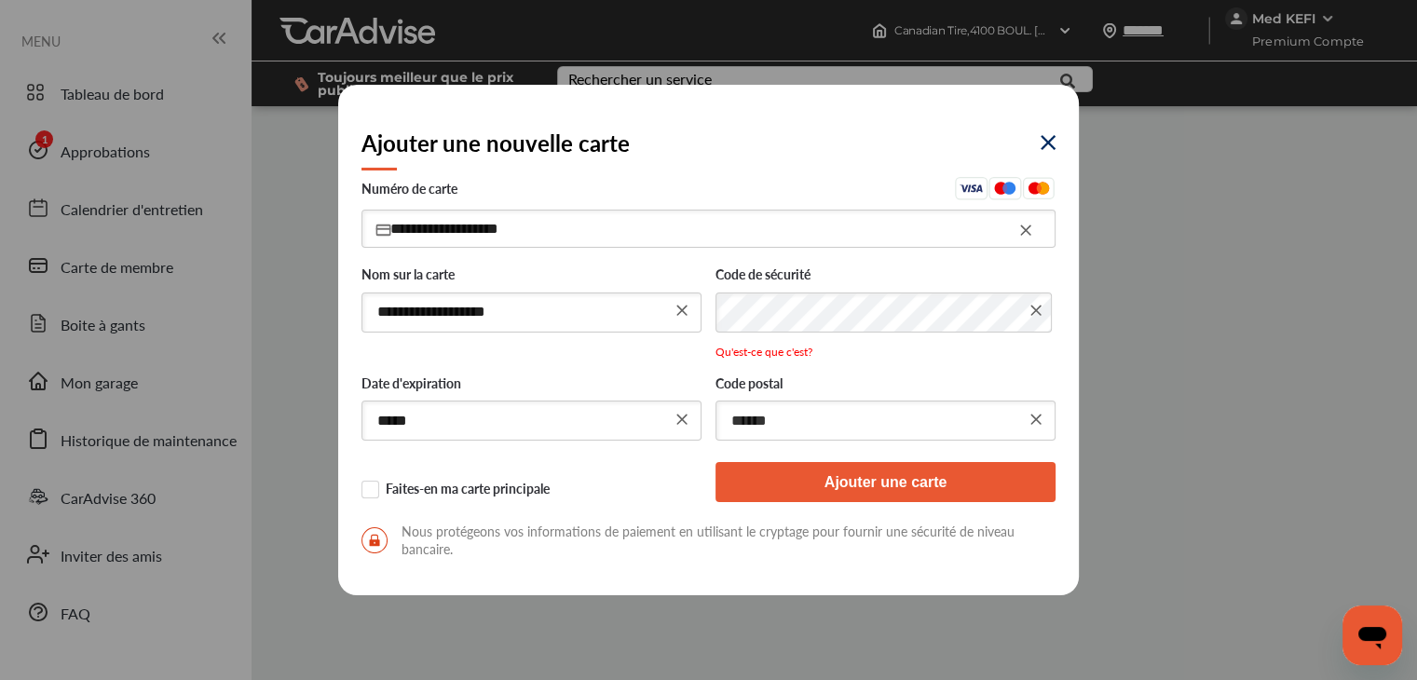
type input "******"
click at [826, 468] on button "Ajouter une carte" at bounding box center [885, 482] width 340 height 40
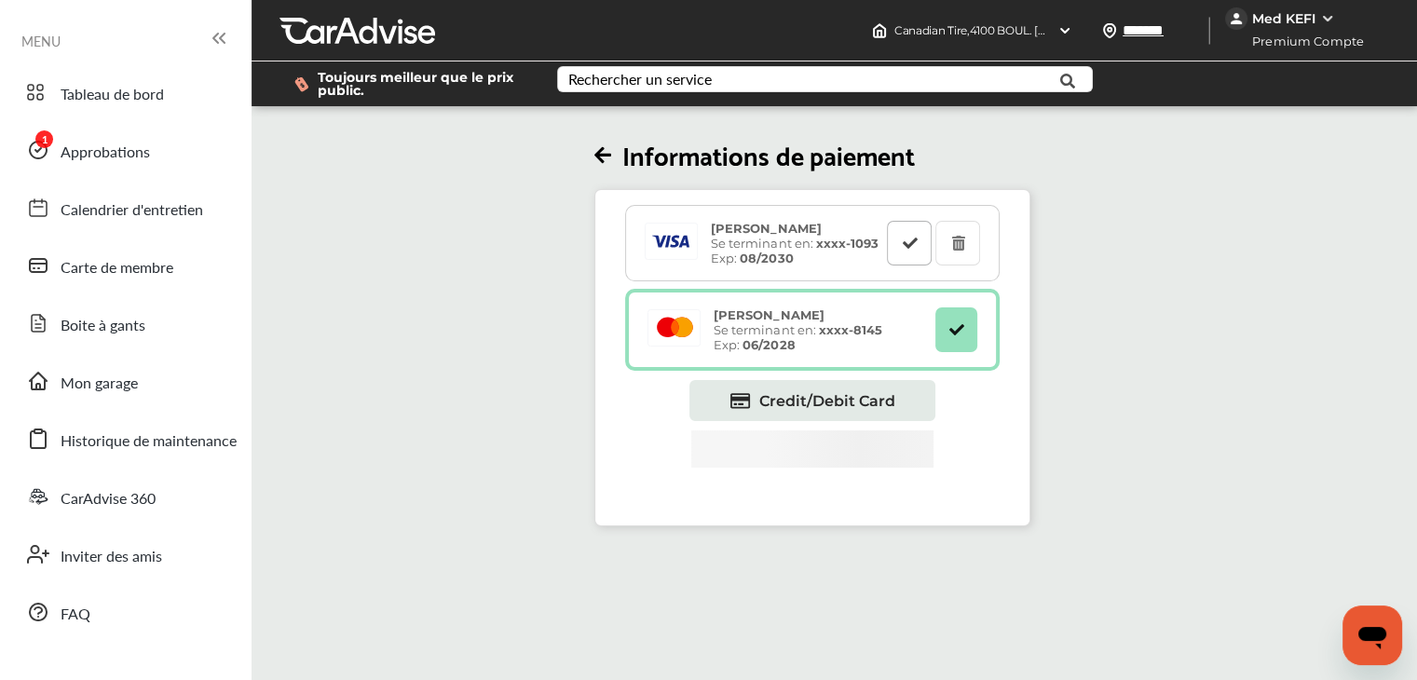
click at [916, 247] on icon at bounding box center [910, 242] width 18 height 13
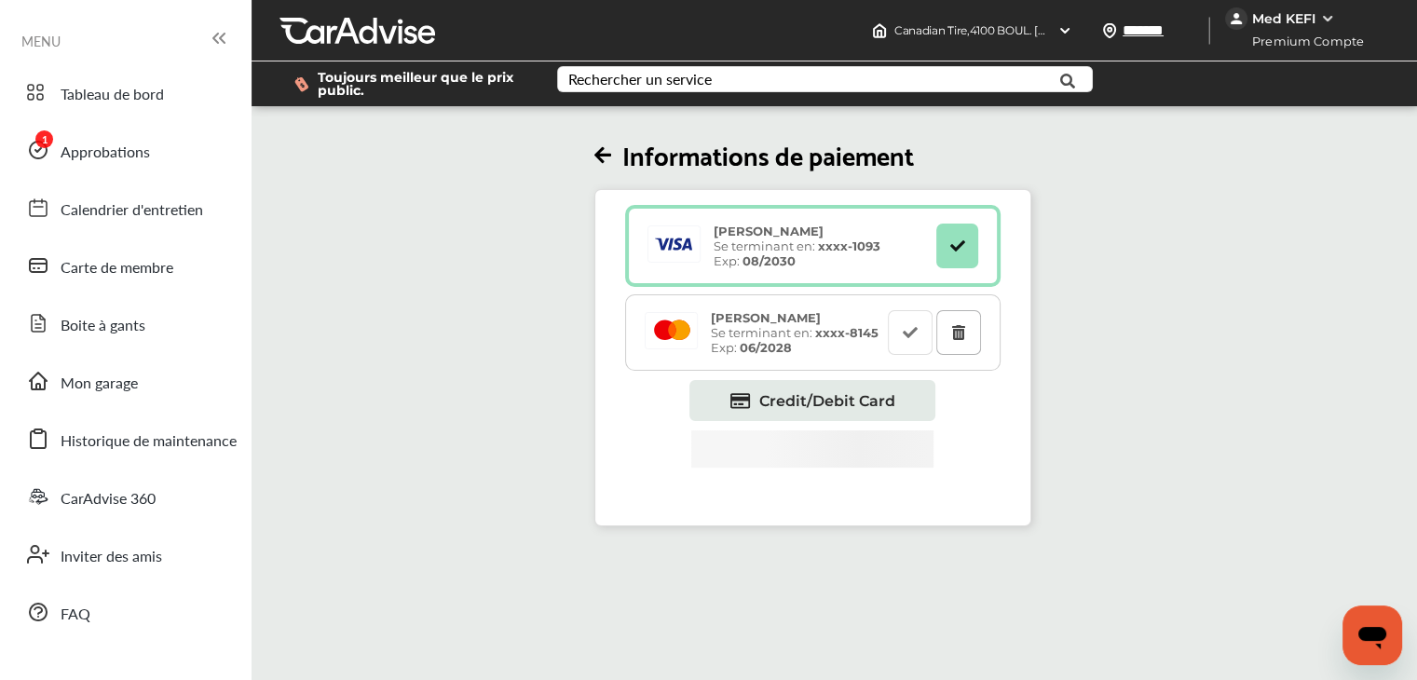
click at [965, 332] on icon at bounding box center [958, 331] width 18 height 13
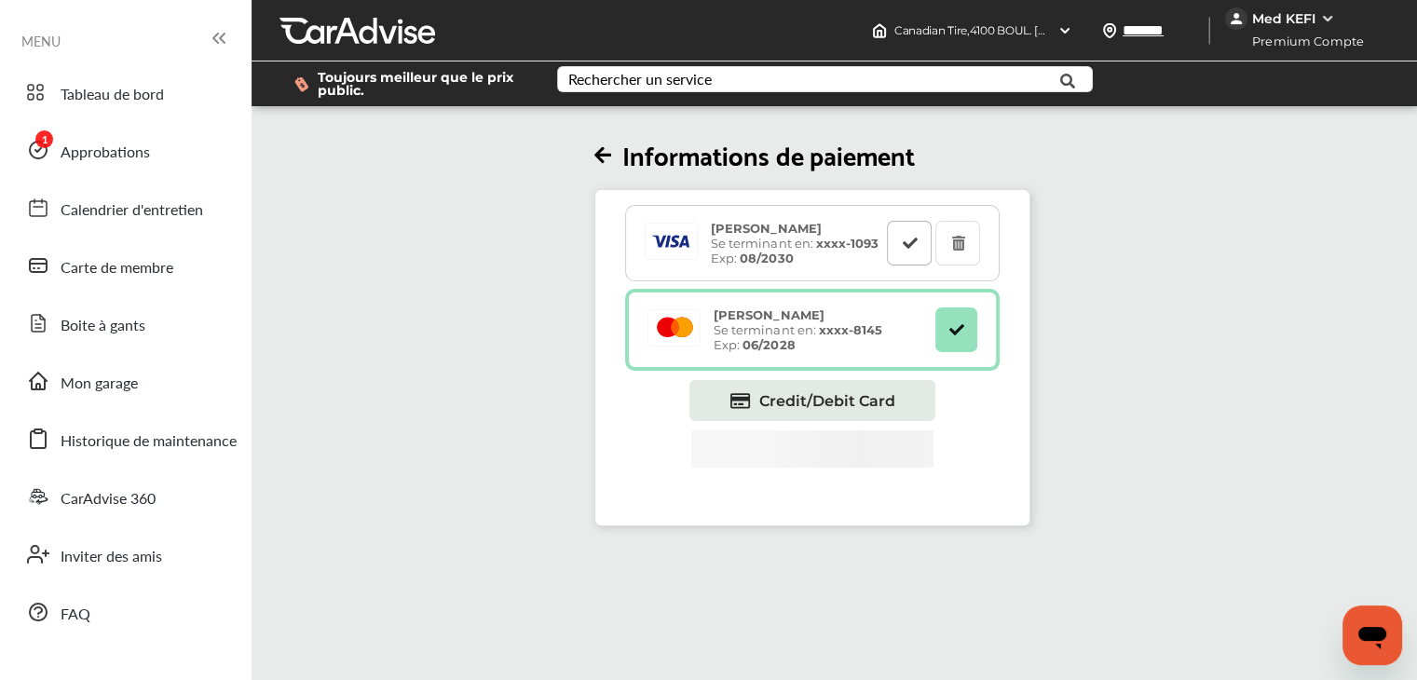
click at [921, 254] on button at bounding box center [909, 243] width 45 height 45
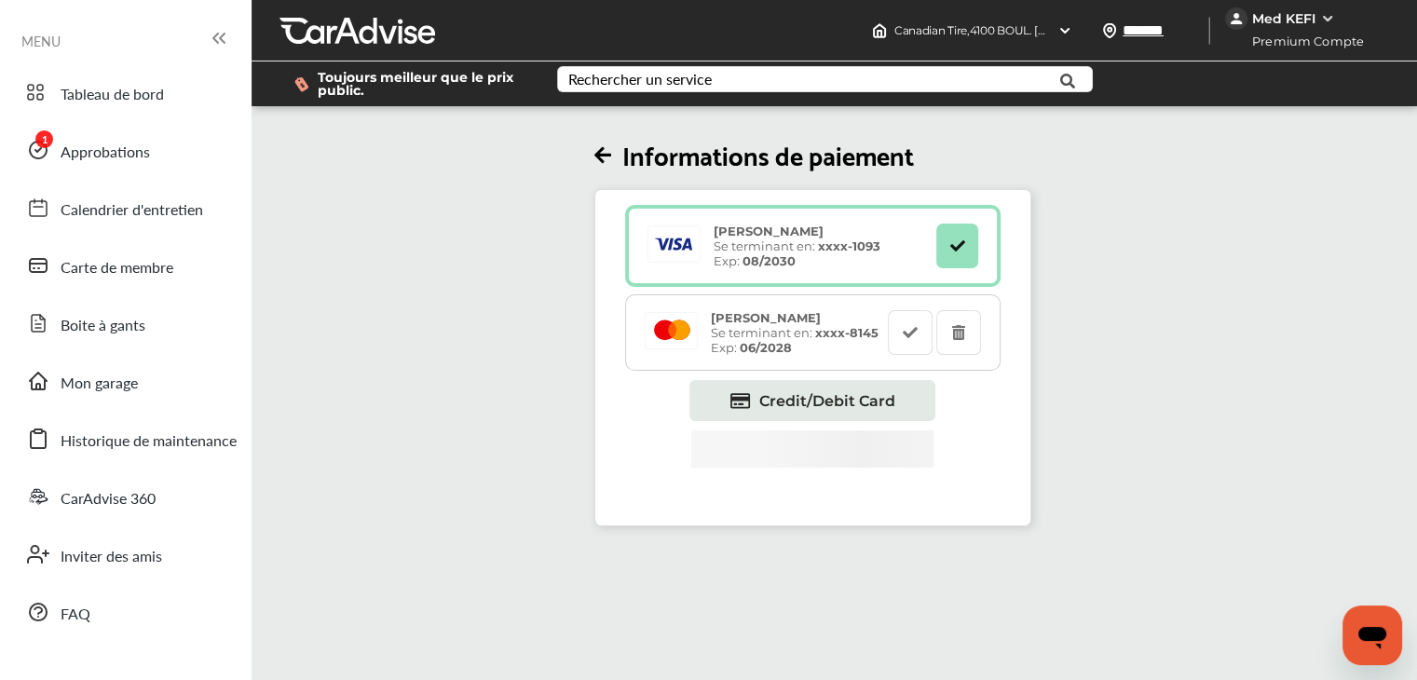
click at [503, 386] on div "Informations de paiement Mohamed Lamjed KEFI Se terminant en: xxxx- 1093 Exp: 0…" at bounding box center [812, 318] width 1133 height 416
click at [967, 331] on icon at bounding box center [958, 331] width 18 height 13
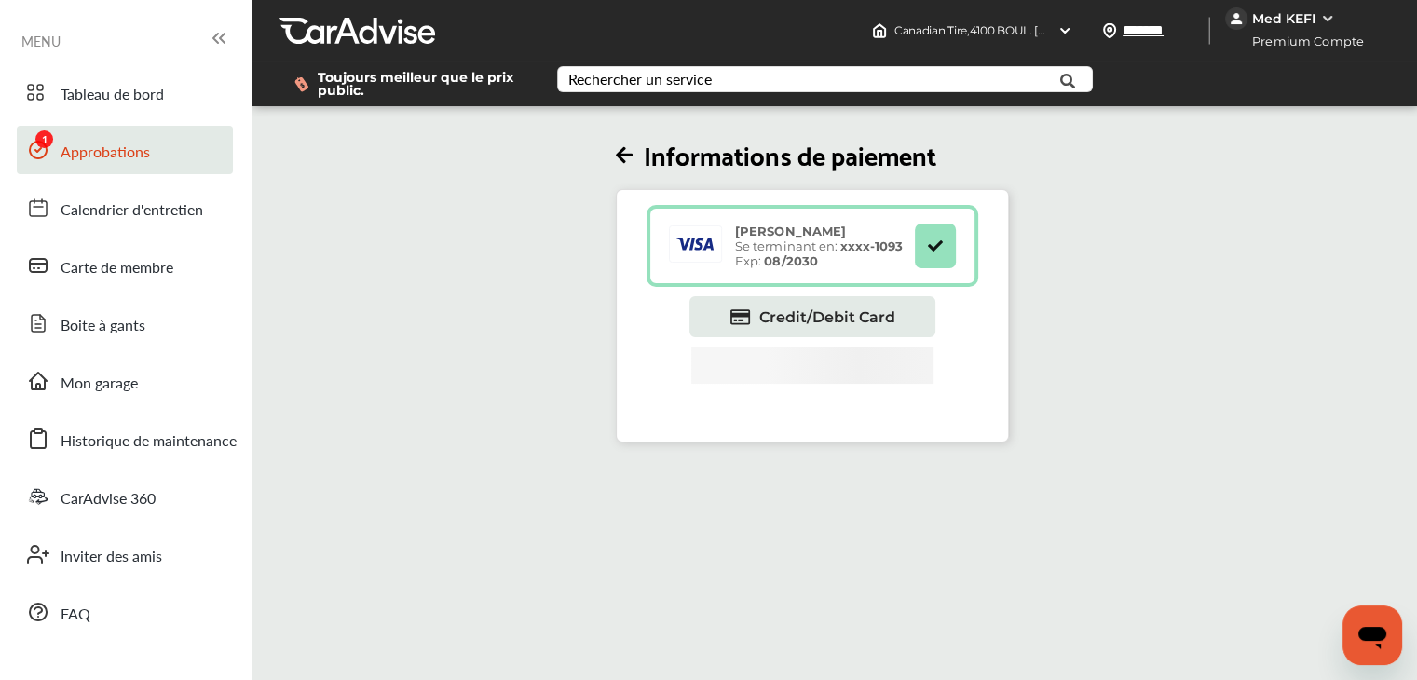
click at [156, 153] on link "Approbations" at bounding box center [125, 150] width 216 height 48
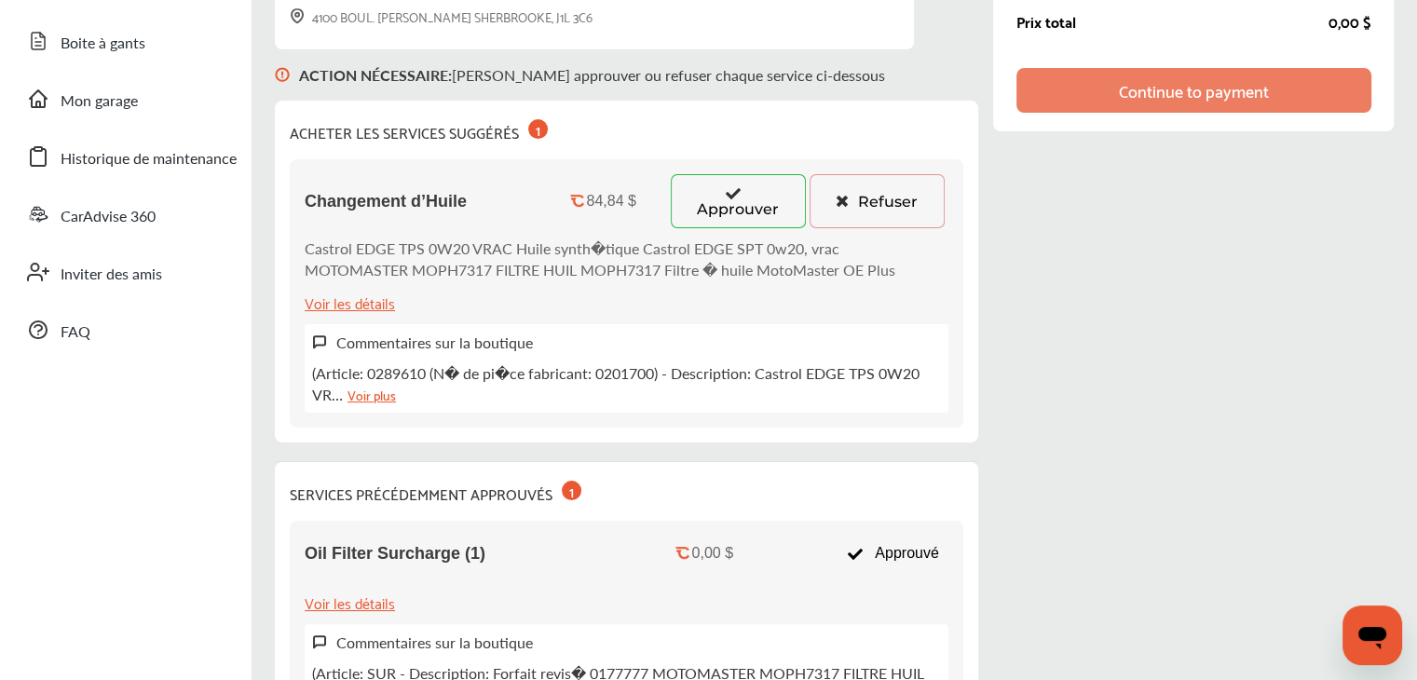
scroll to position [31, 0]
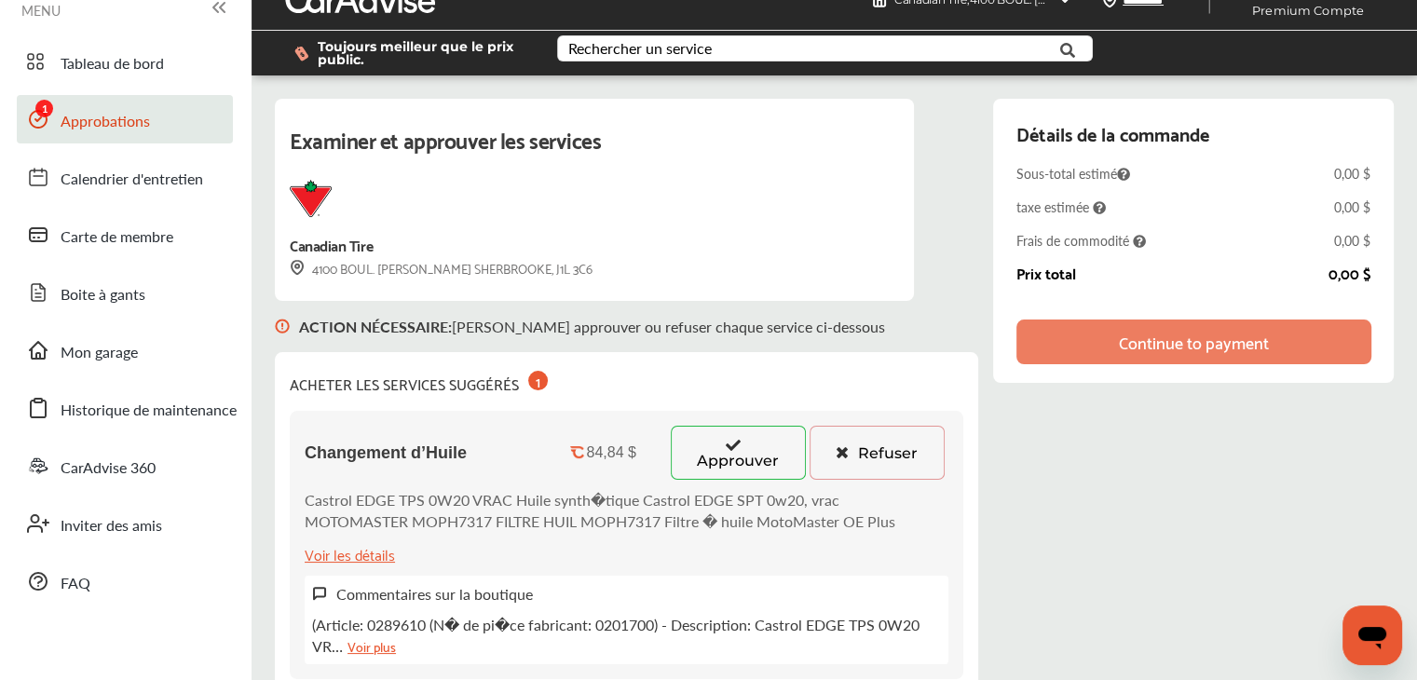
click at [1152, 422] on div "Examiner et approuver les services Canadian Tire 4100 BOUL. JOSAPHAT-RANCOURT S…" at bounding box center [834, 556] width 1119 height 915
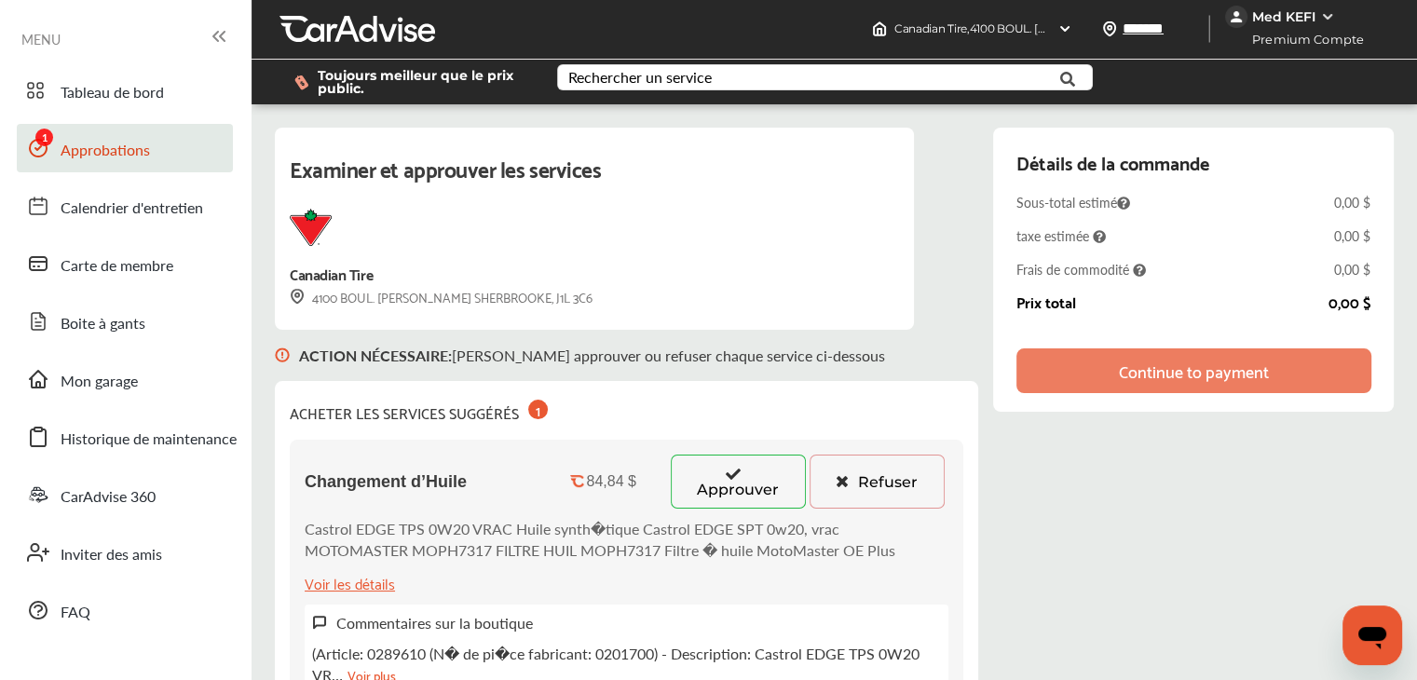
scroll to position [0, 0]
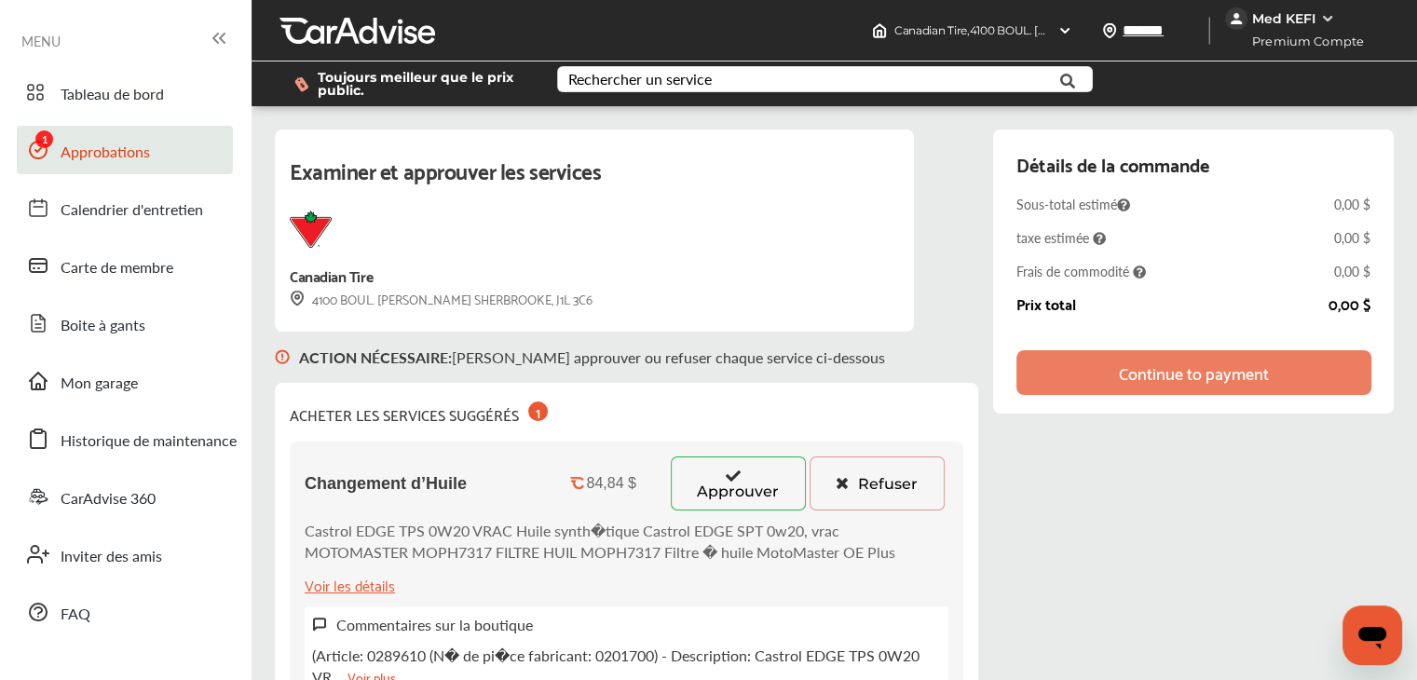
type textarea "*"
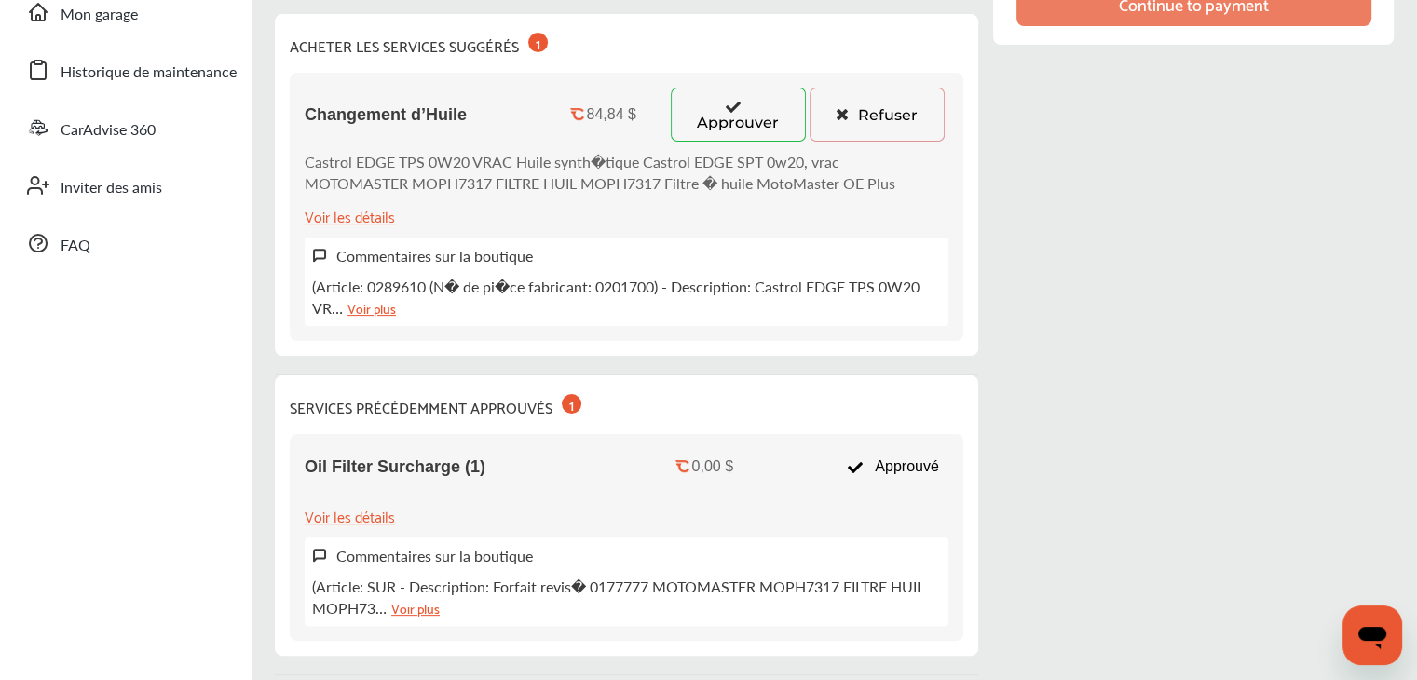
scroll to position [373, 0]
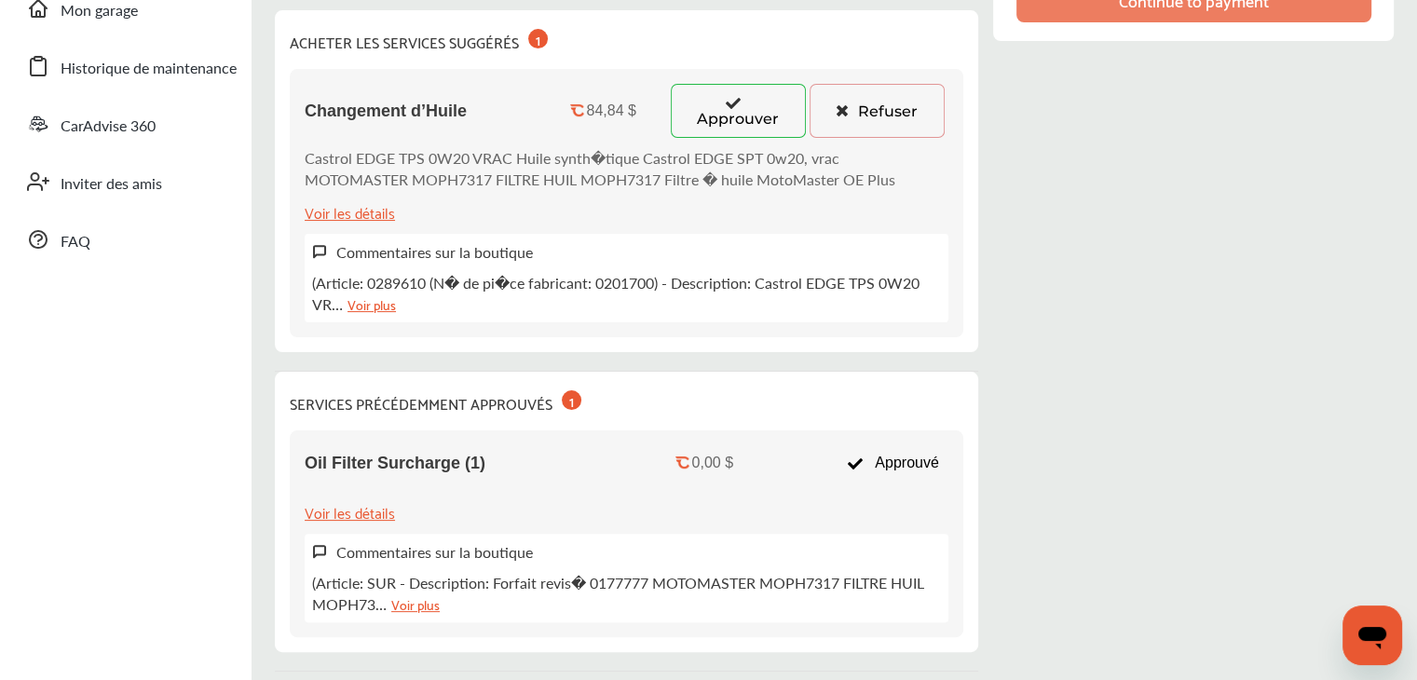
click at [378, 301] on link "Voir plus" at bounding box center [371, 303] width 48 height 21
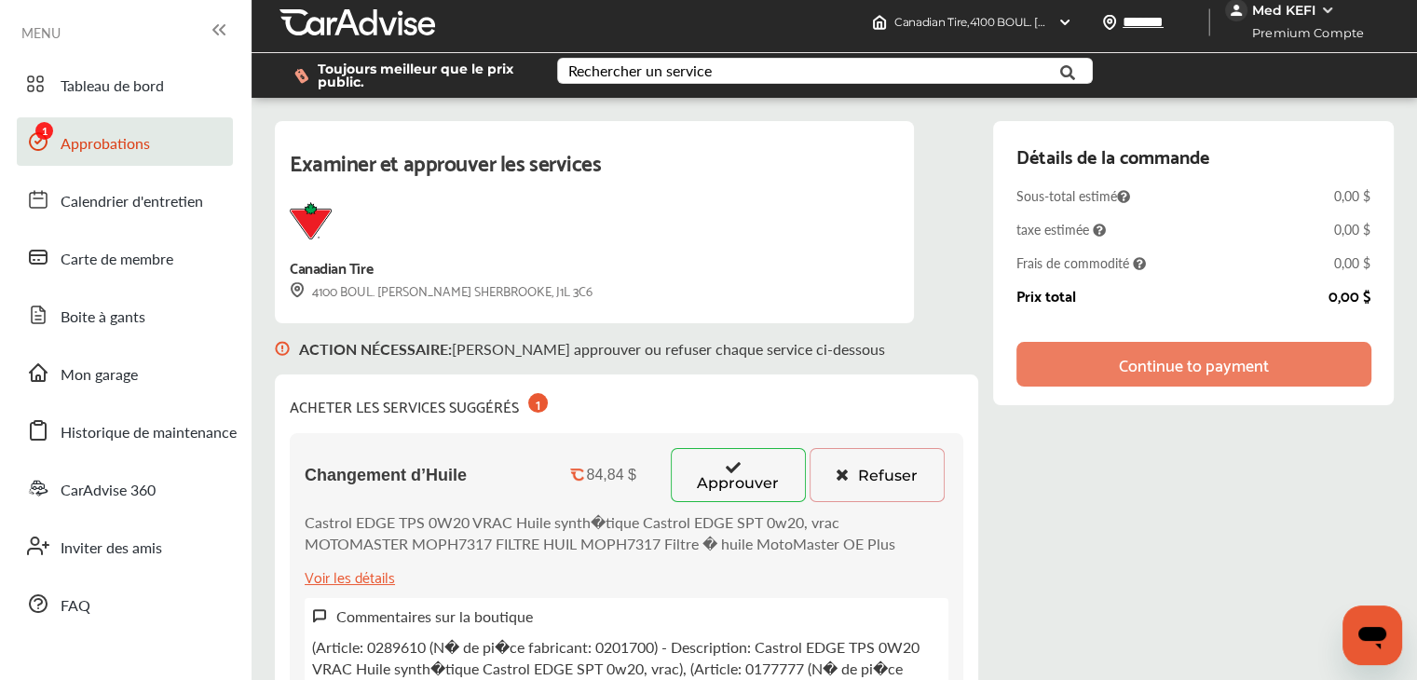
scroll to position [0, 0]
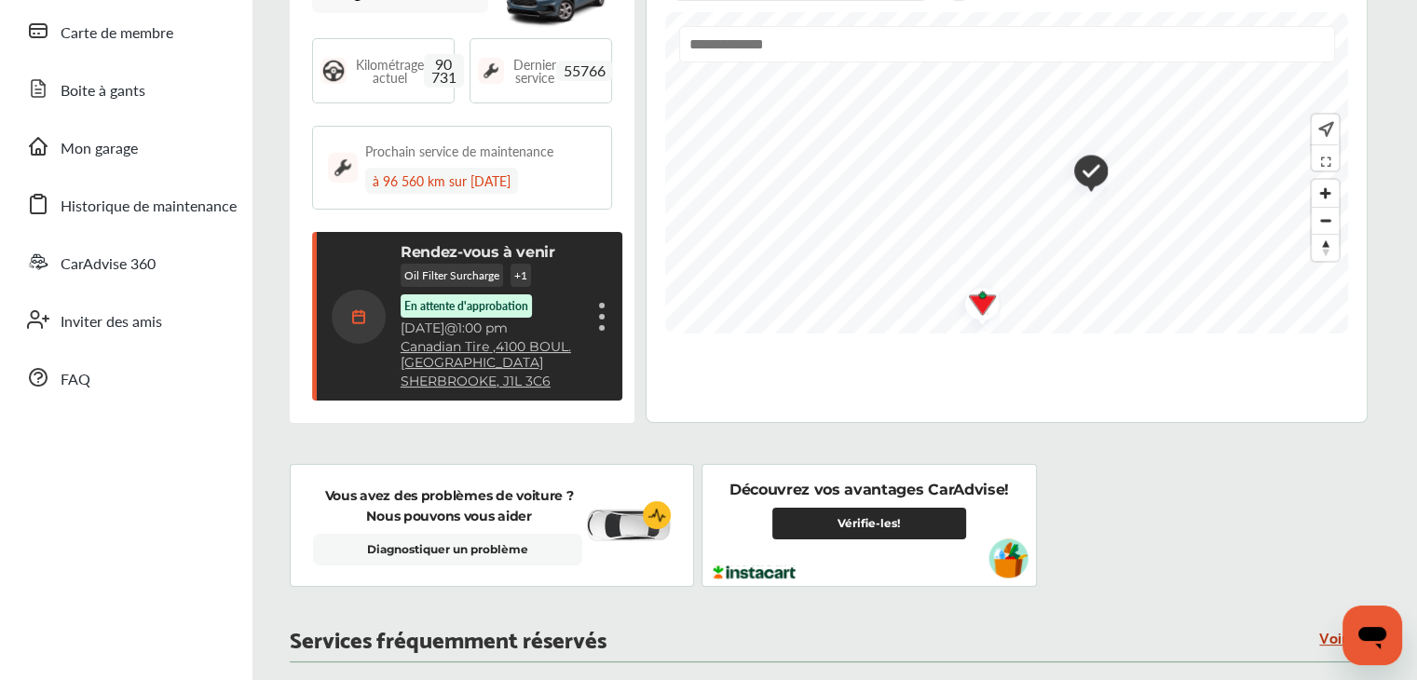
scroll to position [279, 0]
